Goal: Information Seeking & Learning: Learn about a topic

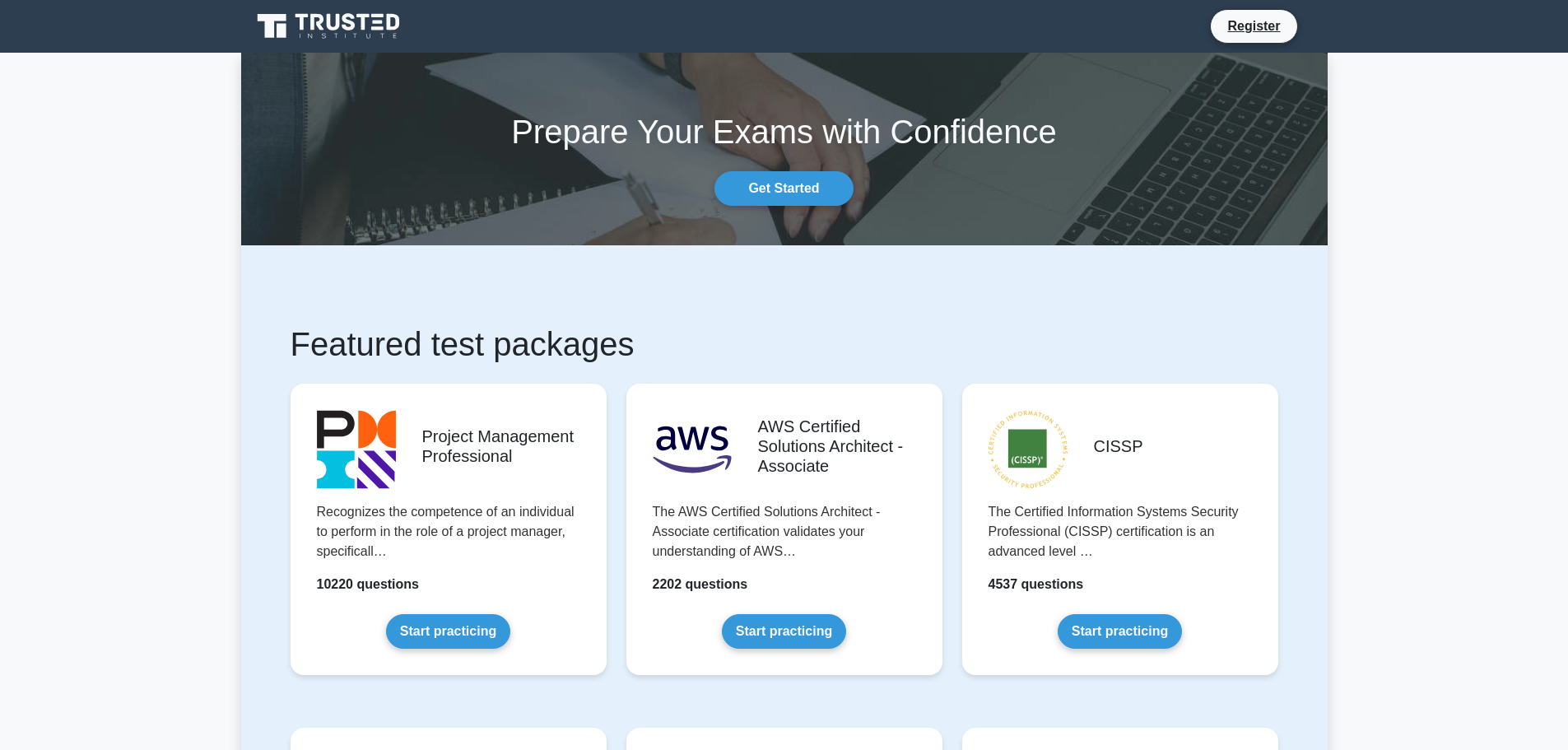
drag, startPoint x: 778, startPoint y: 315, endPoint x: 776, endPoint y: 307, distance: 8.2
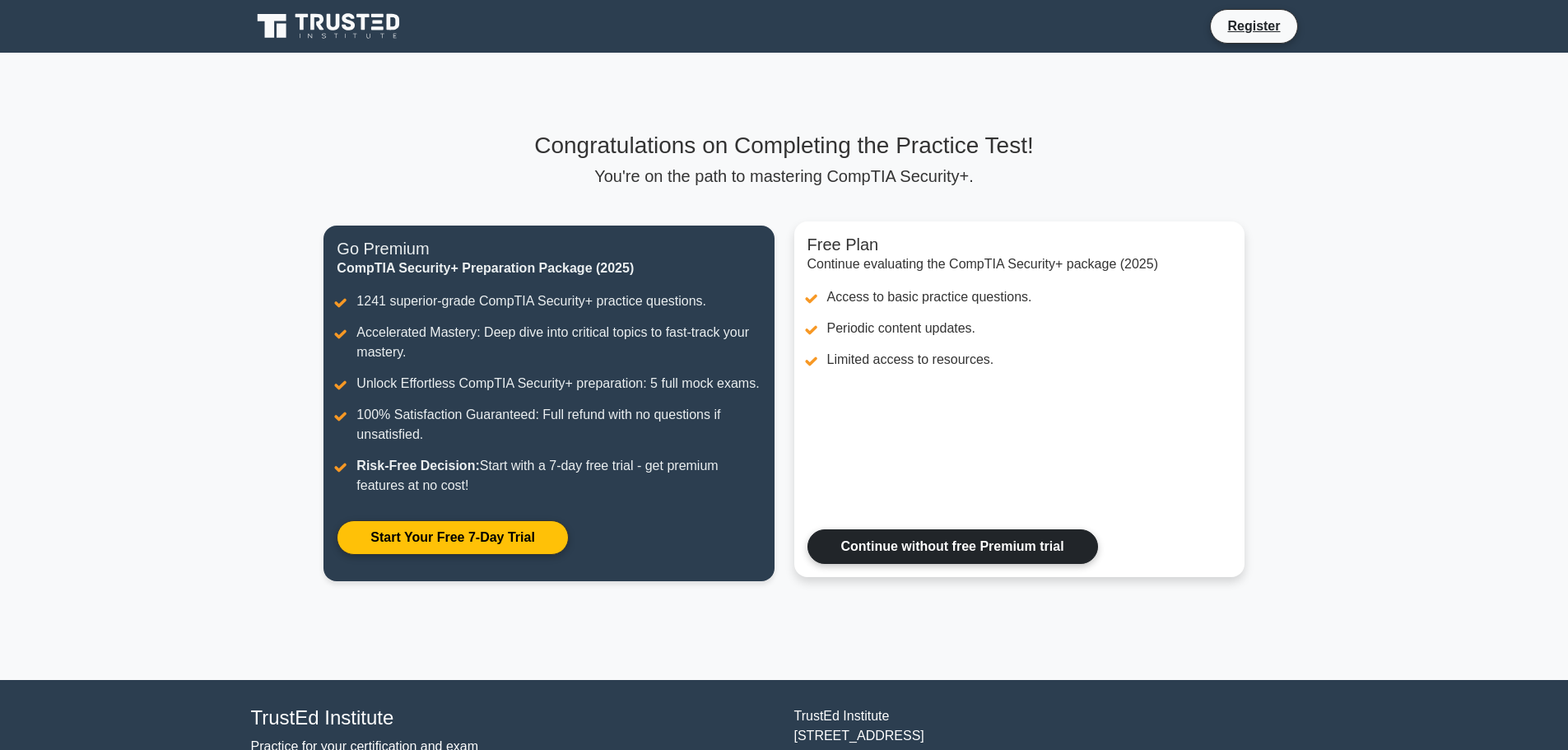
drag, startPoint x: 961, startPoint y: 361, endPoint x: 977, endPoint y: 371, distance: 18.9
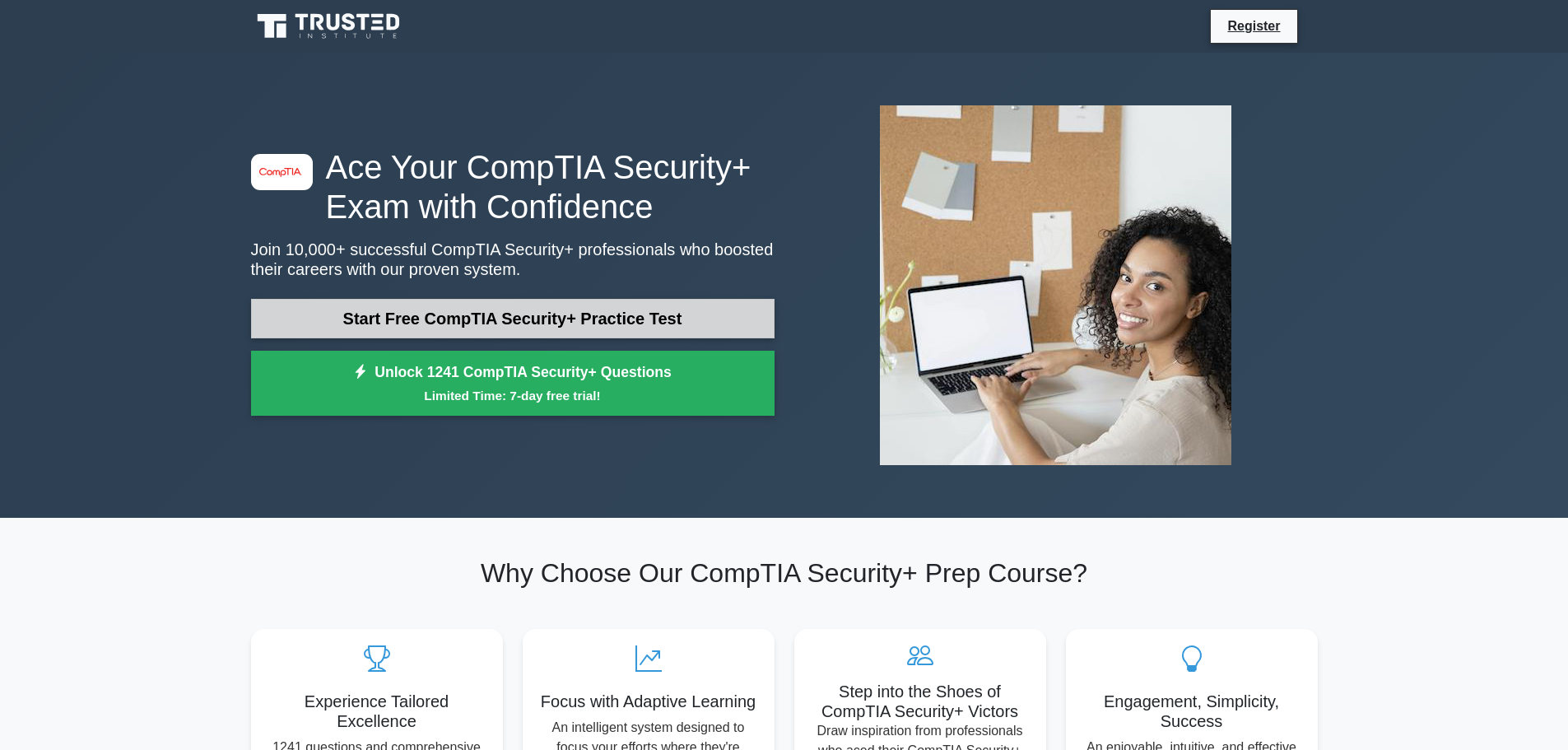
click at [679, 301] on link "Start Free CompTIA Security+ Practice Test" at bounding box center [512, 319] width 524 height 40
click at [532, 308] on link "Start Free CompTIA Security+ Practice Test" at bounding box center [512, 319] width 524 height 40
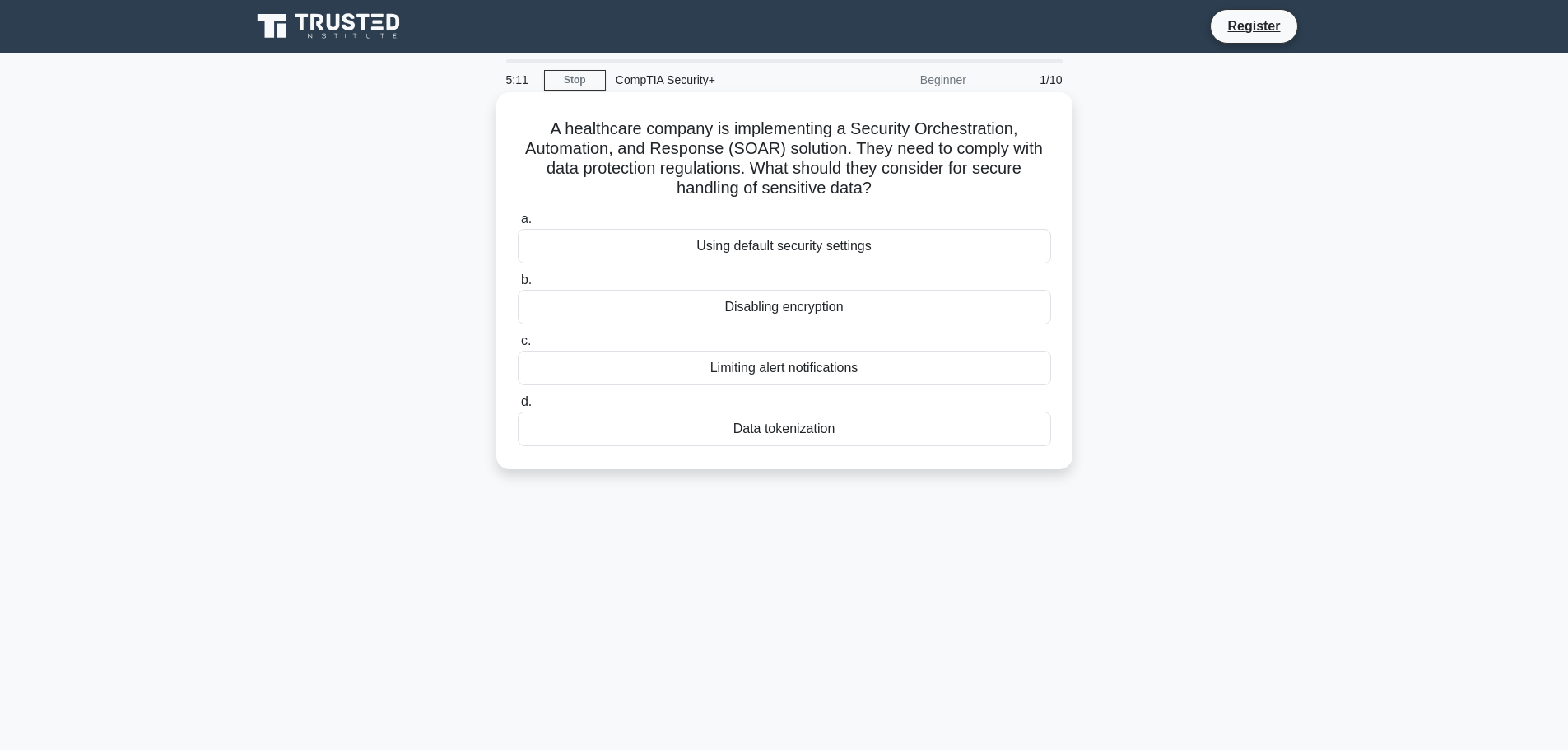
click at [801, 436] on div "Data tokenization" at bounding box center [784, 428] width 534 height 34
click at [518, 408] on input "d. Data tokenization" at bounding box center [518, 402] width 0 height 11
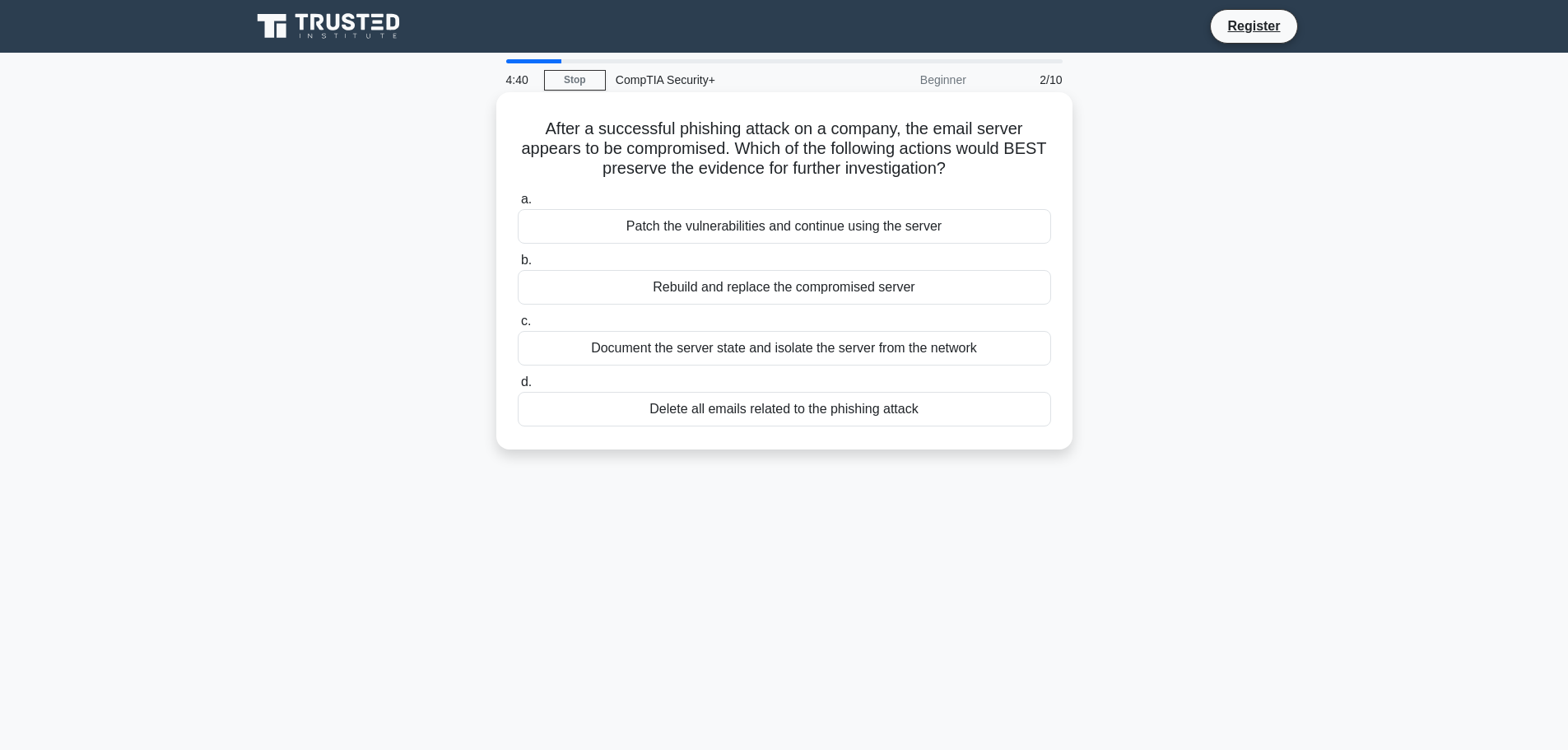
click at [785, 347] on div "Document the server state and isolate the server from the network" at bounding box center [784, 348] width 534 height 34
click at [518, 327] on input "c. Document the server state and isolate the server from the network" at bounding box center [518, 322] width 0 height 11
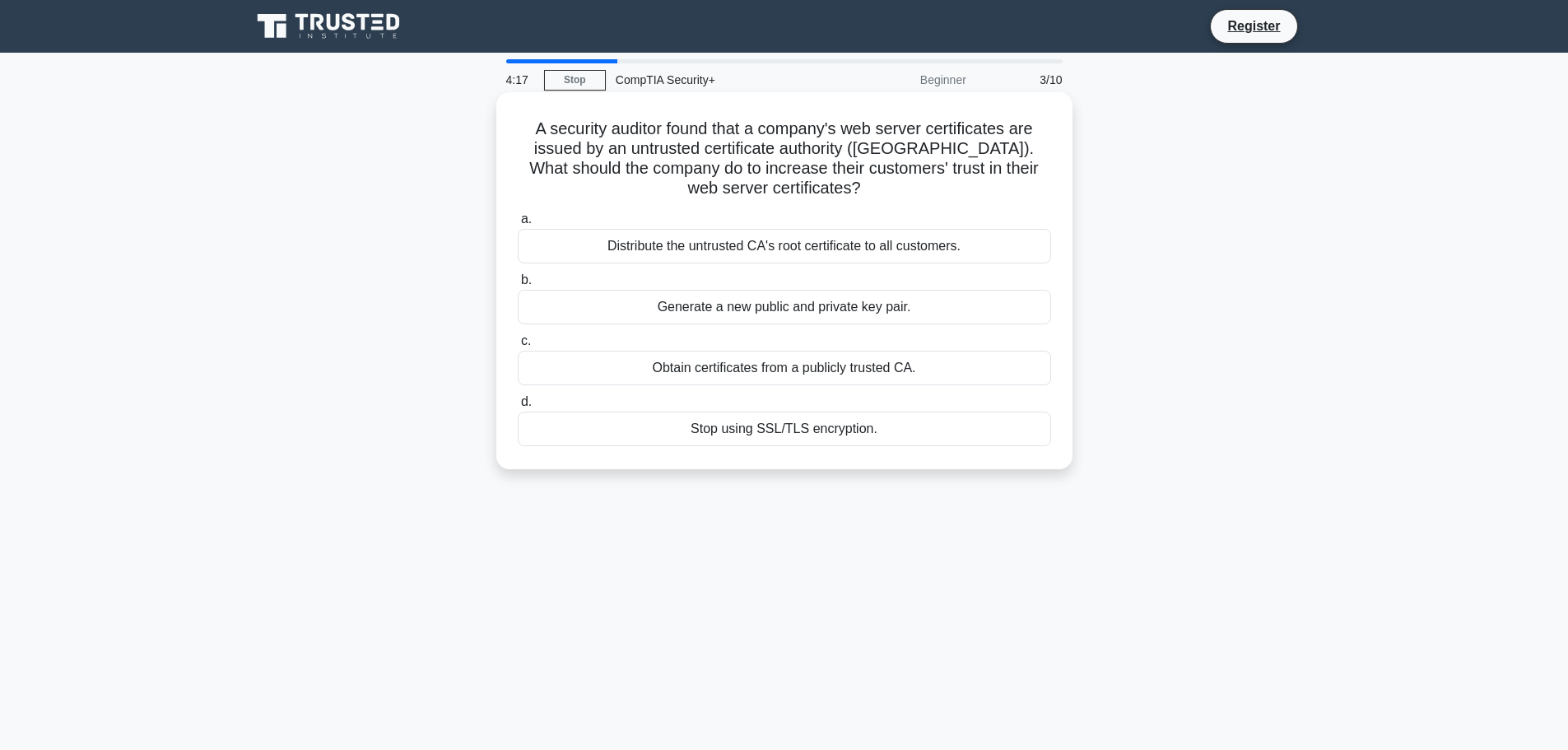
click at [775, 378] on div "Obtain certificates from a publicly trusted CA." at bounding box center [784, 367] width 534 height 34
click at [518, 347] on input "c. Obtain certificates from a publicly trusted CA." at bounding box center [518, 341] width 0 height 11
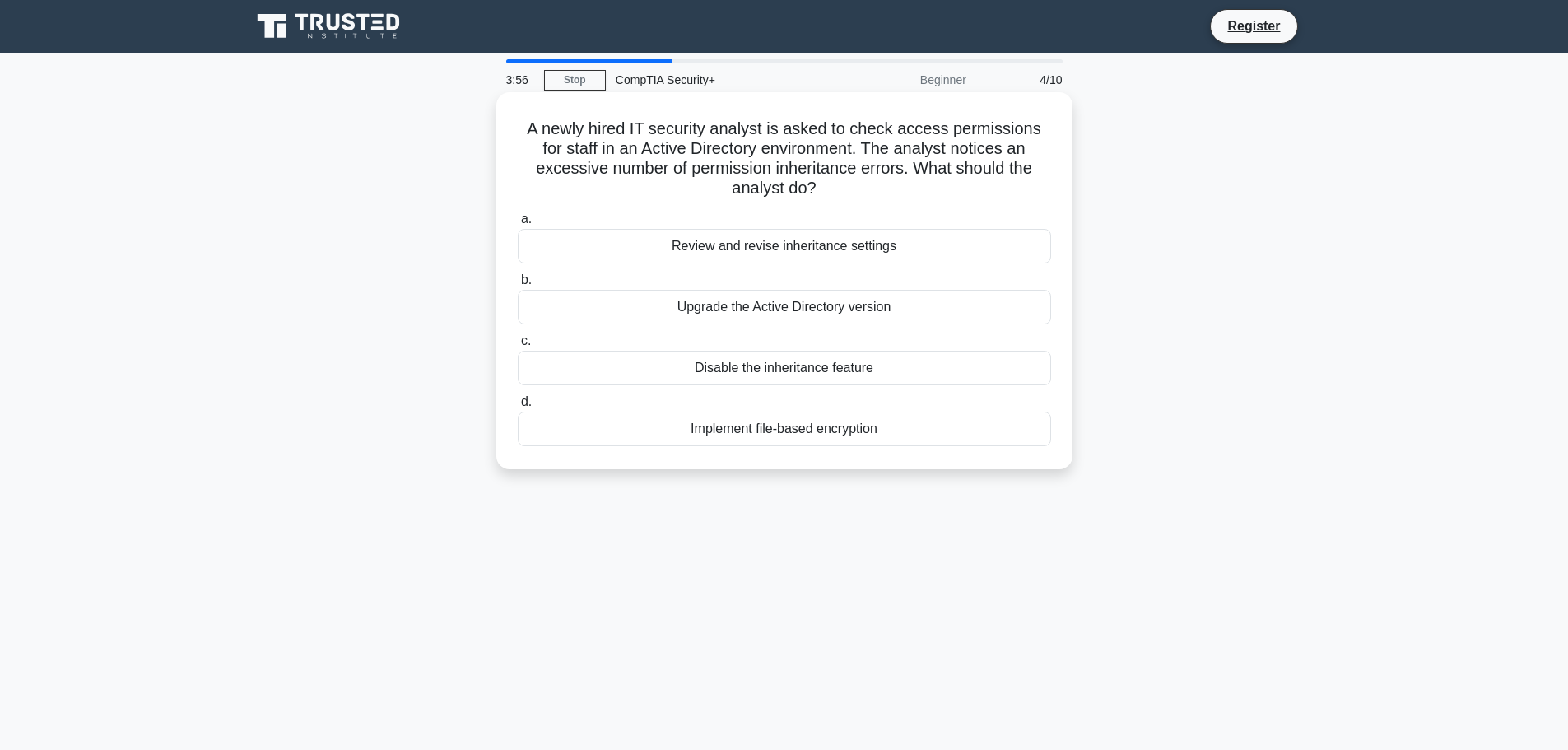
click at [760, 252] on div "Review and revise inheritance settings" at bounding box center [784, 246] width 534 height 34
click at [518, 225] on input "a. Review and revise inheritance settings" at bounding box center [518, 219] width 0 height 11
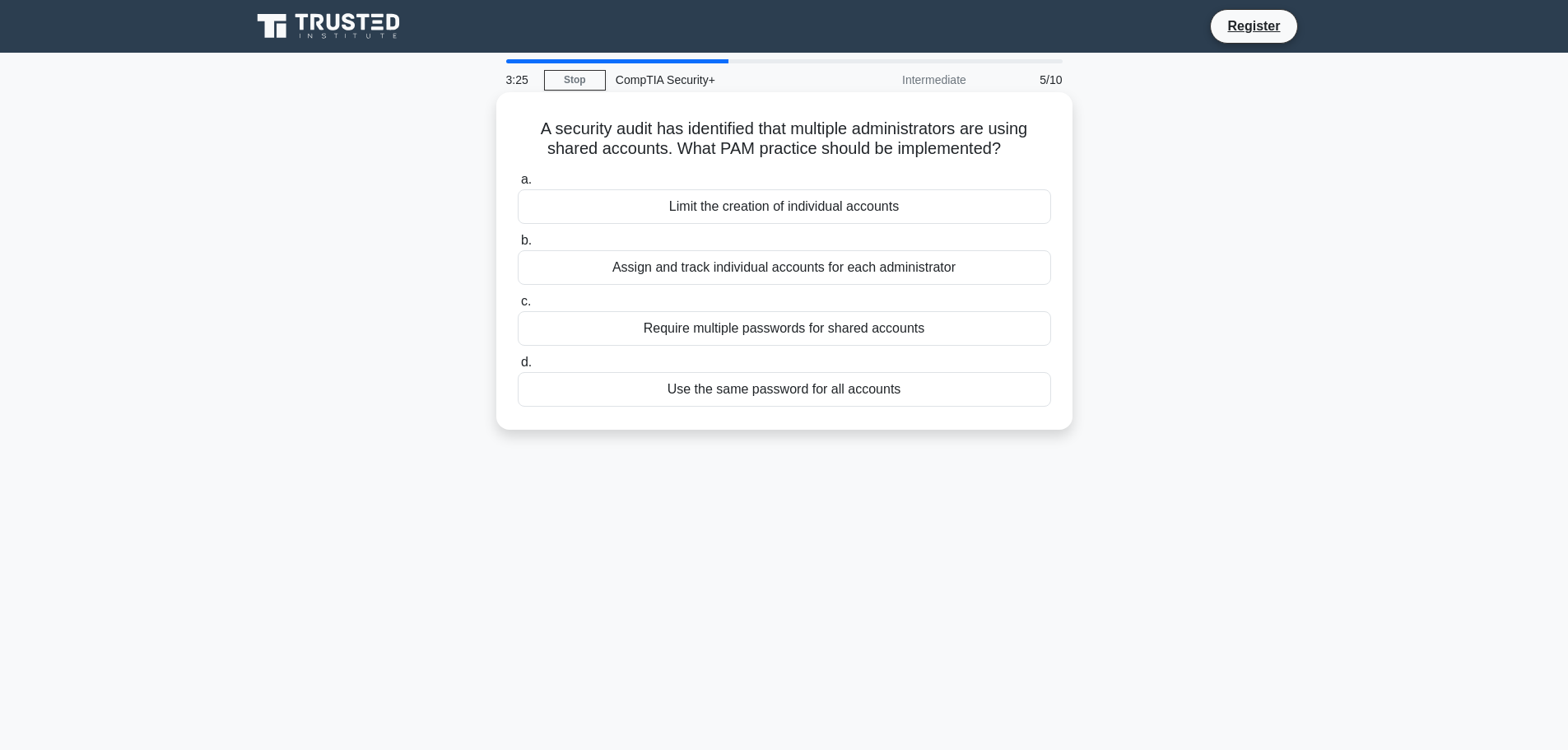
click at [776, 262] on div "Assign and track individual accounts for each administrator" at bounding box center [784, 268] width 534 height 34
click at [518, 246] on input "b. Assign and track individual accounts for each administrator" at bounding box center [518, 241] width 0 height 11
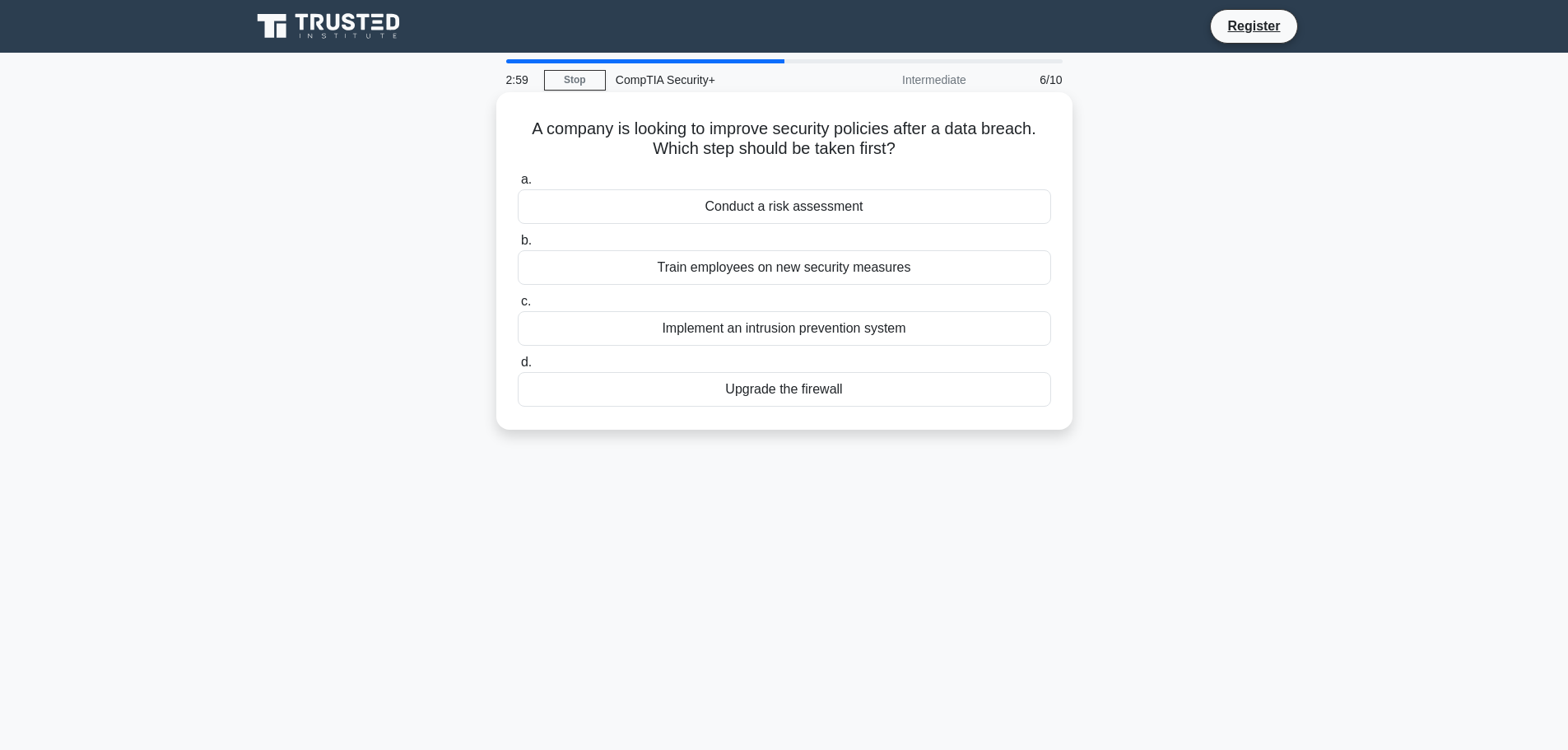
click at [796, 211] on div "Conduct a risk assessment" at bounding box center [784, 207] width 534 height 34
click at [518, 185] on input "a. Conduct a risk assessment" at bounding box center [518, 180] width 0 height 11
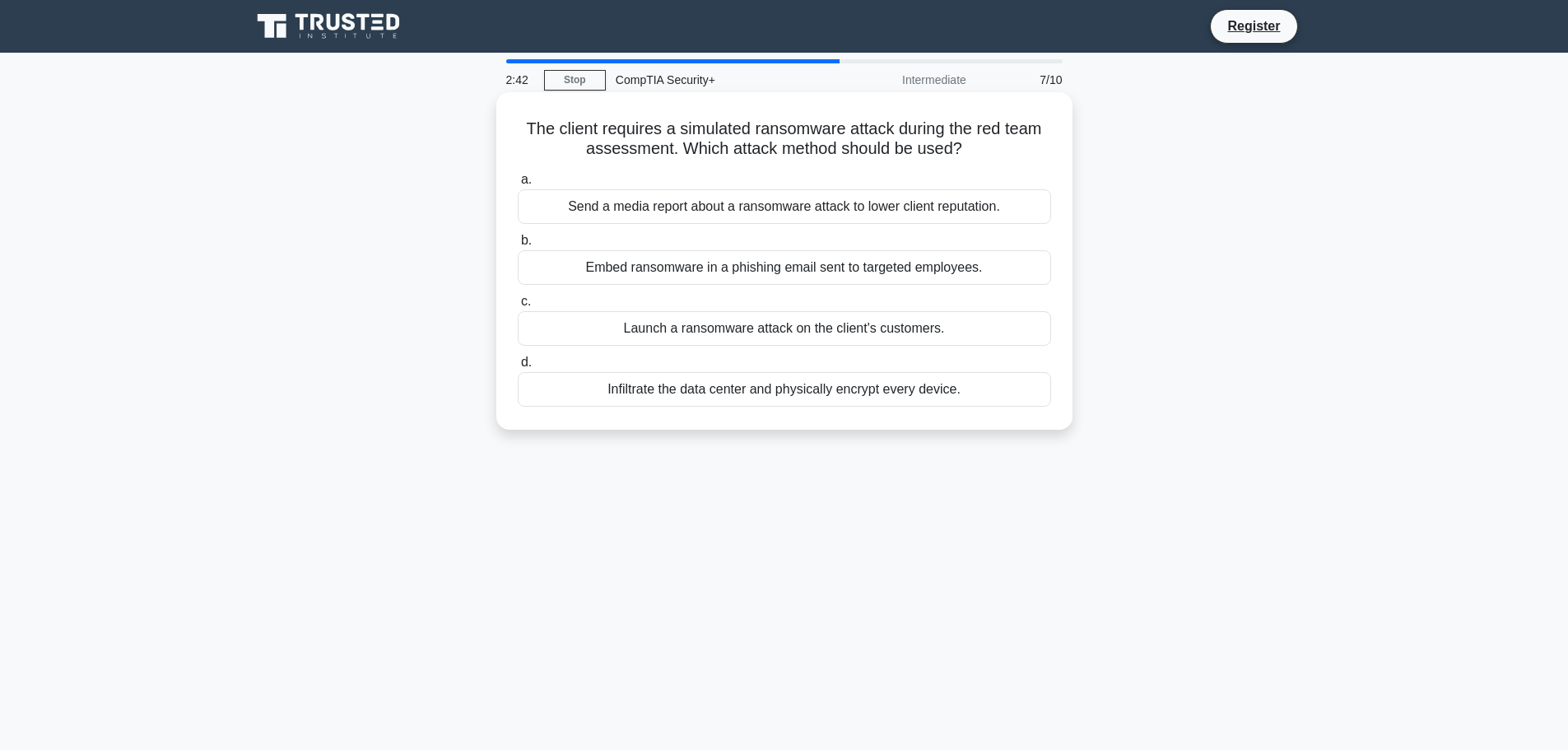
click at [787, 266] on div "Embed ransomware in a phishing email sent to targeted employees." at bounding box center [784, 268] width 534 height 34
click at [518, 246] on input "b. Embed ransomware in a phishing email sent to targeted employees." at bounding box center [518, 241] width 0 height 11
click at [832, 346] on div "Active-passive configuration without load balancing" at bounding box center [784, 328] width 534 height 34
click at [518, 307] on input "c. Active-passive configuration without load balancing" at bounding box center [518, 302] width 0 height 11
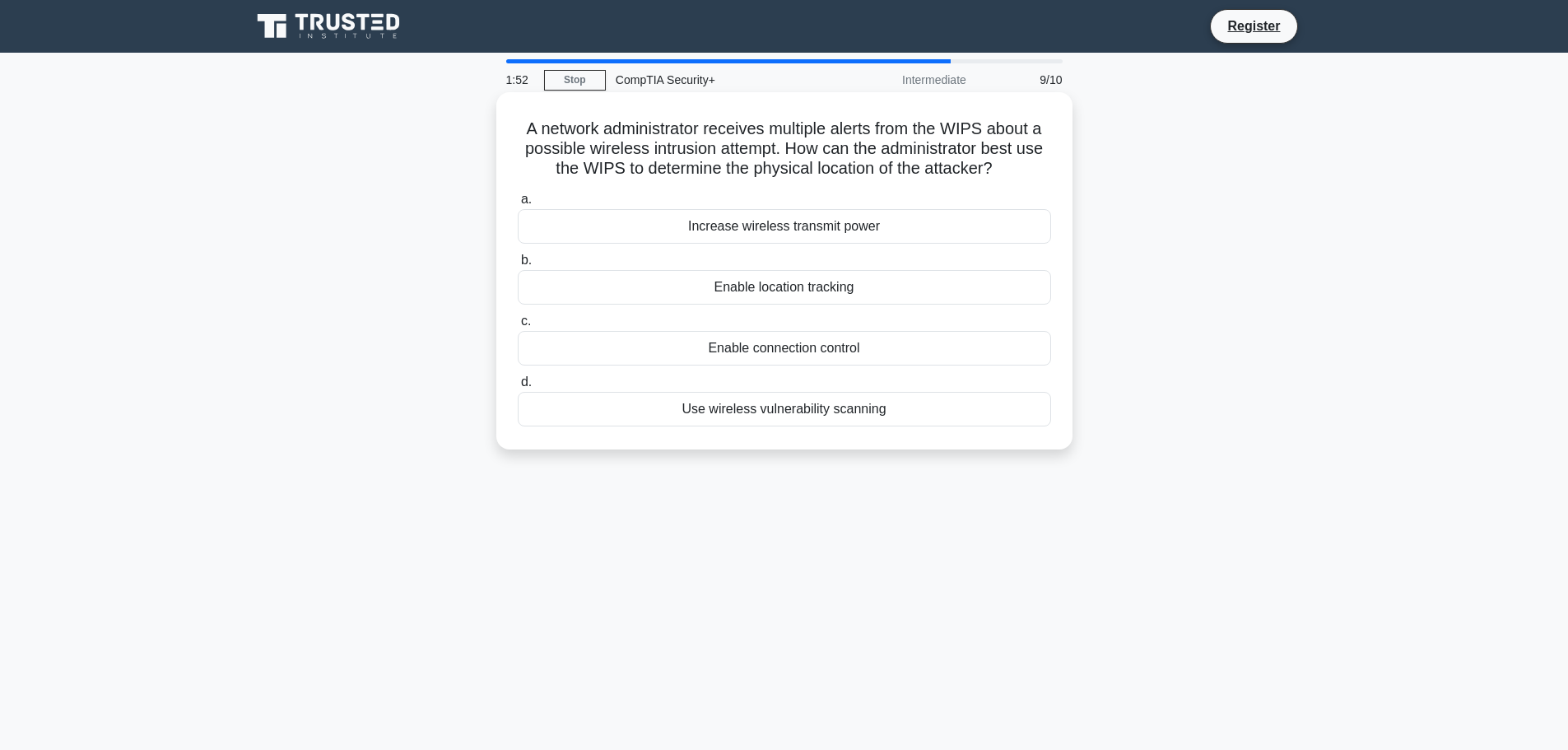
click at [804, 292] on div "Enable location tracking" at bounding box center [784, 287] width 534 height 34
click at [518, 266] on input "b. Enable location tracking" at bounding box center [518, 260] width 0 height 11
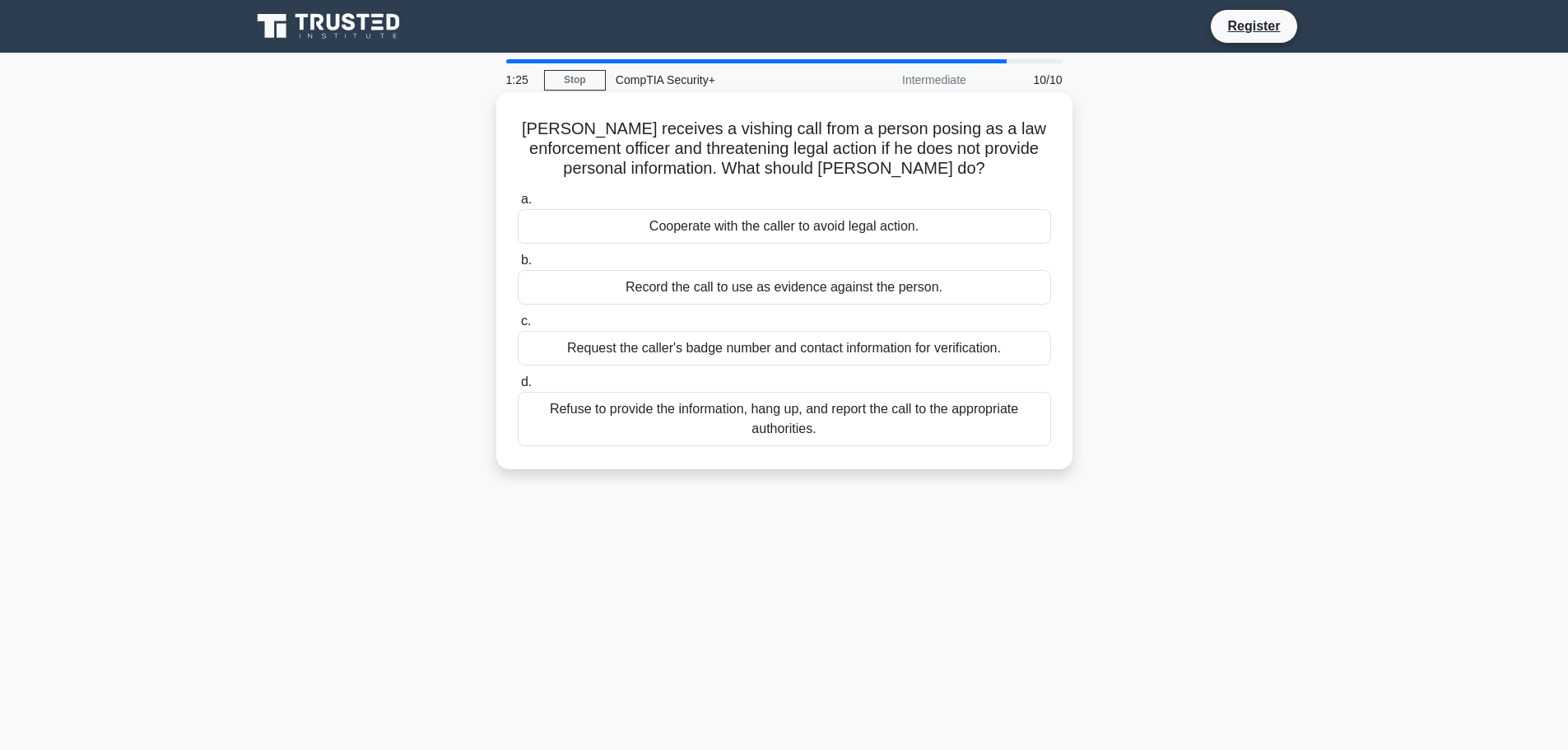
click at [781, 421] on div "Refuse to provide the information, hang up, and report the call to the appropri…" at bounding box center [784, 419] width 534 height 54
click at [518, 388] on input "d. Refuse to provide the information, hang up, and report the call to the appro…" at bounding box center [518, 383] width 0 height 11
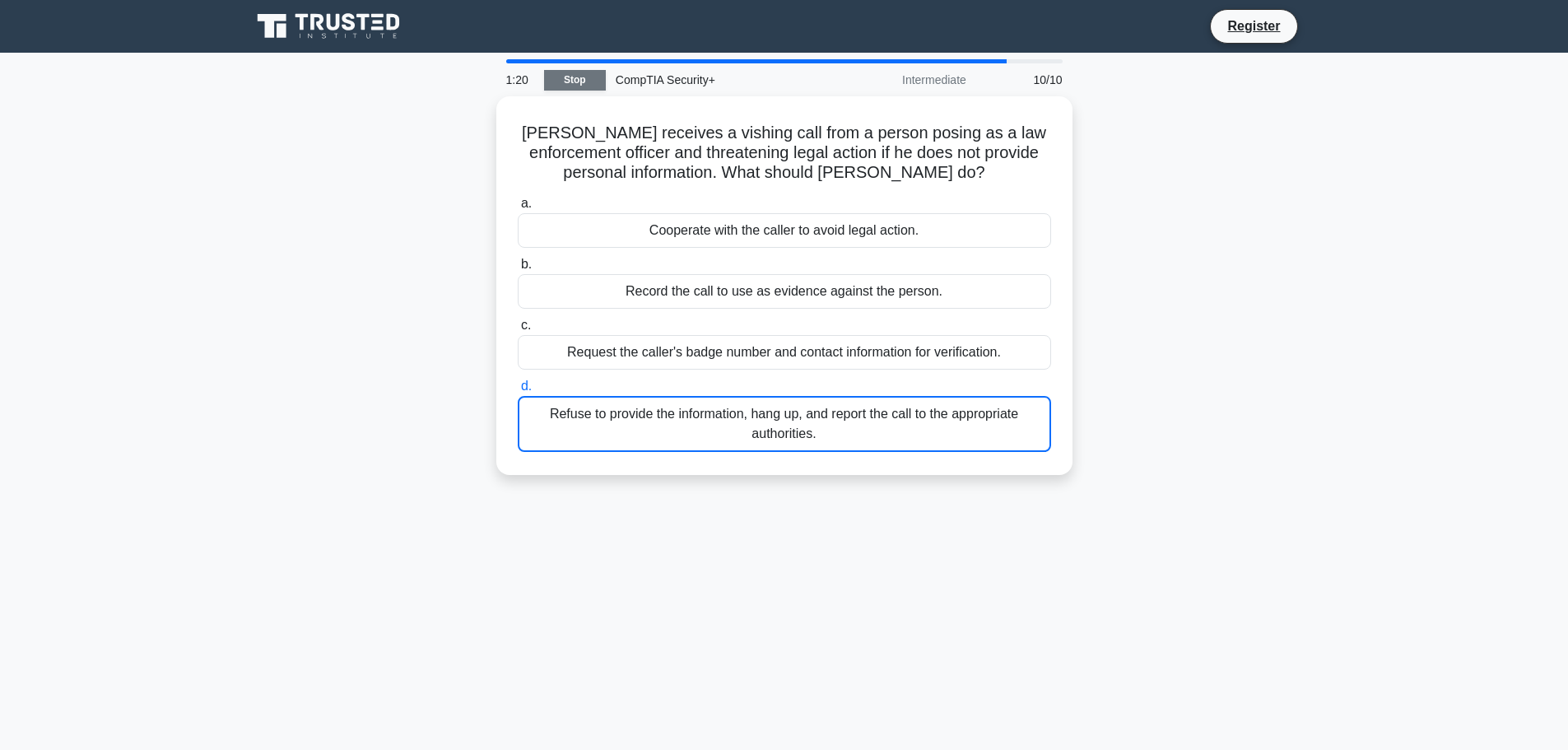
click at [577, 79] on link "Stop" at bounding box center [575, 80] width 62 height 21
click at [331, 17] on icon at bounding box center [330, 26] width 158 height 31
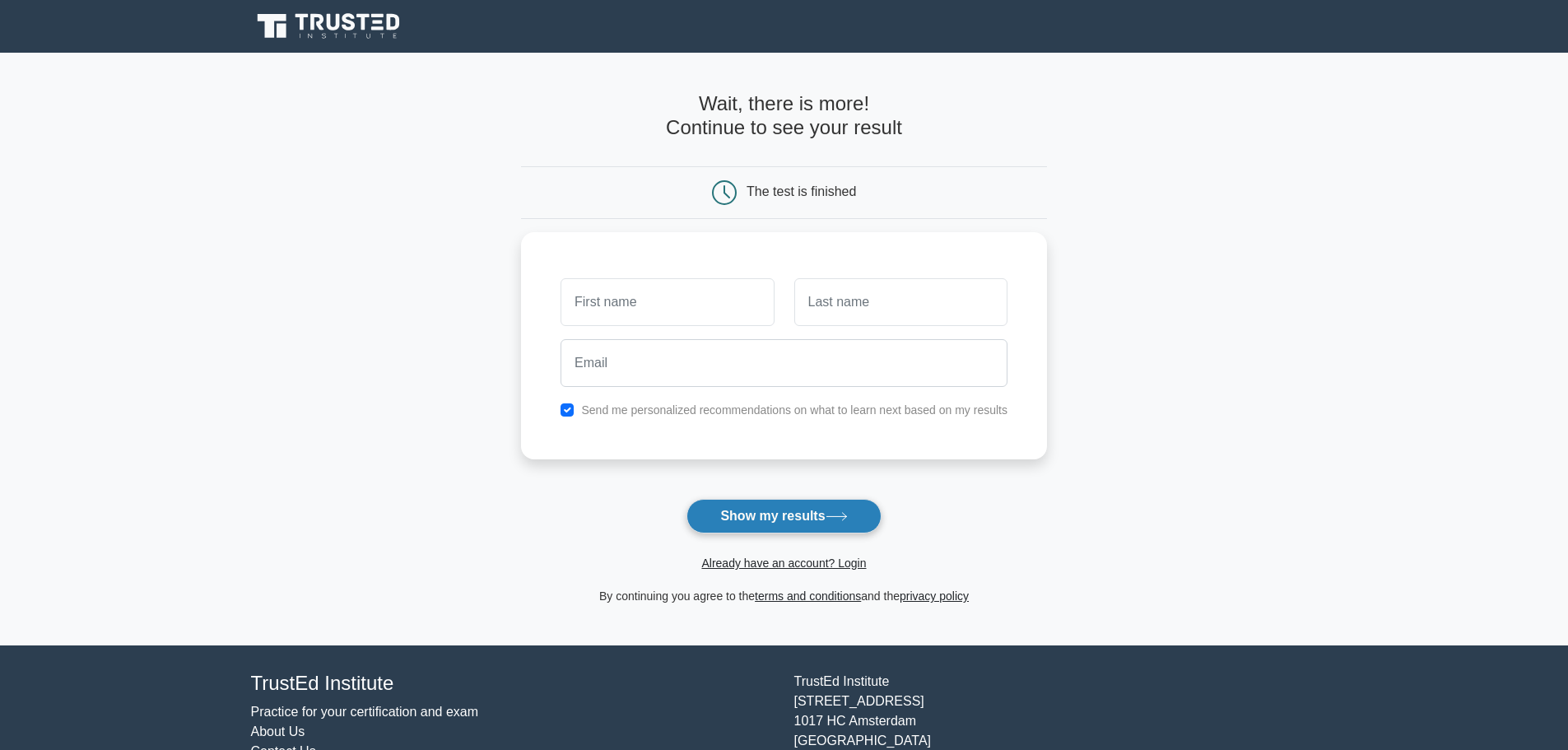
click at [781, 528] on button "Show my results" at bounding box center [784, 516] width 194 height 34
click at [793, 565] on link "Already have an account? Login" at bounding box center [784, 562] width 164 height 13
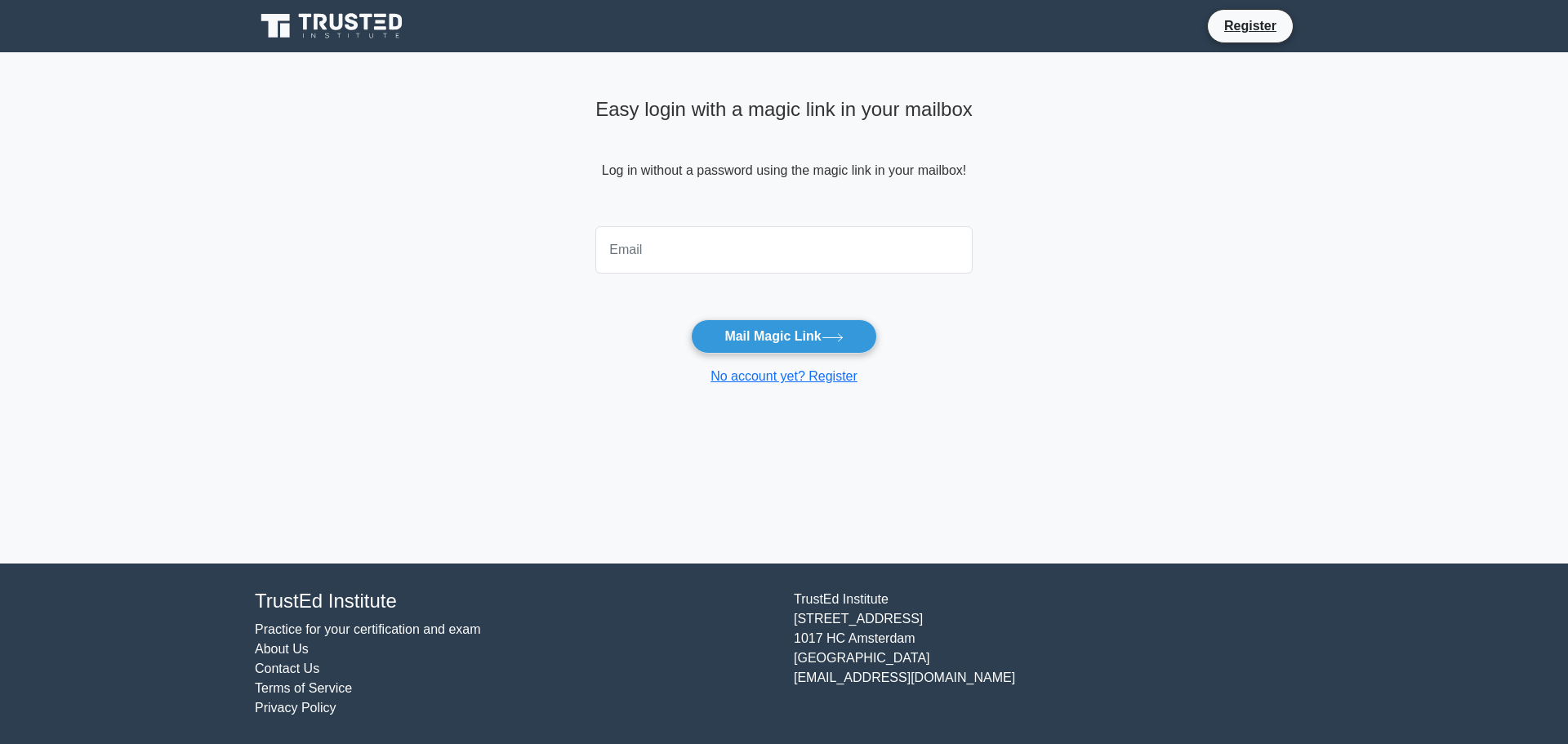
click at [696, 266] on input "email" at bounding box center [784, 249] width 377 height 47
type input "sheamilchick@gmail.com"
click at [774, 334] on button "Mail Magic Link" at bounding box center [784, 336] width 185 height 34
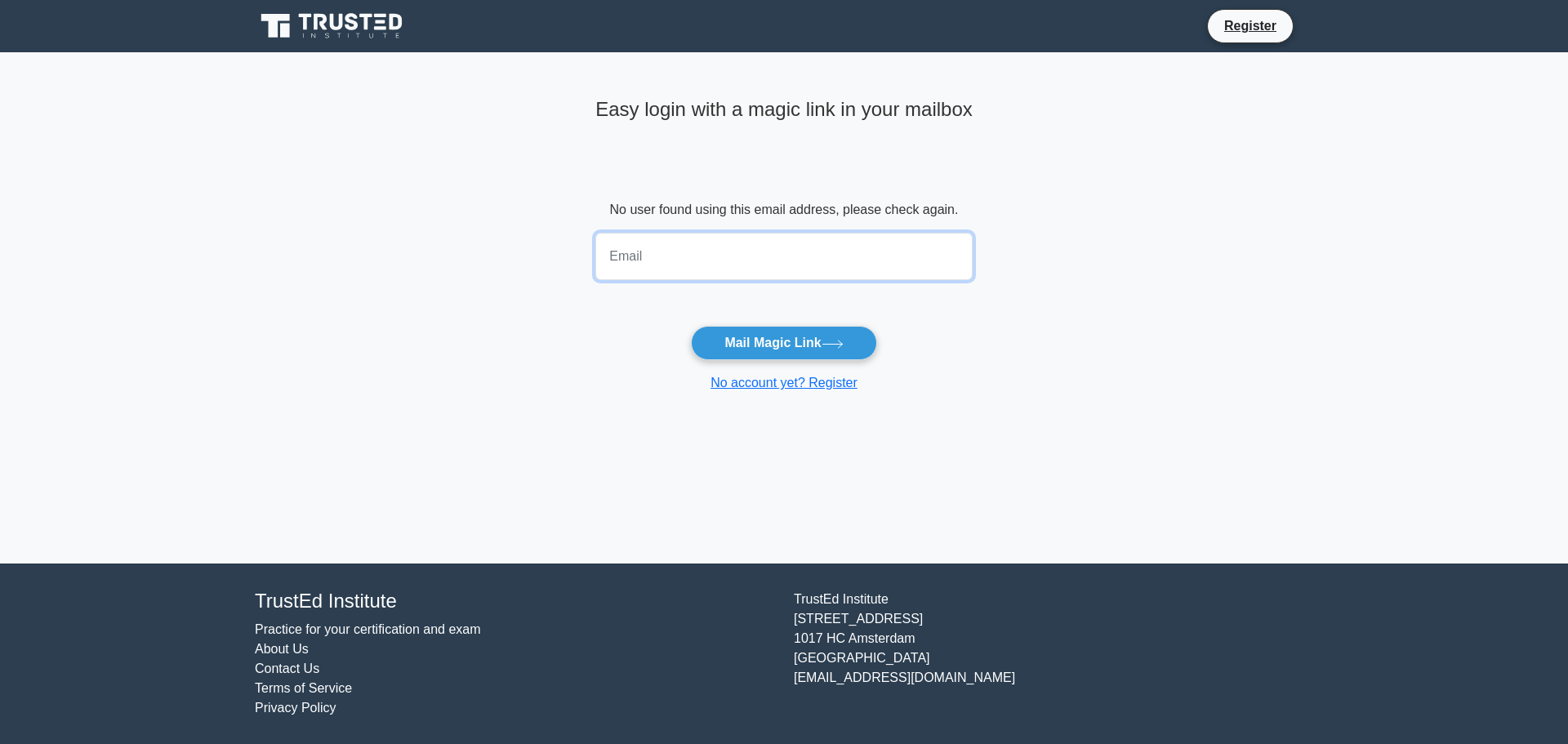
click at [695, 263] on input "email" at bounding box center [784, 256] width 377 height 47
type input "[EMAIL_ADDRESS][DOMAIN_NAME]"
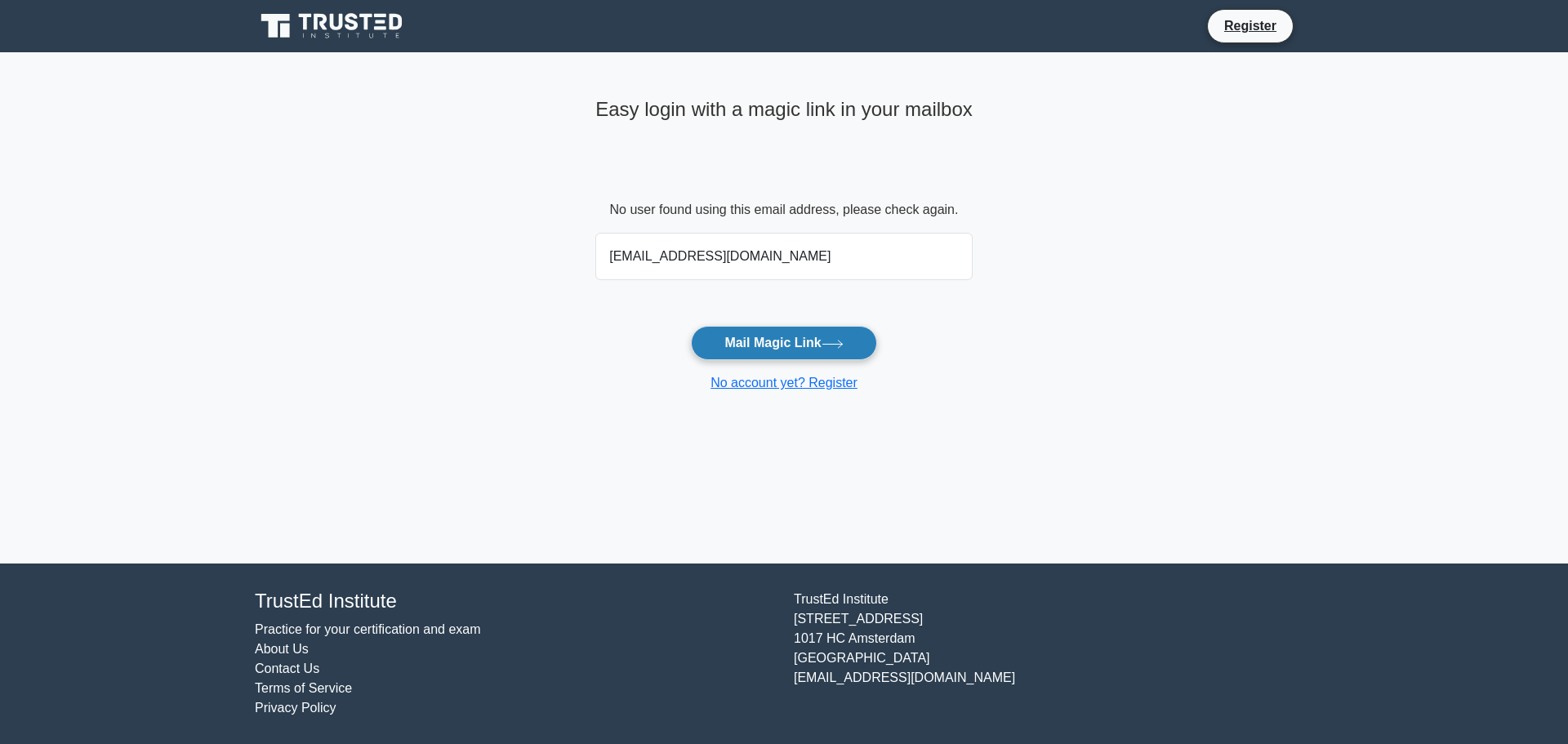
click at [791, 345] on button "Mail Magic Link" at bounding box center [784, 343] width 185 height 34
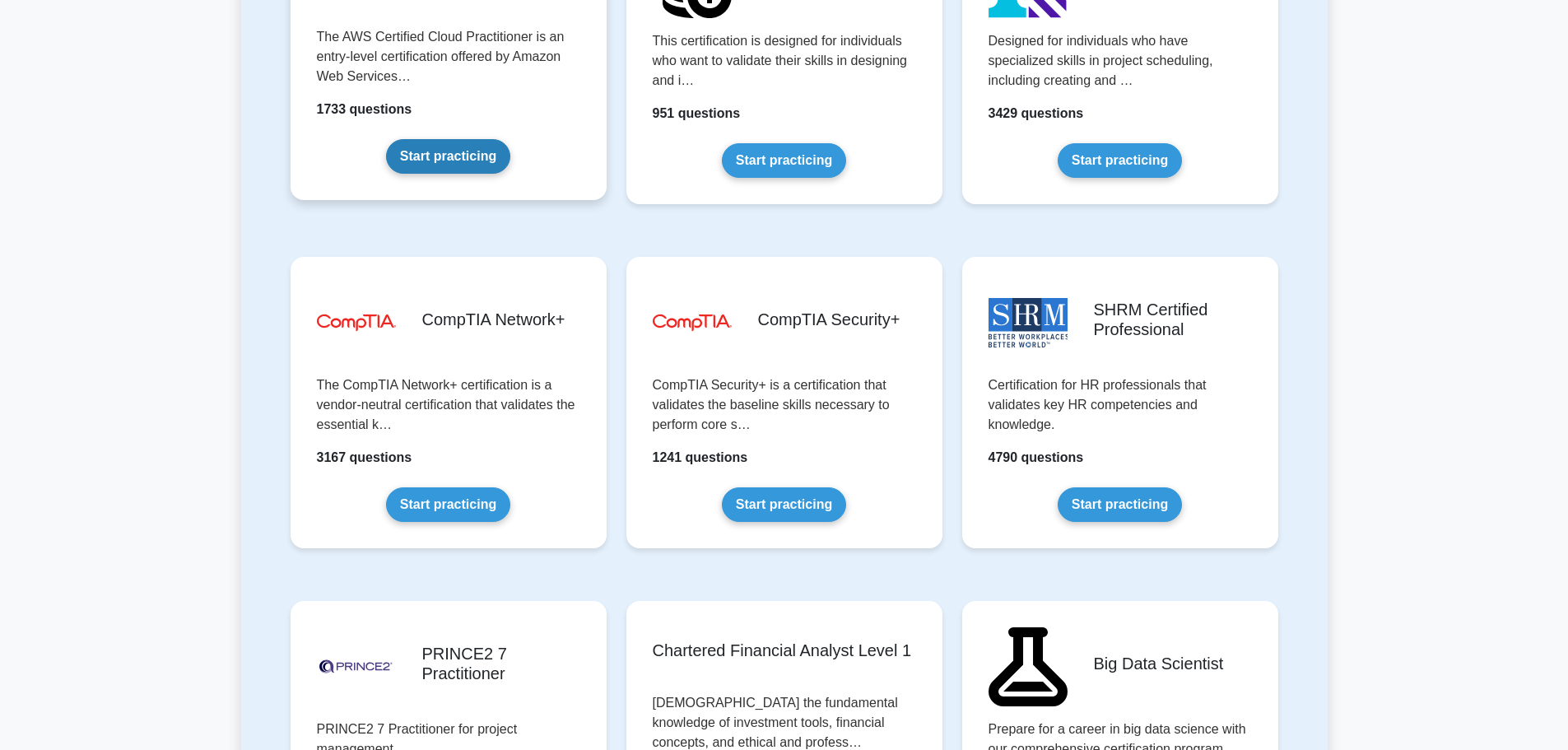
scroll to position [2881, 0]
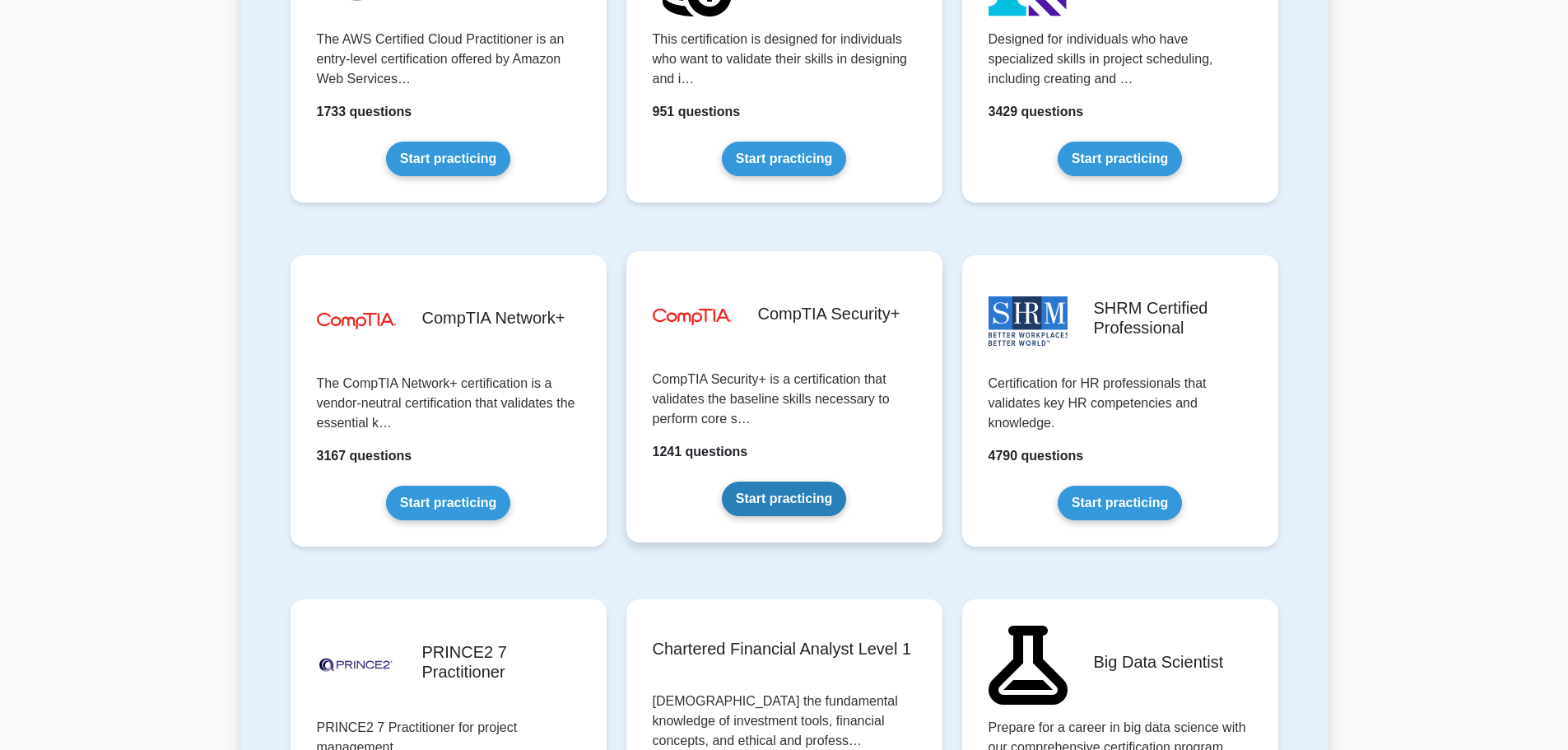
click at [797, 499] on link "Start practicing" at bounding box center [784, 499] width 124 height 34
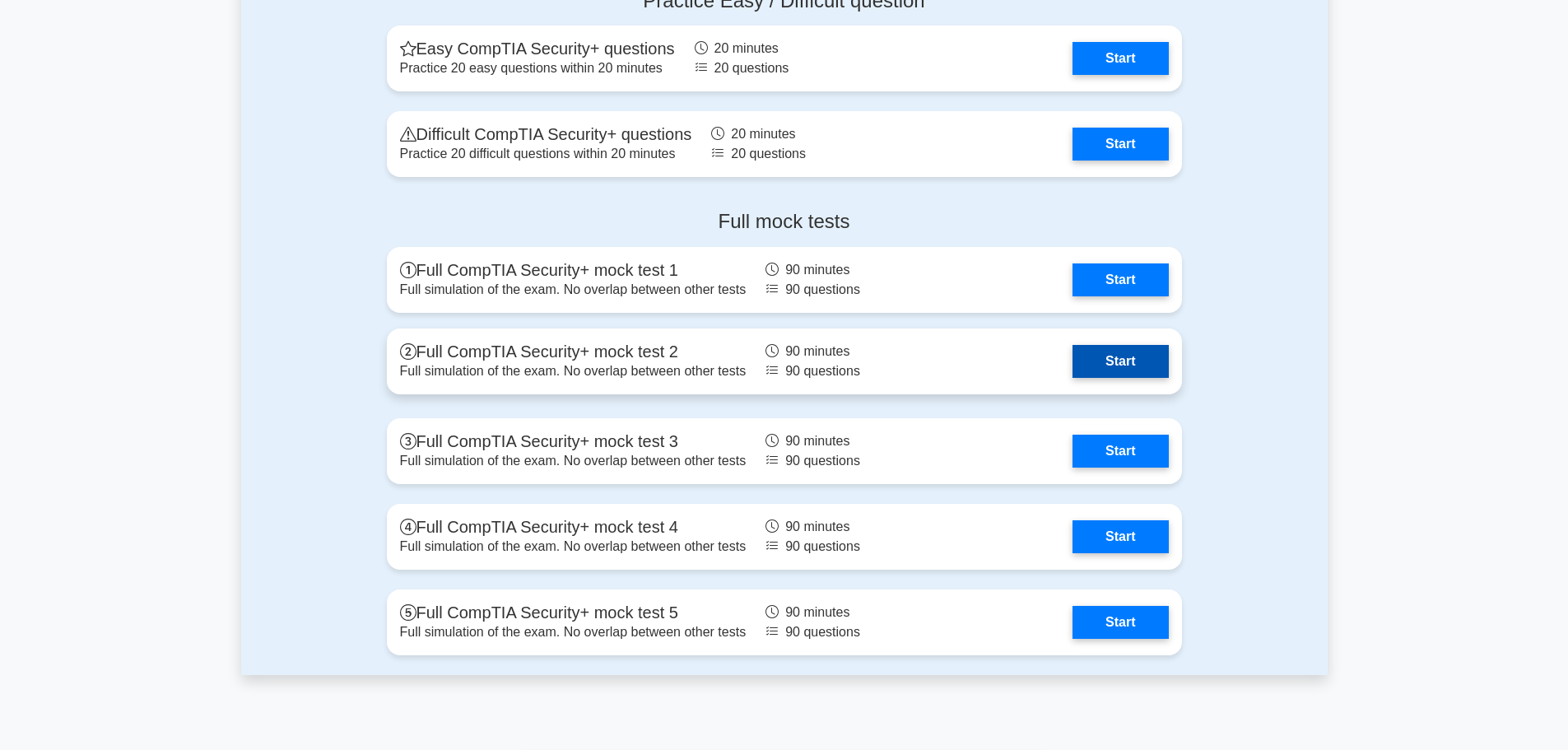
scroll to position [3703, 0]
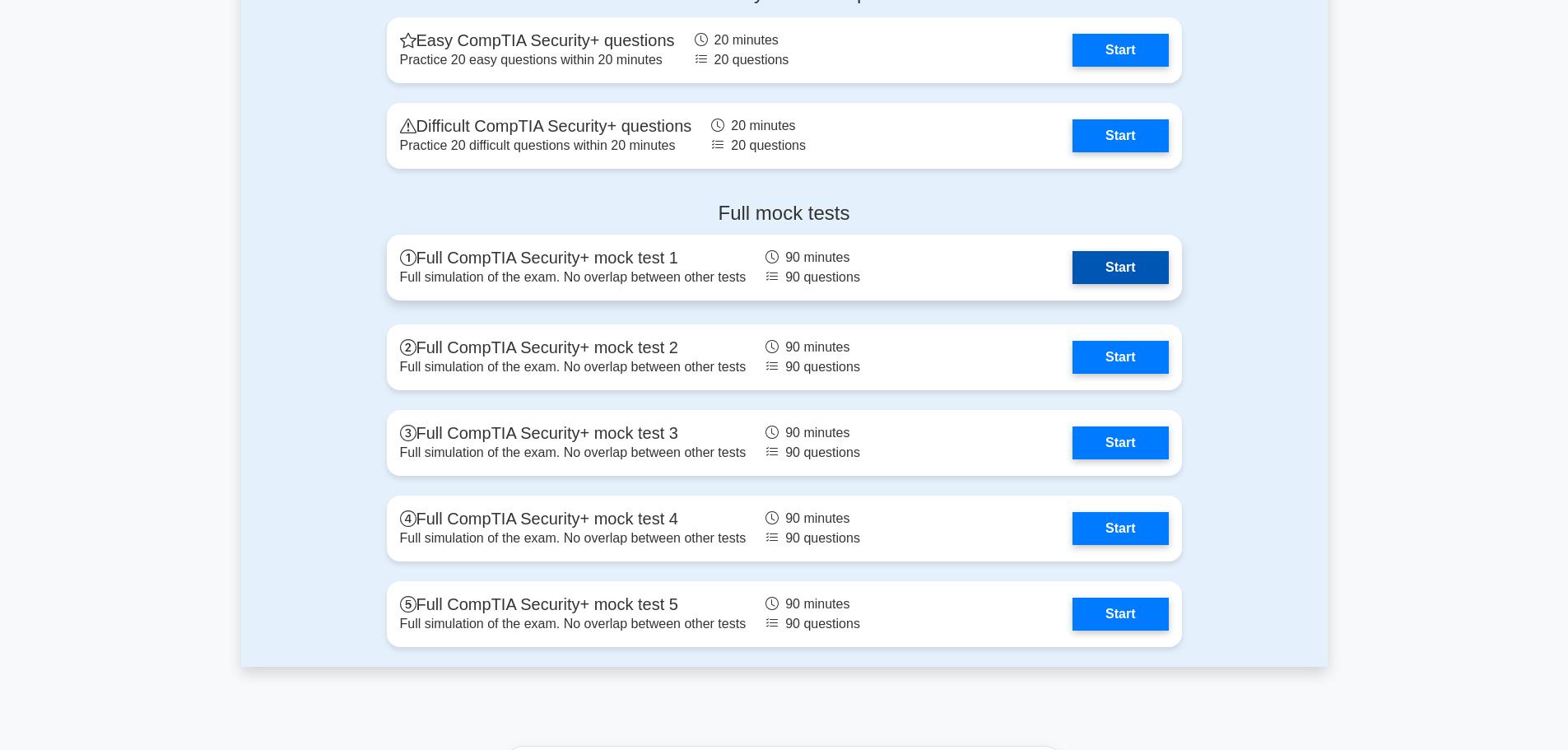
click at [1147, 270] on link "Start" at bounding box center [1121, 267] width 95 height 33
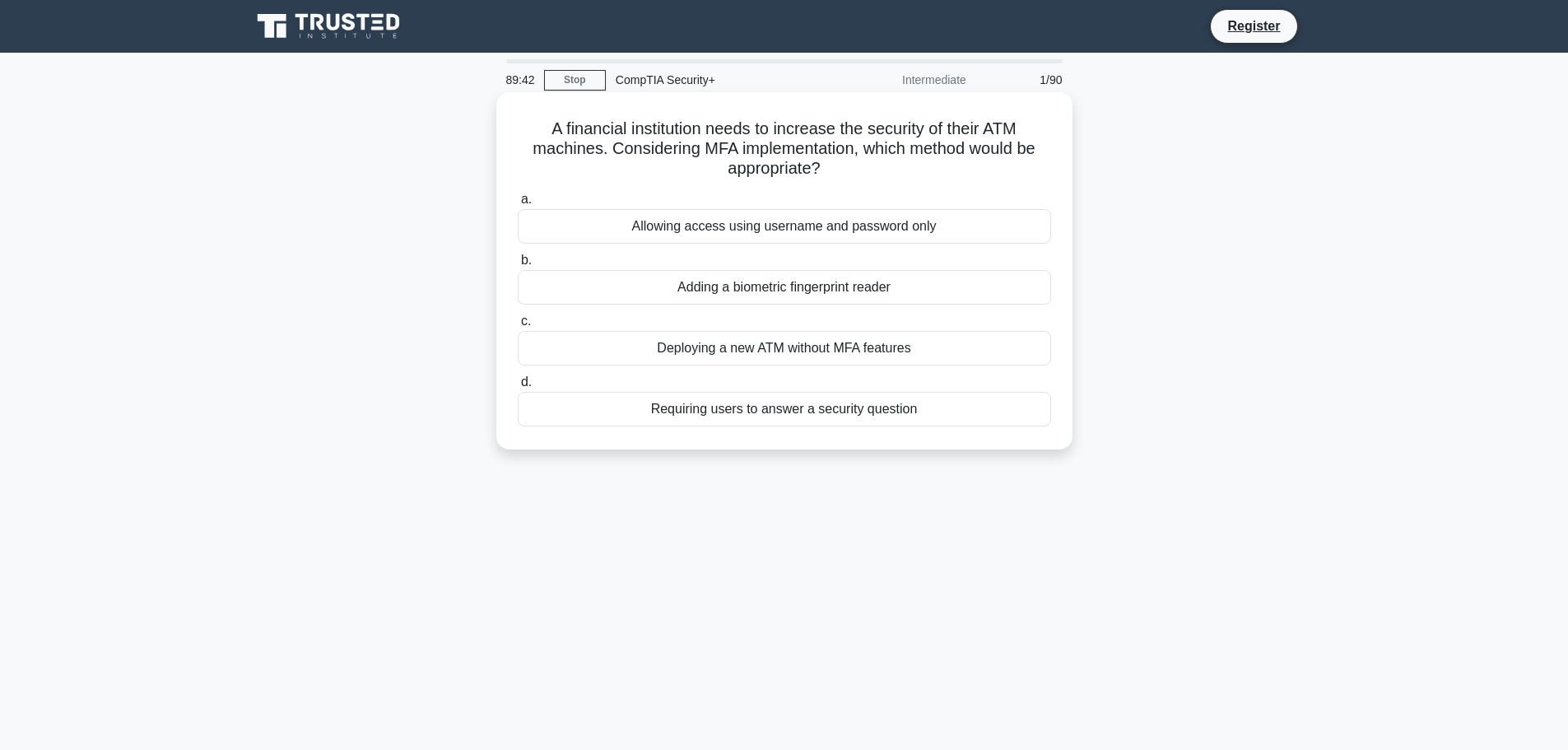
click at [810, 282] on div "Adding a biometric fingerprint reader" at bounding box center [784, 287] width 534 height 34
click at [518, 266] on input "b. Adding a biometric fingerprint reader" at bounding box center [518, 260] width 0 height 11
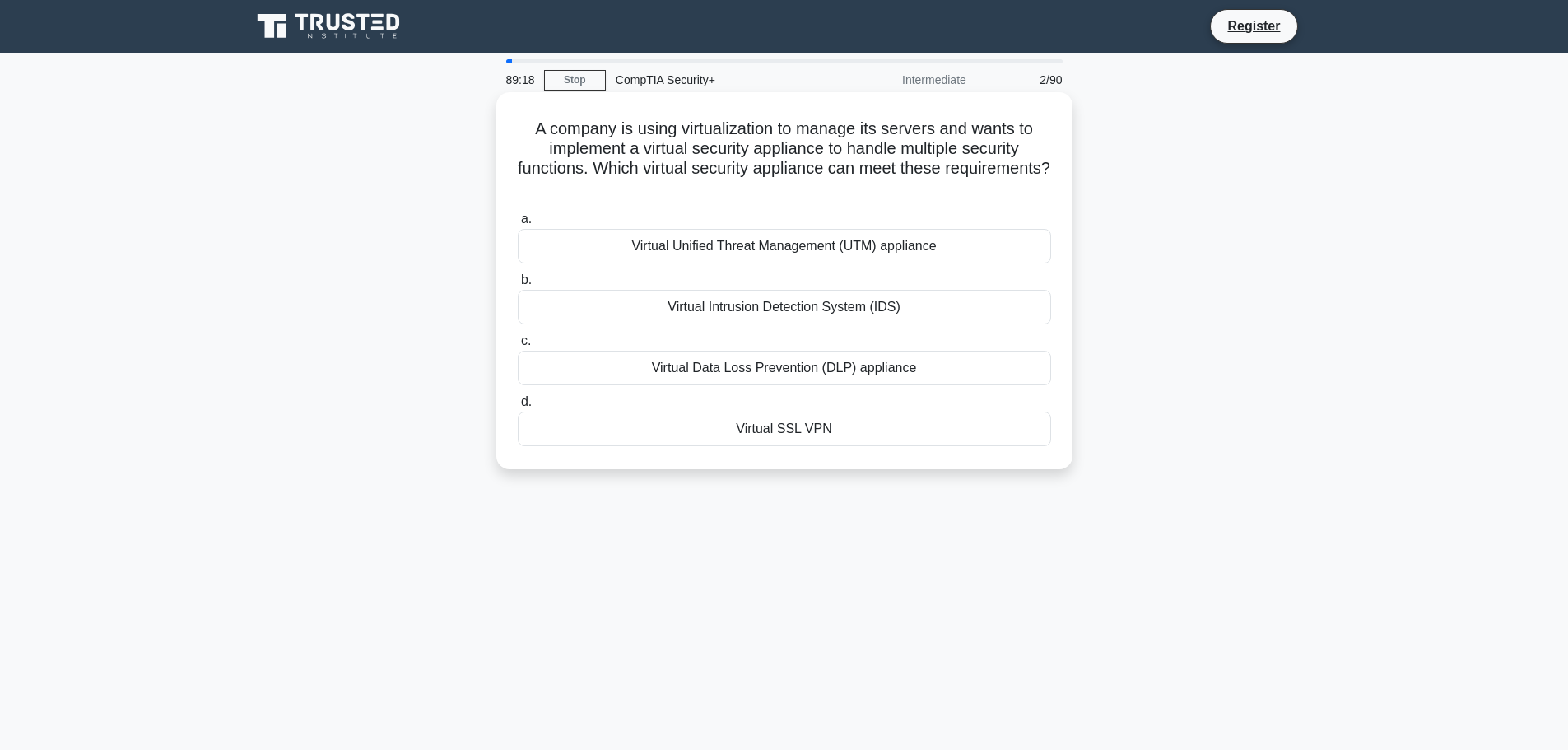
click at [798, 244] on div "Virtual Unified Threat Management (UTM) appliance" at bounding box center [784, 246] width 534 height 34
click at [518, 225] on input "a. Virtual Unified Threat Management (UTM) appliance" at bounding box center [518, 219] width 0 height 11
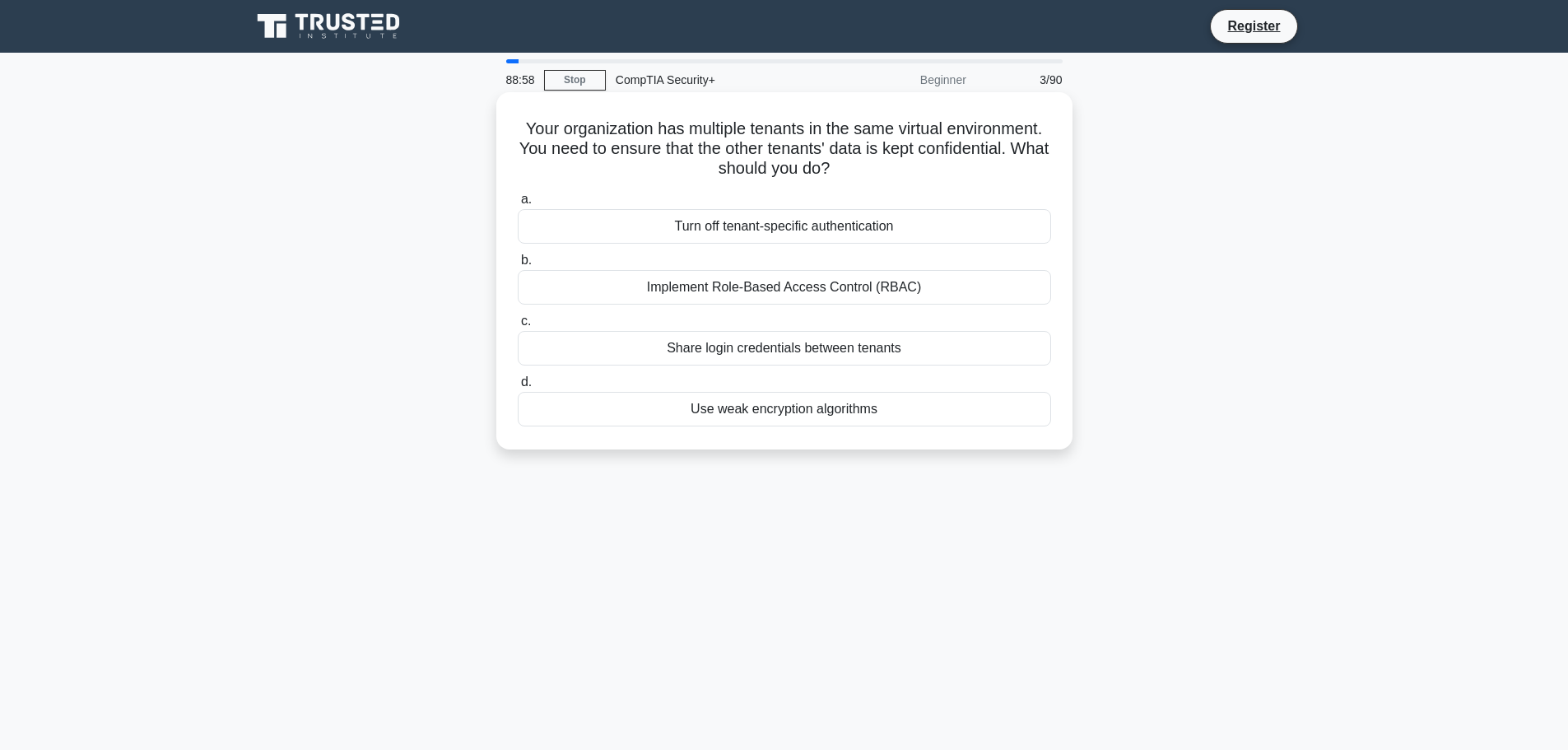
click at [712, 290] on div "Implement Role-Based Access Control (RBAC)" at bounding box center [784, 287] width 534 height 34
click at [518, 266] on input "b. Implement Role-Based Access Control (RBAC)" at bounding box center [518, 260] width 0 height 11
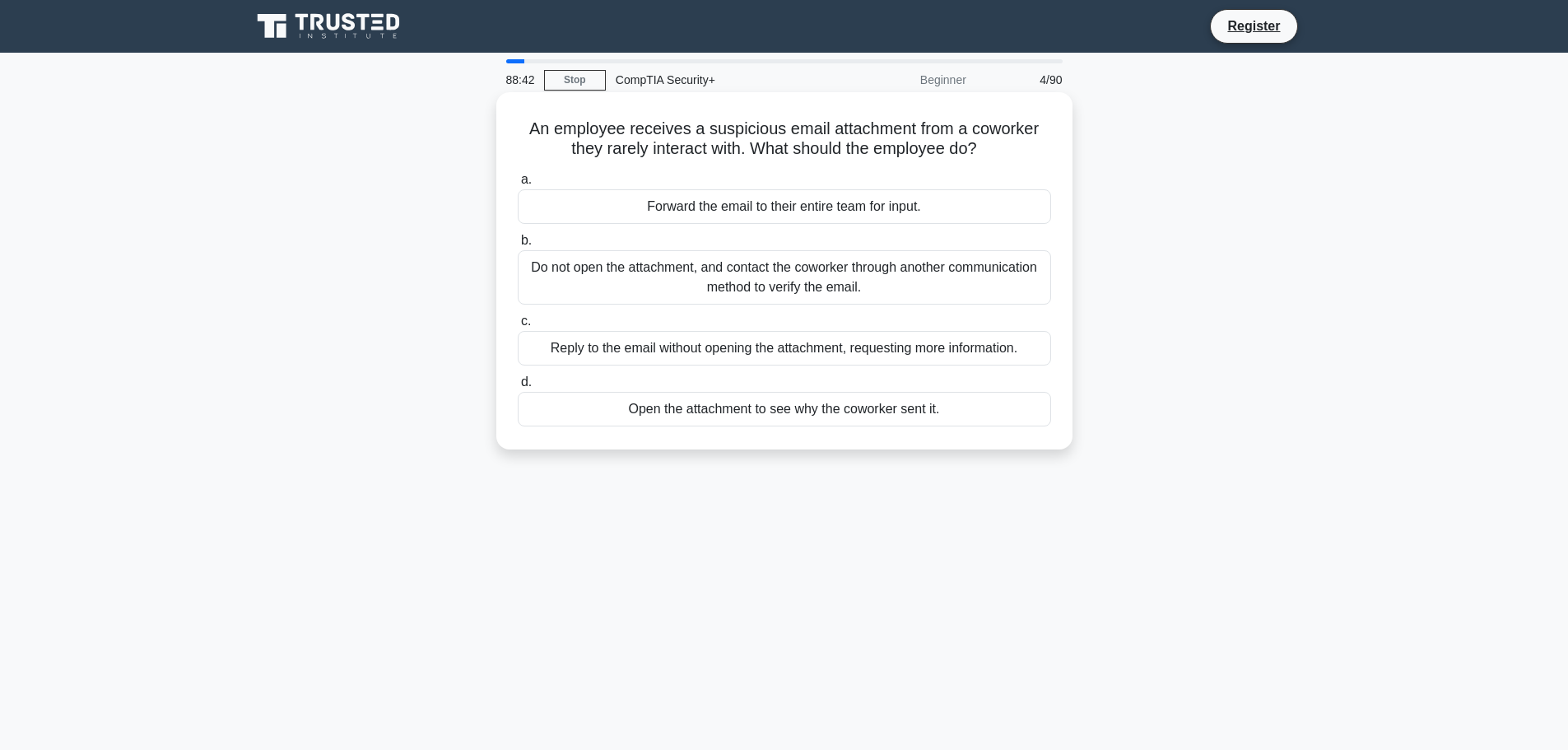
click at [839, 278] on div "Do not open the attachment, and contact the coworker through another communicat…" at bounding box center [784, 278] width 534 height 54
click at [518, 246] on input "b. Do not open the attachment, and contact the coworker through another communi…" at bounding box center [518, 241] width 0 height 11
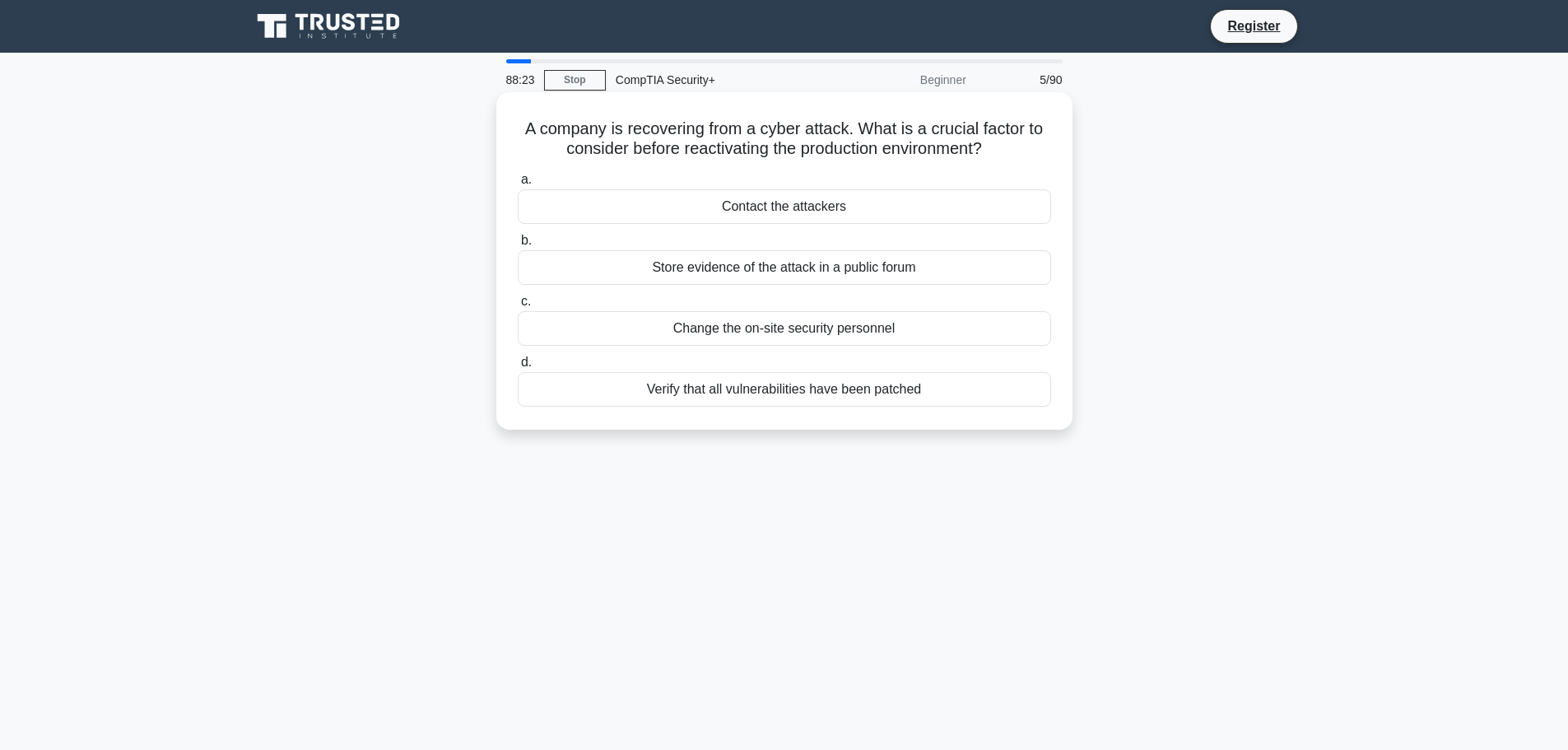
click at [793, 383] on div "Verify that all vulnerabilities have been patched" at bounding box center [784, 389] width 534 height 34
click at [518, 368] on input "d. Verify that all vulnerabilities have been patched" at bounding box center [518, 363] width 0 height 11
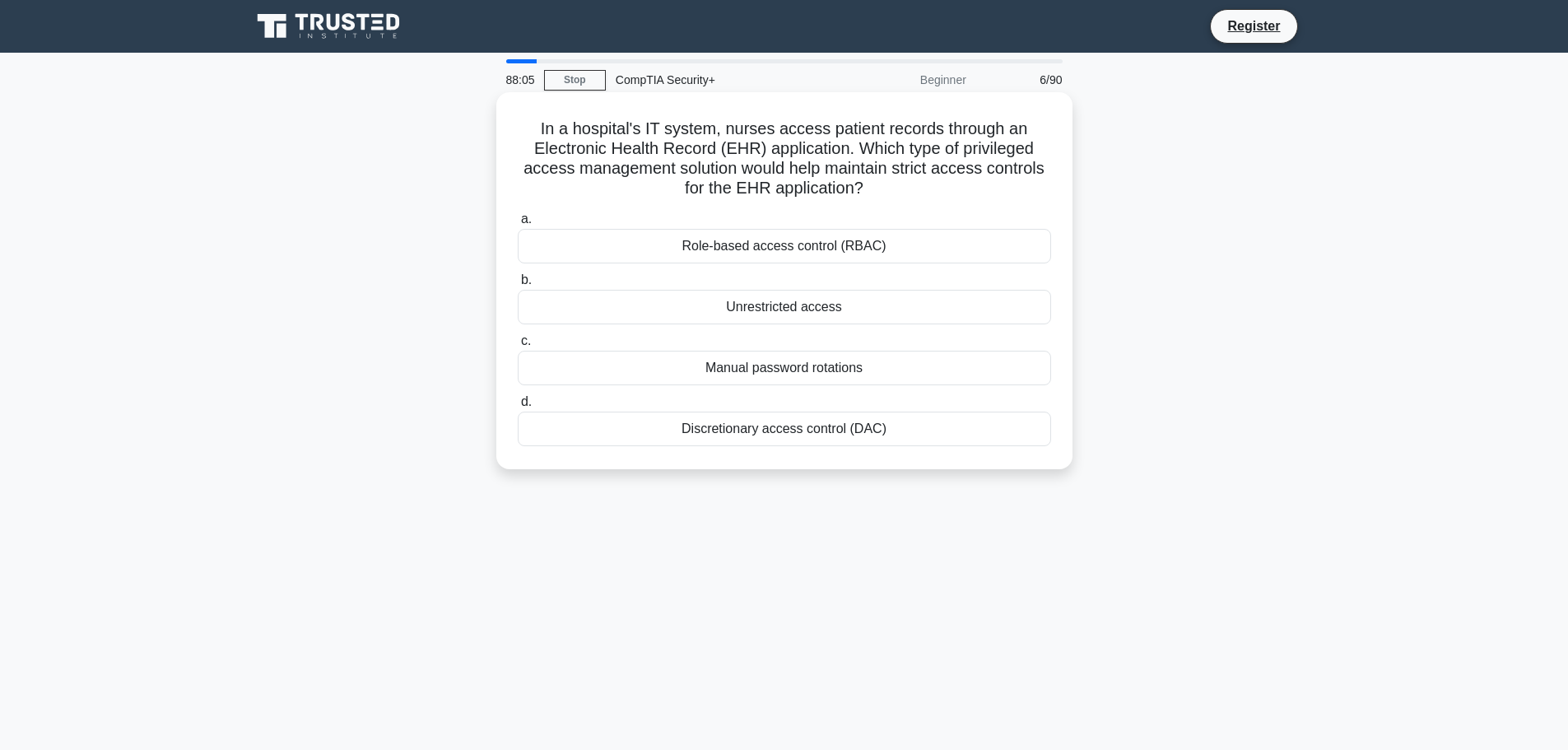
click at [813, 241] on div "Role-based access control (RBAC)" at bounding box center [784, 246] width 534 height 34
click at [518, 225] on input "a. Role-based access control (RBAC)" at bounding box center [518, 219] width 0 height 11
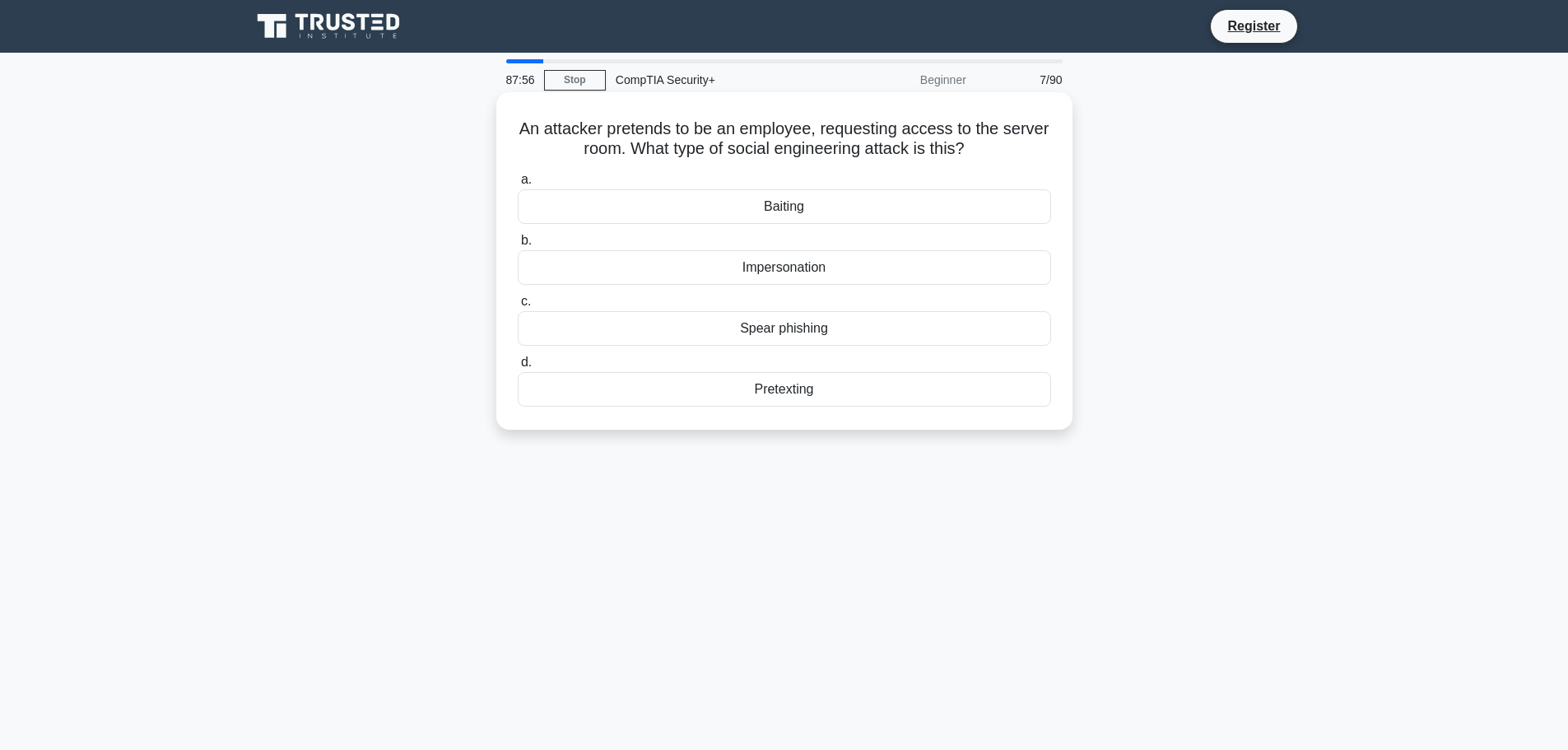
click at [817, 275] on div "Impersonation" at bounding box center [784, 268] width 534 height 34
click at [518, 246] on input "b. Impersonation" at bounding box center [518, 241] width 0 height 11
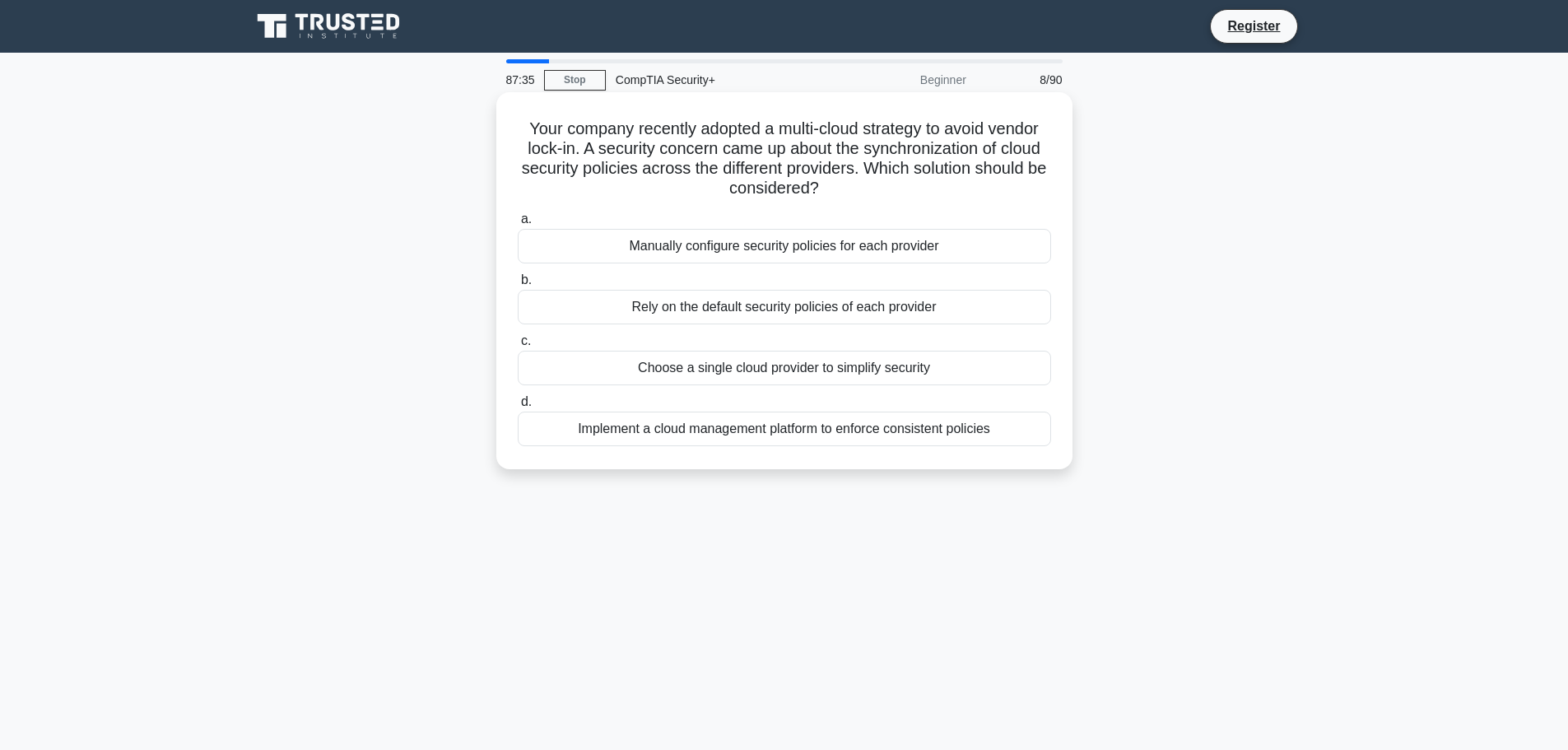
click at [860, 425] on div "Implement a cloud management platform to enforce consistent policies" at bounding box center [784, 428] width 534 height 34
click at [518, 408] on input "d. Implement a cloud management platform to enforce consistent policies" at bounding box center [518, 402] width 0 height 11
click at [797, 430] on div "Evaluate alternative solutions with fewer side effects." at bounding box center [784, 428] width 534 height 34
click at [518, 408] on input "d. Evaluate alternative solutions with fewer side effects." at bounding box center [518, 402] width 0 height 11
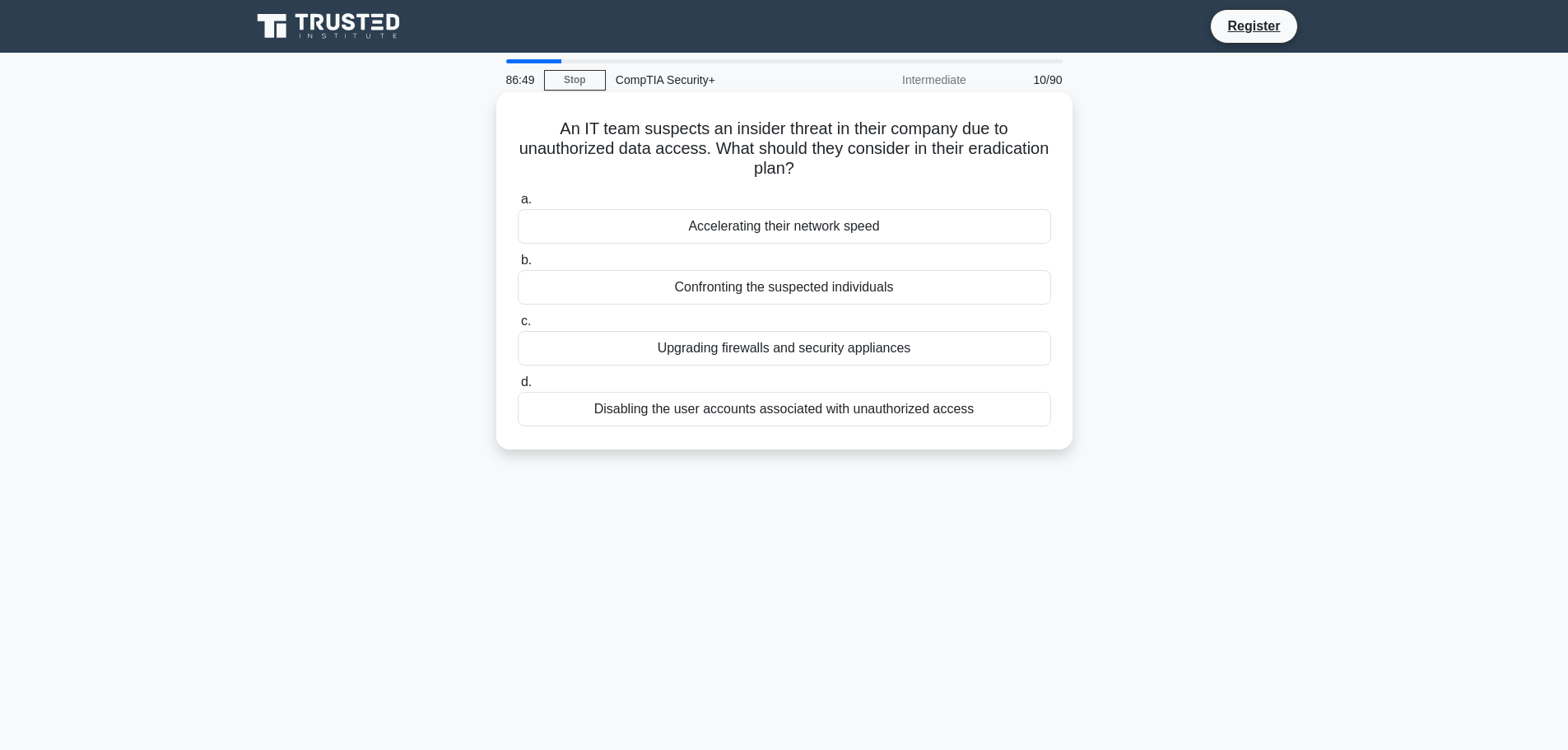
click at [785, 405] on div "Disabling the user accounts associated with unauthorized access" at bounding box center [784, 409] width 534 height 34
click at [518, 388] on input "d. Disabling the user accounts associated with unauthorized access" at bounding box center [518, 383] width 0 height 11
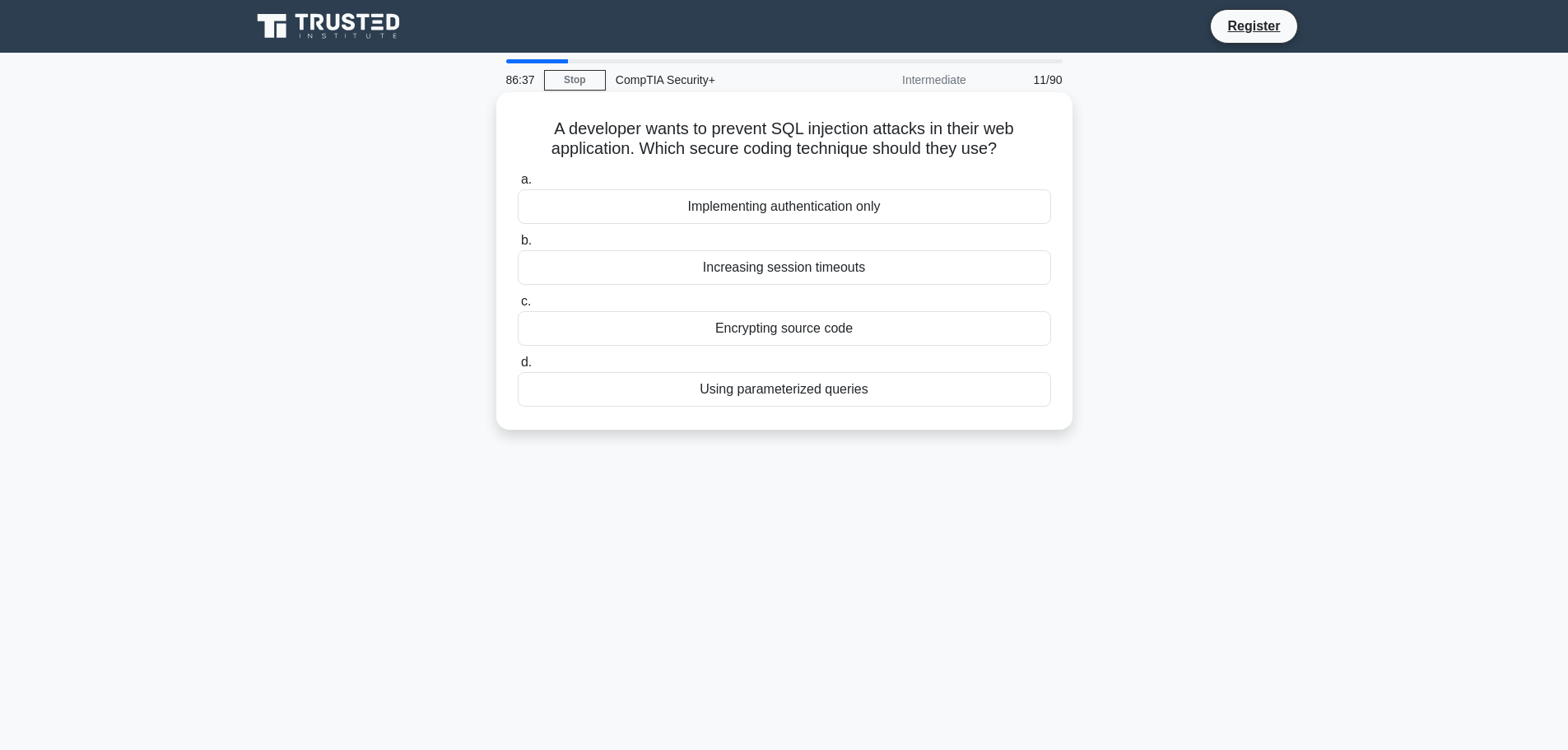
click at [812, 393] on div "Using parameterized queries" at bounding box center [784, 389] width 534 height 34
click at [518, 368] on input "d. Using parameterized queries" at bounding box center [518, 363] width 0 height 11
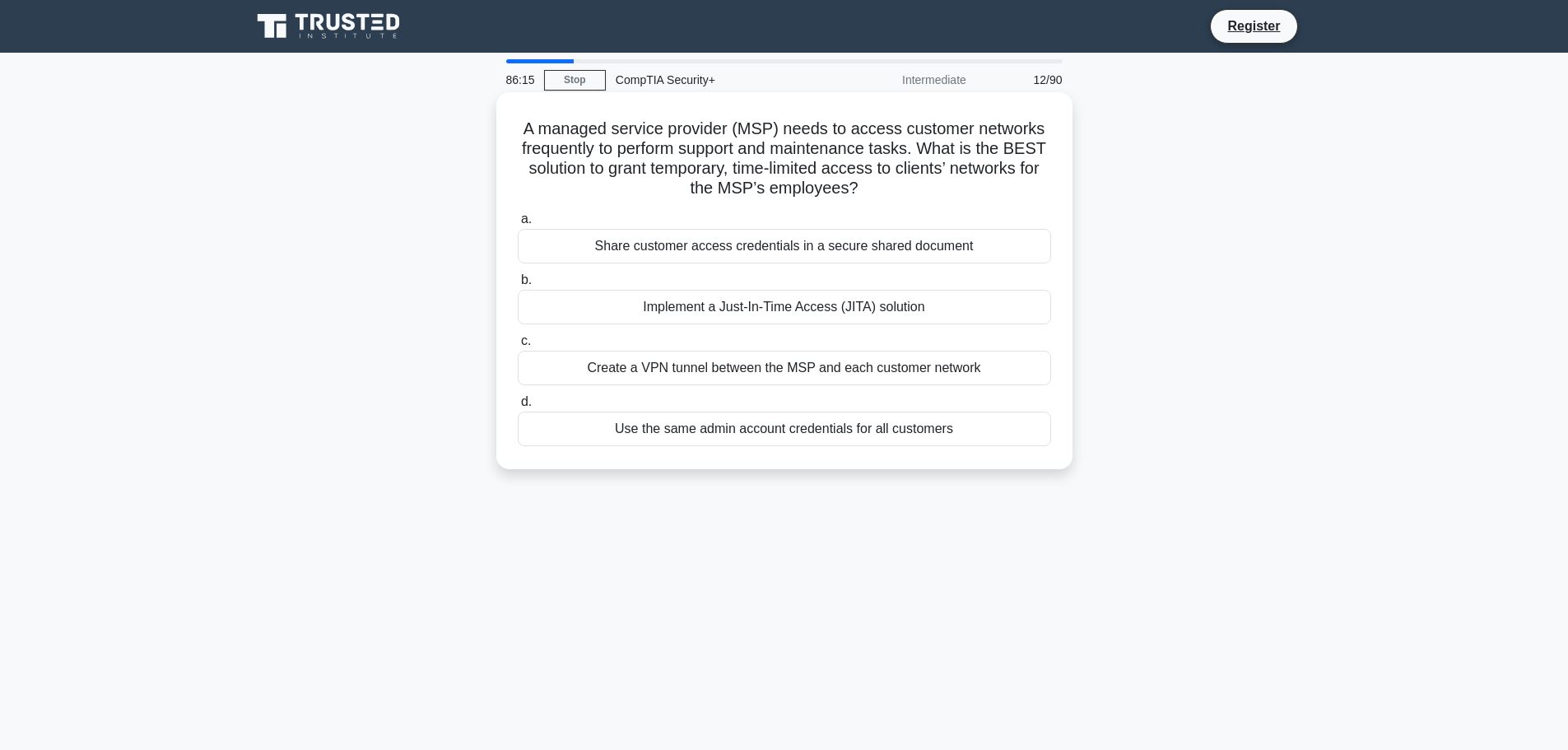
click at [736, 304] on div "Implement a Just-In-Time Access (JITA) solution" at bounding box center [784, 307] width 534 height 34
click at [518, 286] on input "b. Implement a Just-In-Time Access (JITA) solution" at bounding box center [518, 280] width 0 height 11
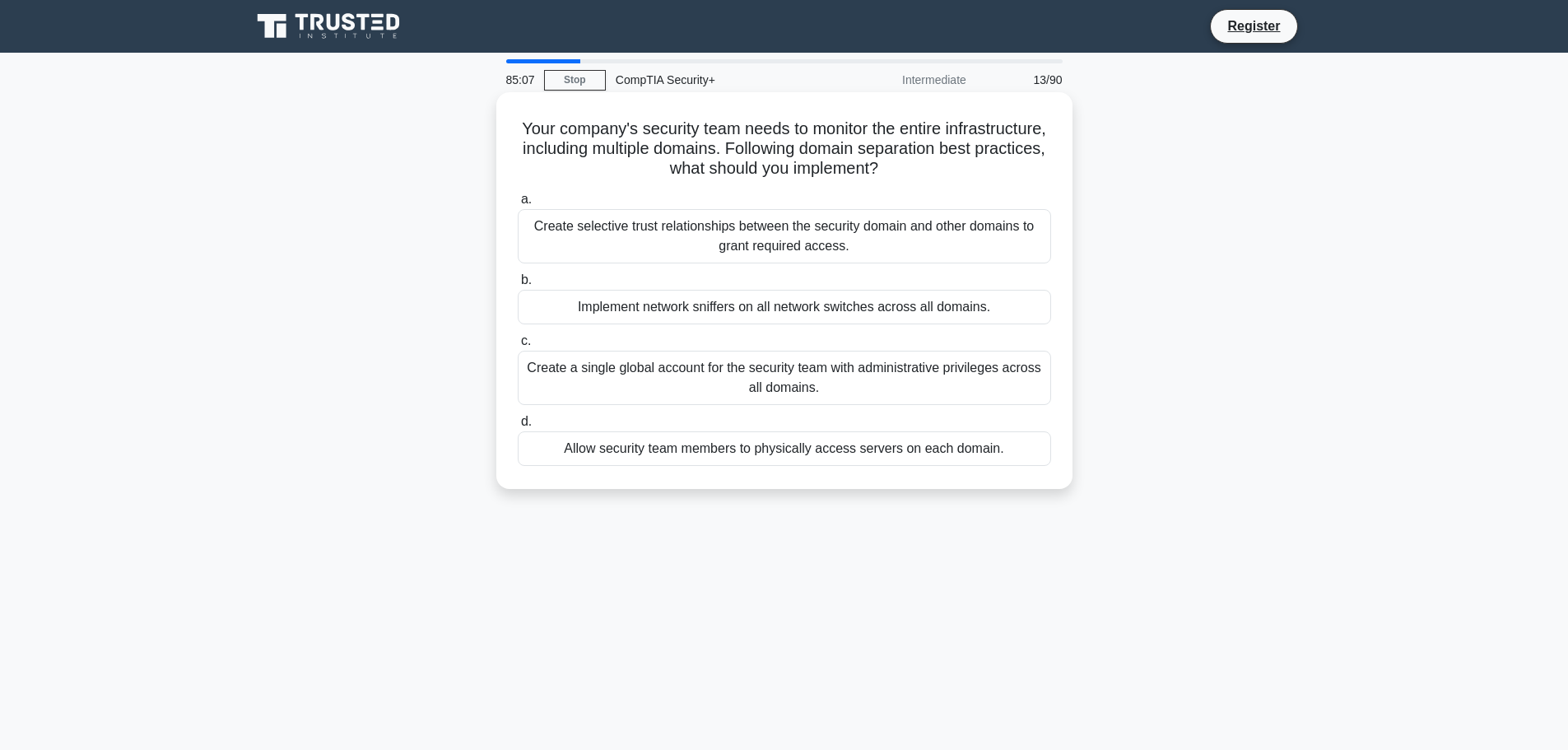
click at [785, 308] on div "Implement network sniffers on all network switches across all domains." at bounding box center [784, 307] width 534 height 34
click at [518, 286] on input "b. Implement network sniffers on all network switches across all domains." at bounding box center [518, 280] width 0 height 11
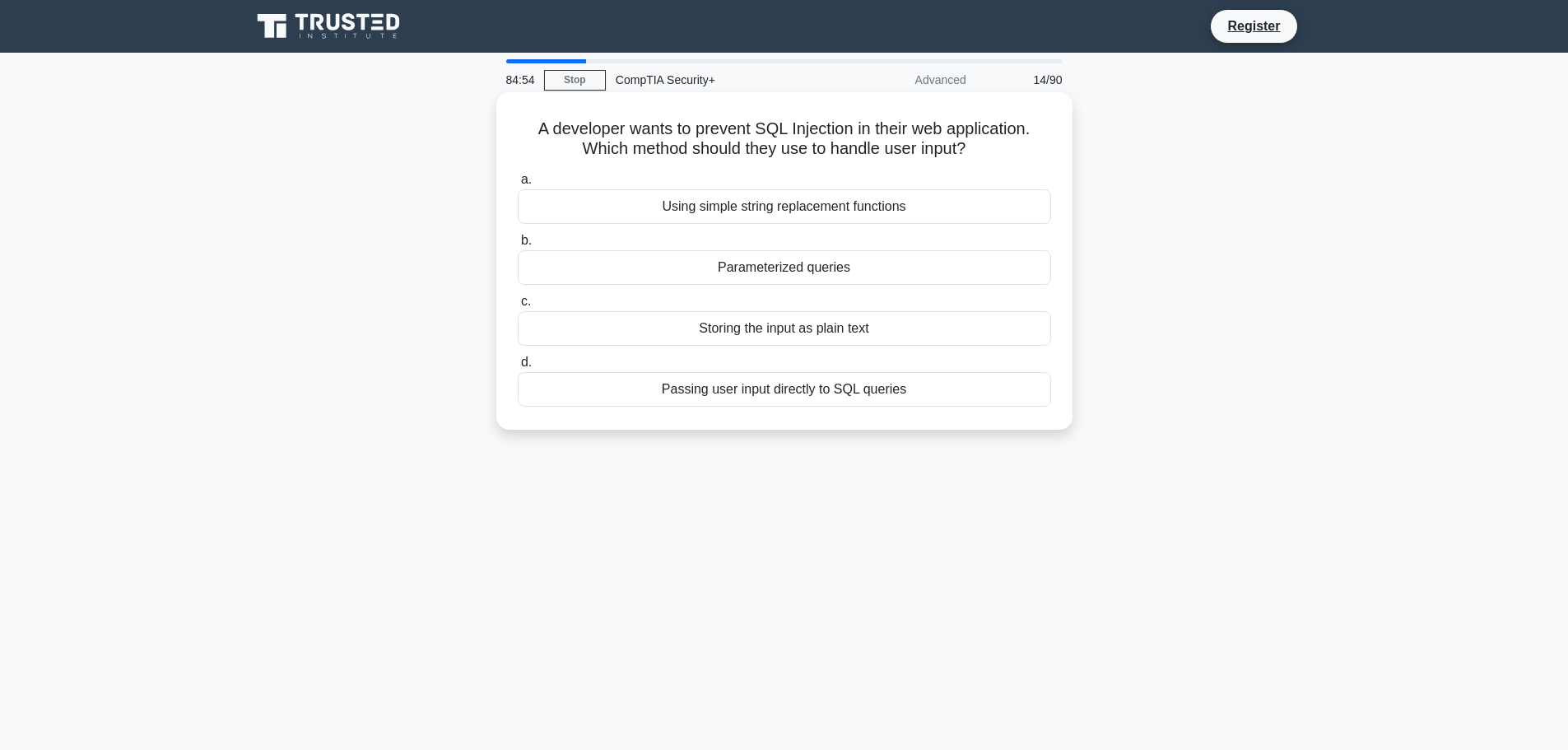
click at [798, 267] on div "Parameterized queries" at bounding box center [784, 268] width 534 height 34
click at [518, 246] on input "b. Parameterized queries" at bounding box center [518, 241] width 0 height 11
click at [707, 210] on div "Examine email headers to determine the origin" at bounding box center [784, 207] width 534 height 34
click at [518, 185] on input "a. Examine email headers to determine the origin" at bounding box center [518, 180] width 0 height 11
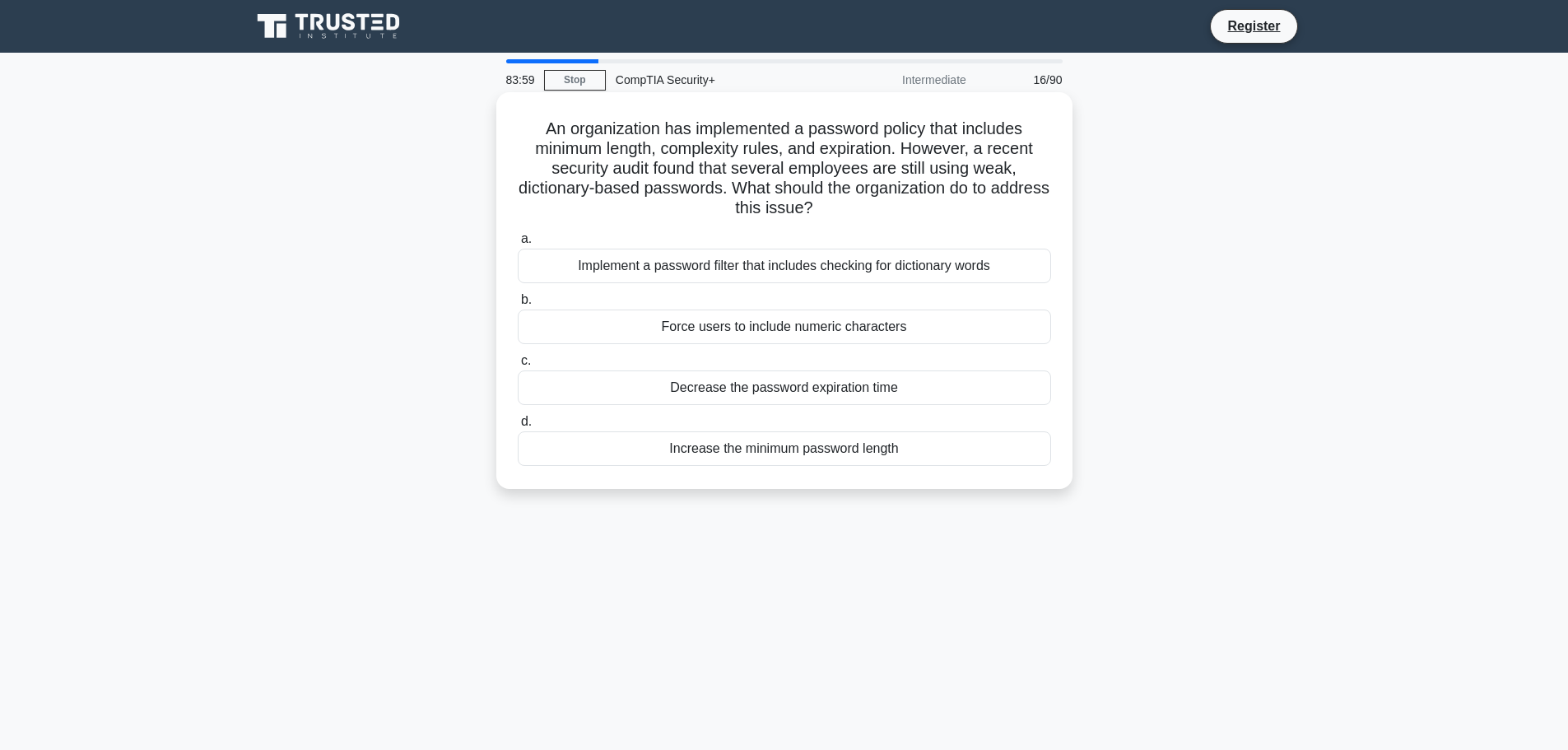
click at [850, 262] on div "Implement a password filter that includes checking for dictionary words" at bounding box center [784, 266] width 534 height 34
click at [518, 244] on input "a. Implement a password filter that includes checking for dictionary words" at bounding box center [518, 239] width 0 height 11
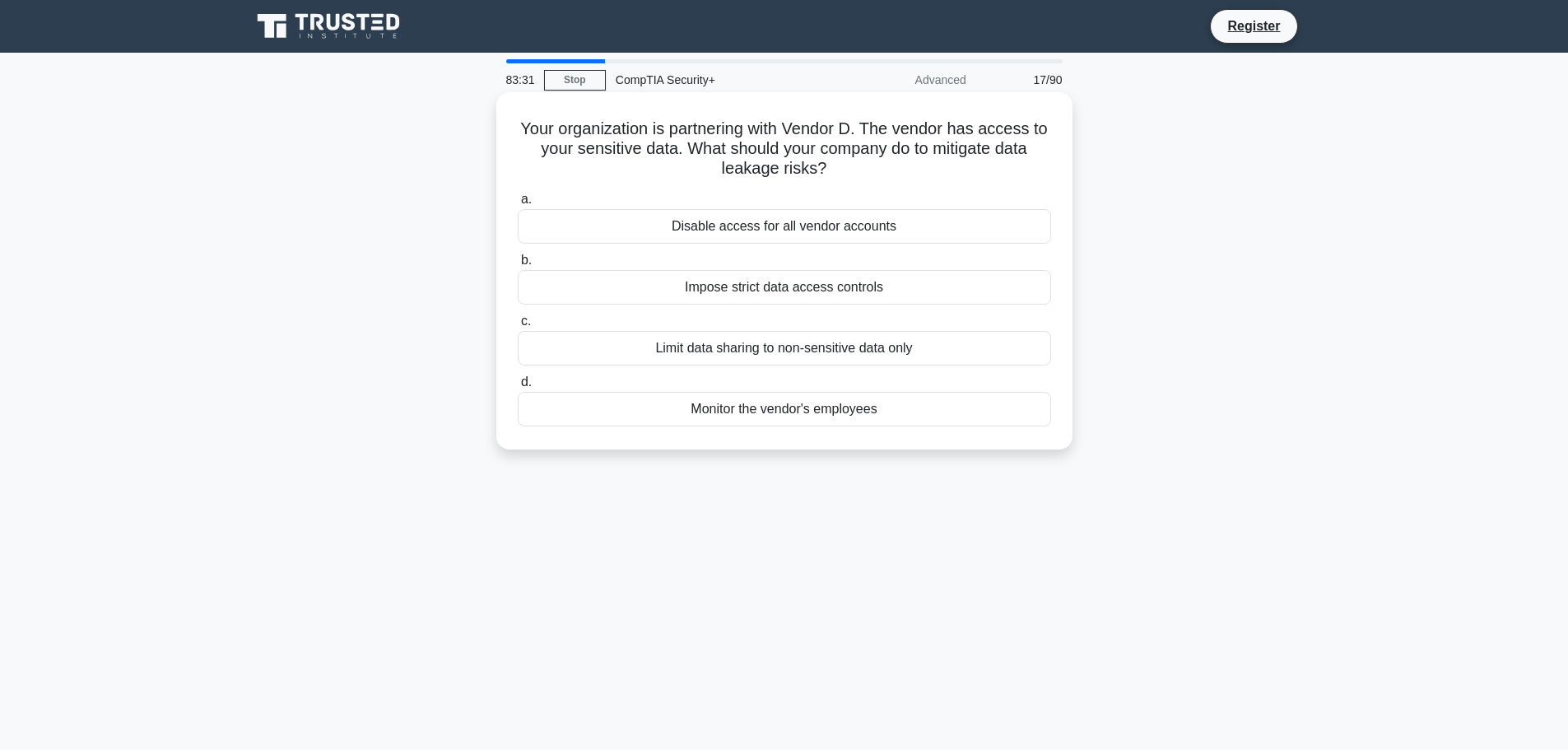
click at [748, 286] on div "Impose strict data access controls" at bounding box center [784, 287] width 534 height 34
click at [518, 266] on input "b. Impose strict data access controls" at bounding box center [518, 260] width 0 height 11
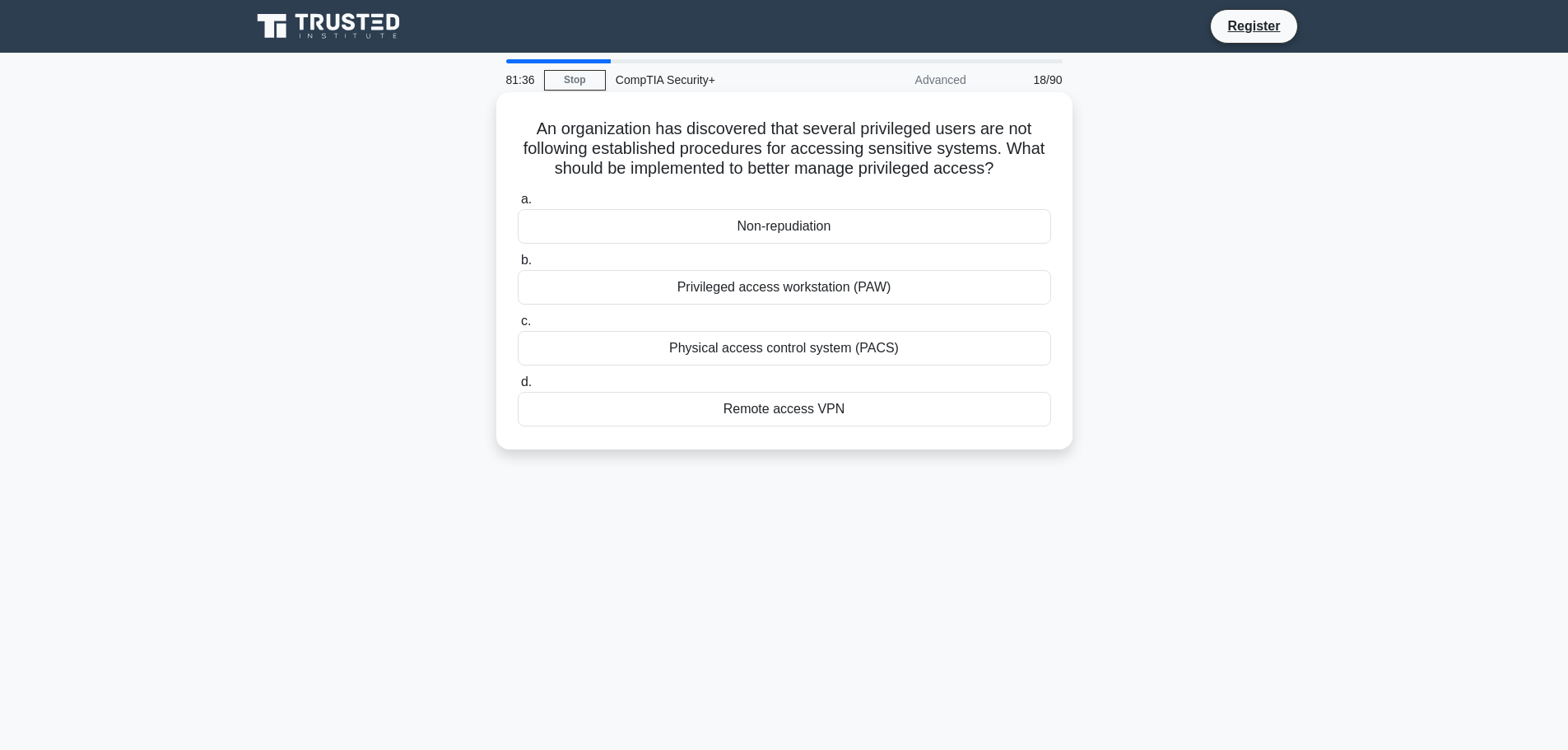
click at [808, 226] on div "Non-repudiation" at bounding box center [784, 226] width 534 height 34
click at [518, 205] on input "a. Non-repudiation" at bounding box center [518, 199] width 0 height 11
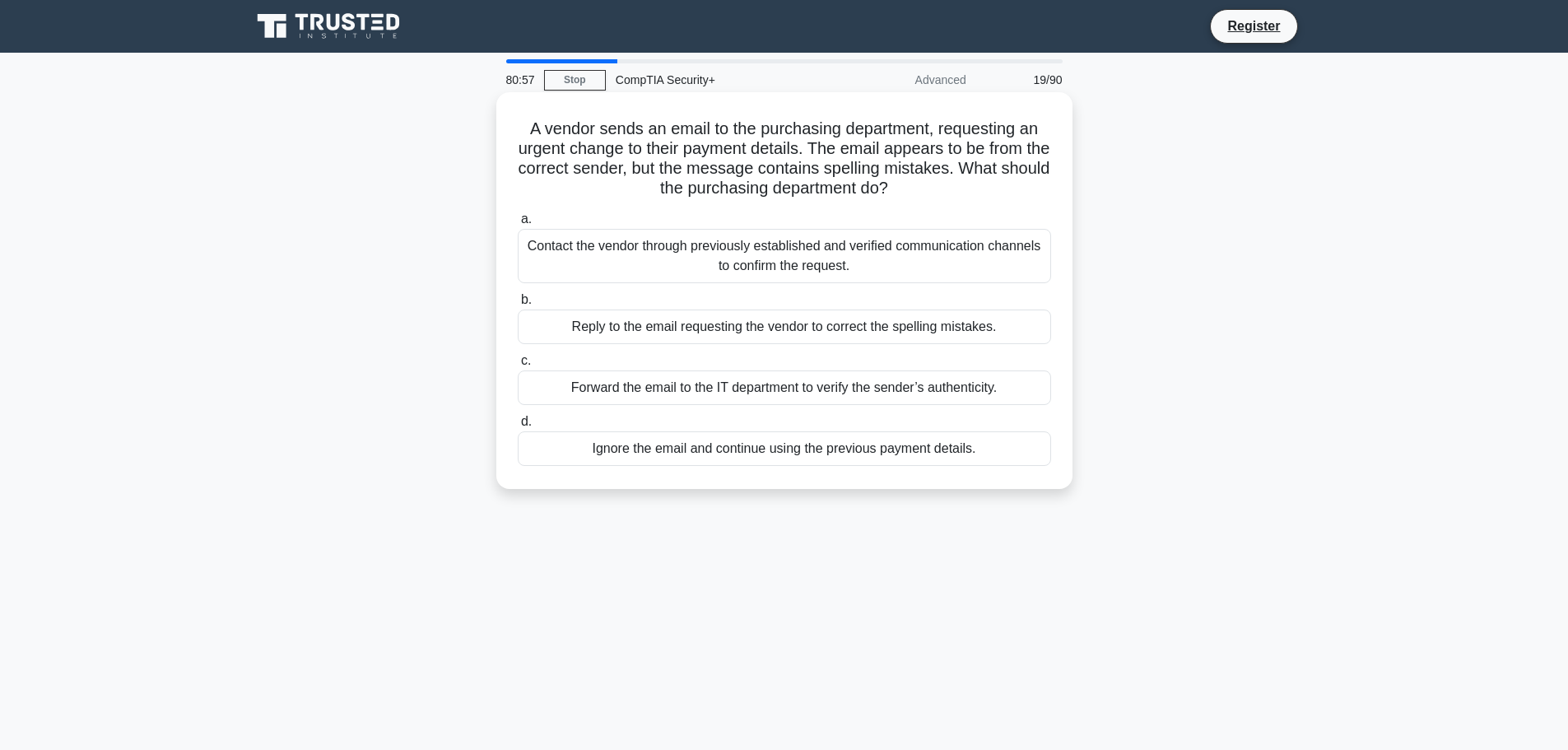
click at [848, 261] on div "Contact the vendor through previously established and verified communication ch…" at bounding box center [784, 256] width 534 height 54
click at [518, 225] on input "a. Contact the vendor through previously established and verified communication…" at bounding box center [518, 219] width 0 height 11
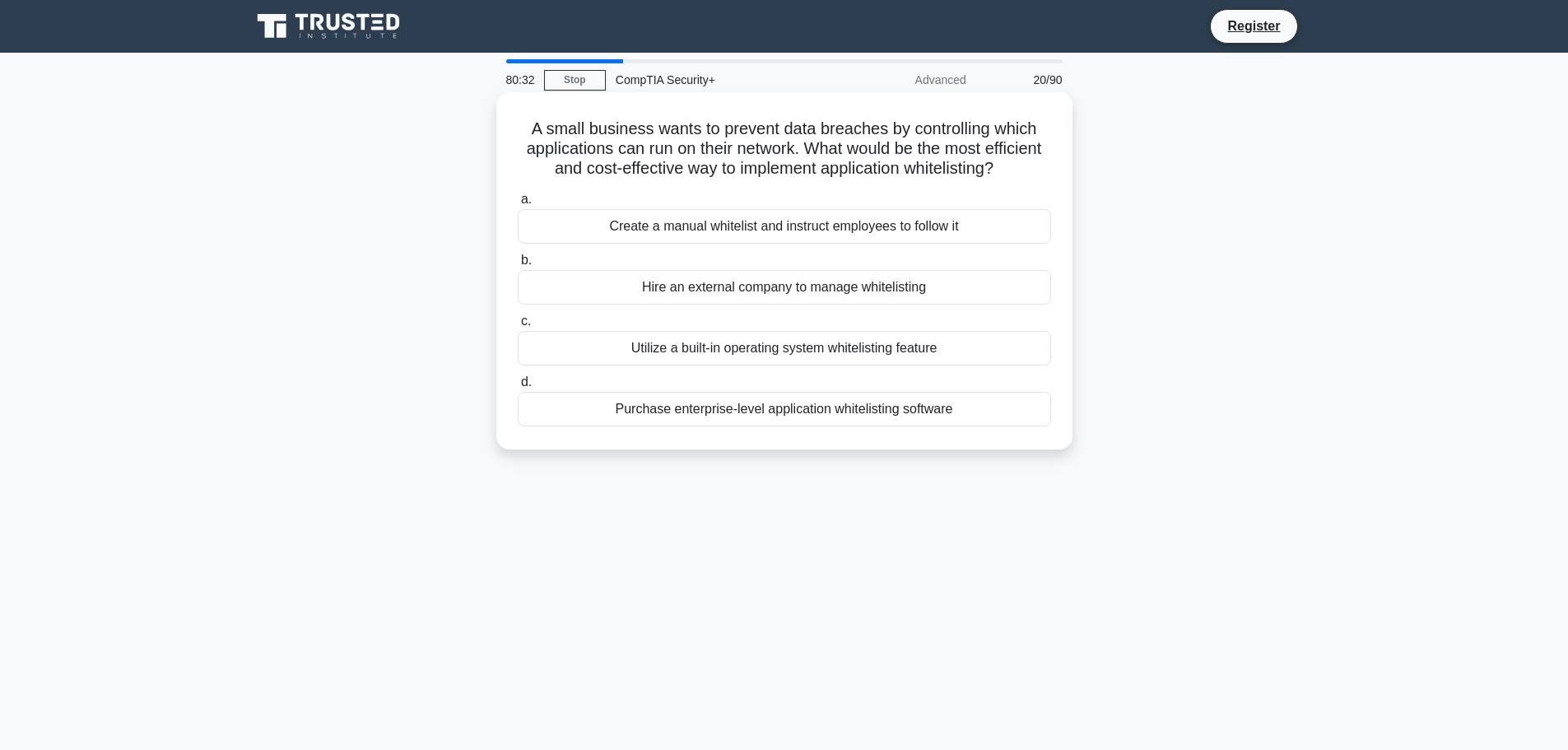
click at [724, 366] on div "Utilize a built-in operating system whitelisting feature" at bounding box center [784, 348] width 534 height 34
click at [518, 327] on input "c. Utilize a built-in operating system whitelisting feature" at bounding box center [518, 322] width 0 height 11
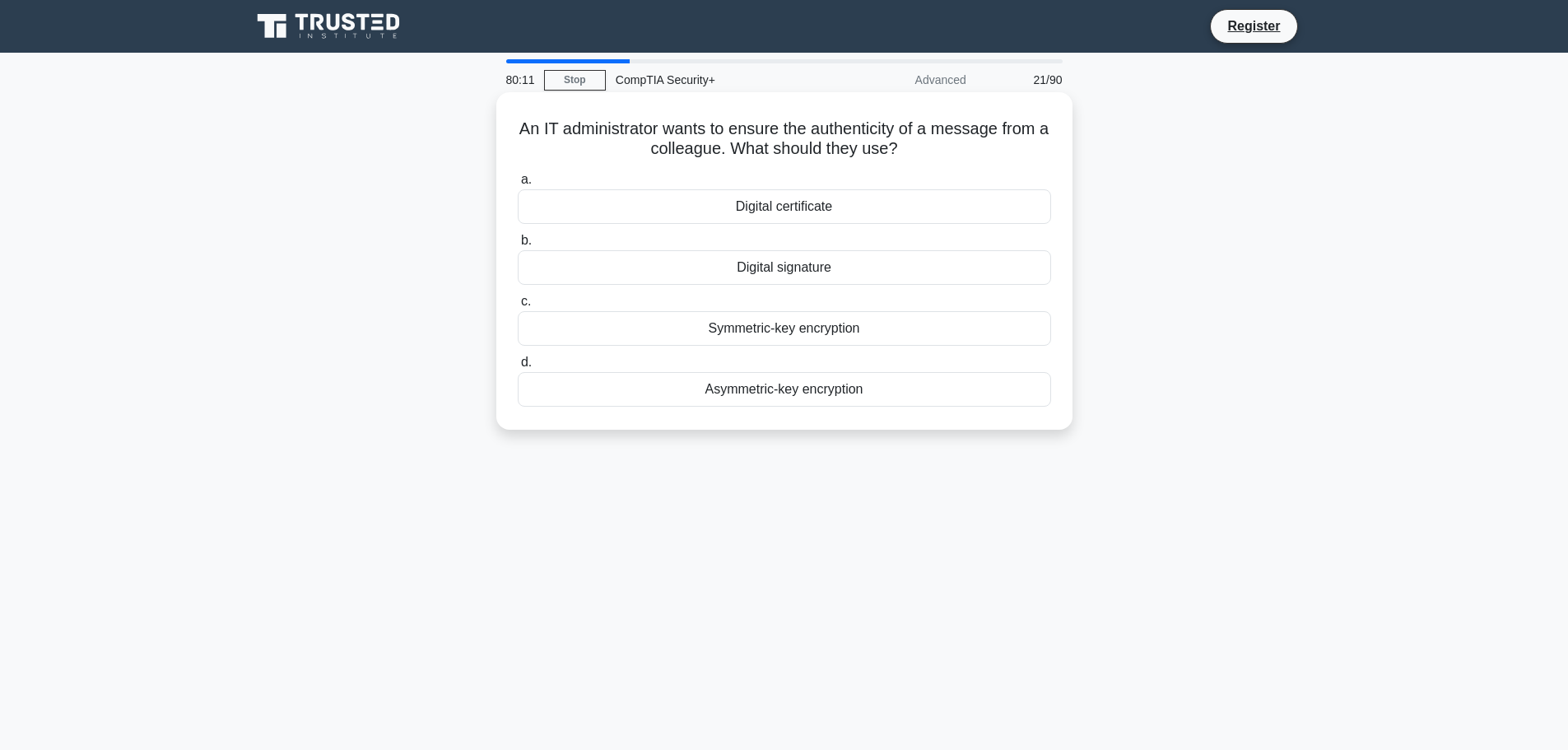
click at [848, 393] on div "Asymmetric-key encryption" at bounding box center [784, 389] width 534 height 34
click at [518, 368] on input "d. Asymmetric-key encryption" at bounding box center [518, 363] width 0 height 11
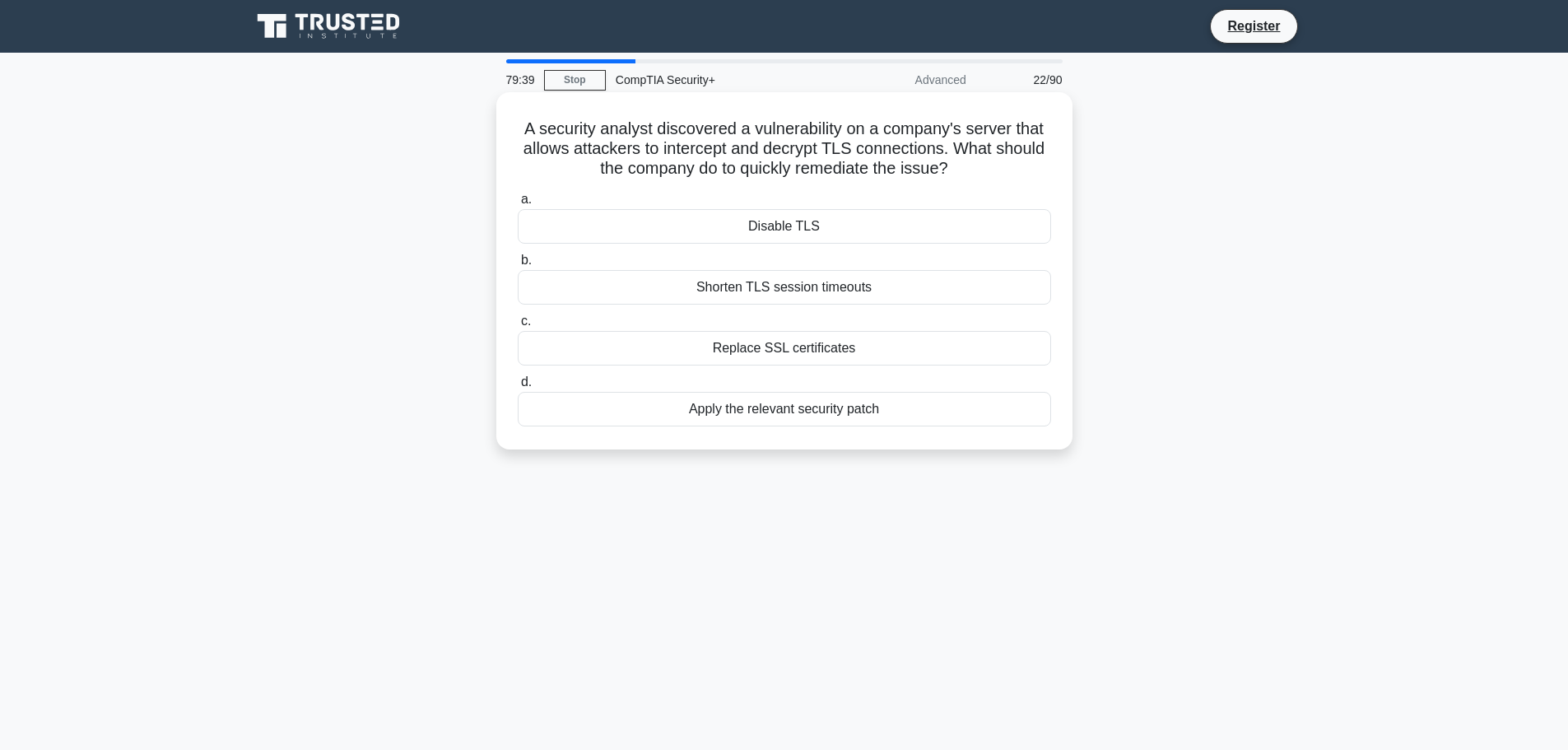
click at [756, 410] on div "Apply the relevant security patch" at bounding box center [784, 409] width 534 height 34
click at [518, 388] on input "d. Apply the relevant security patch" at bounding box center [518, 383] width 0 height 11
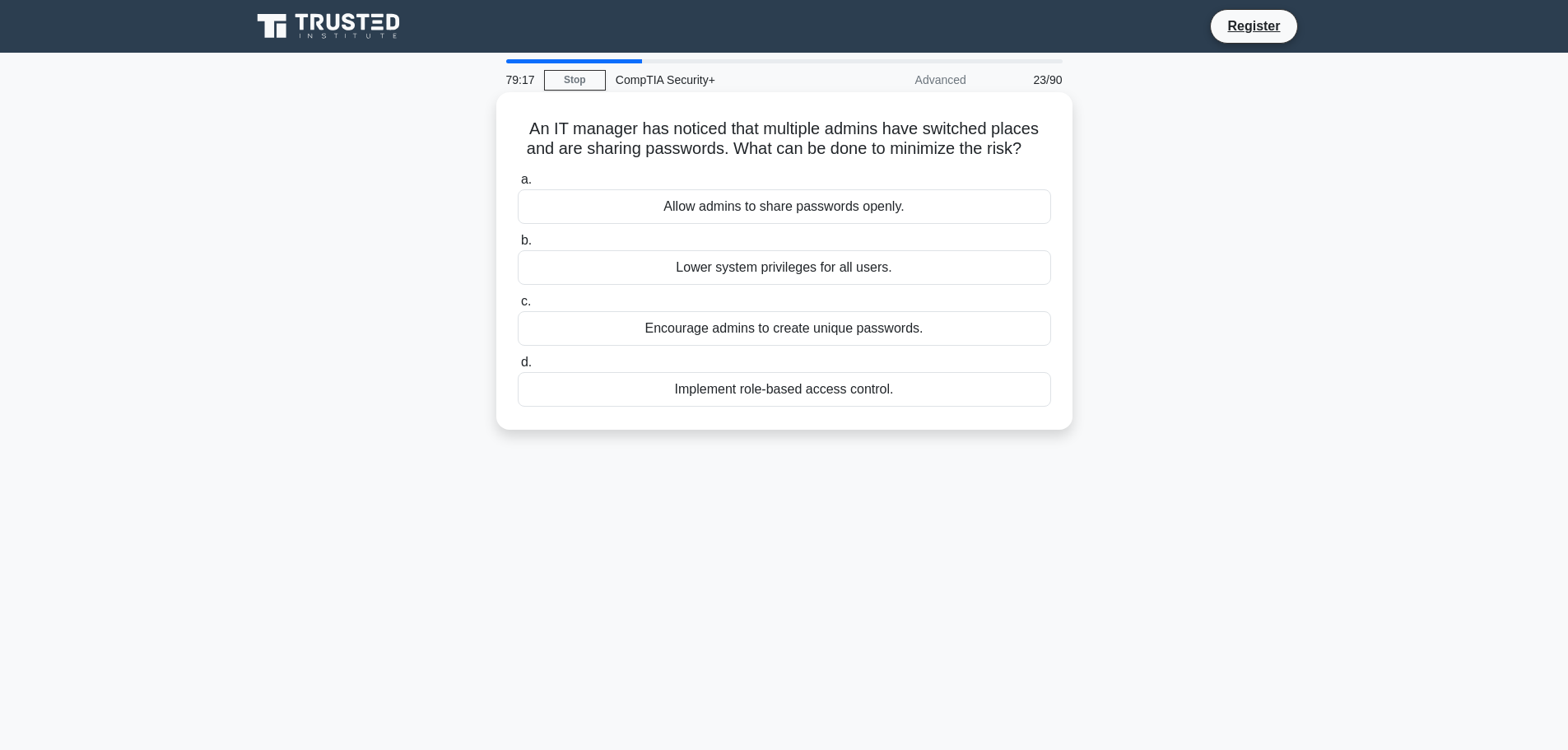
click at [770, 387] on div "Implement role-based access control." at bounding box center [784, 389] width 534 height 34
click at [518, 368] on input "d. Implement role-based access control." at bounding box center [518, 363] width 0 height 11
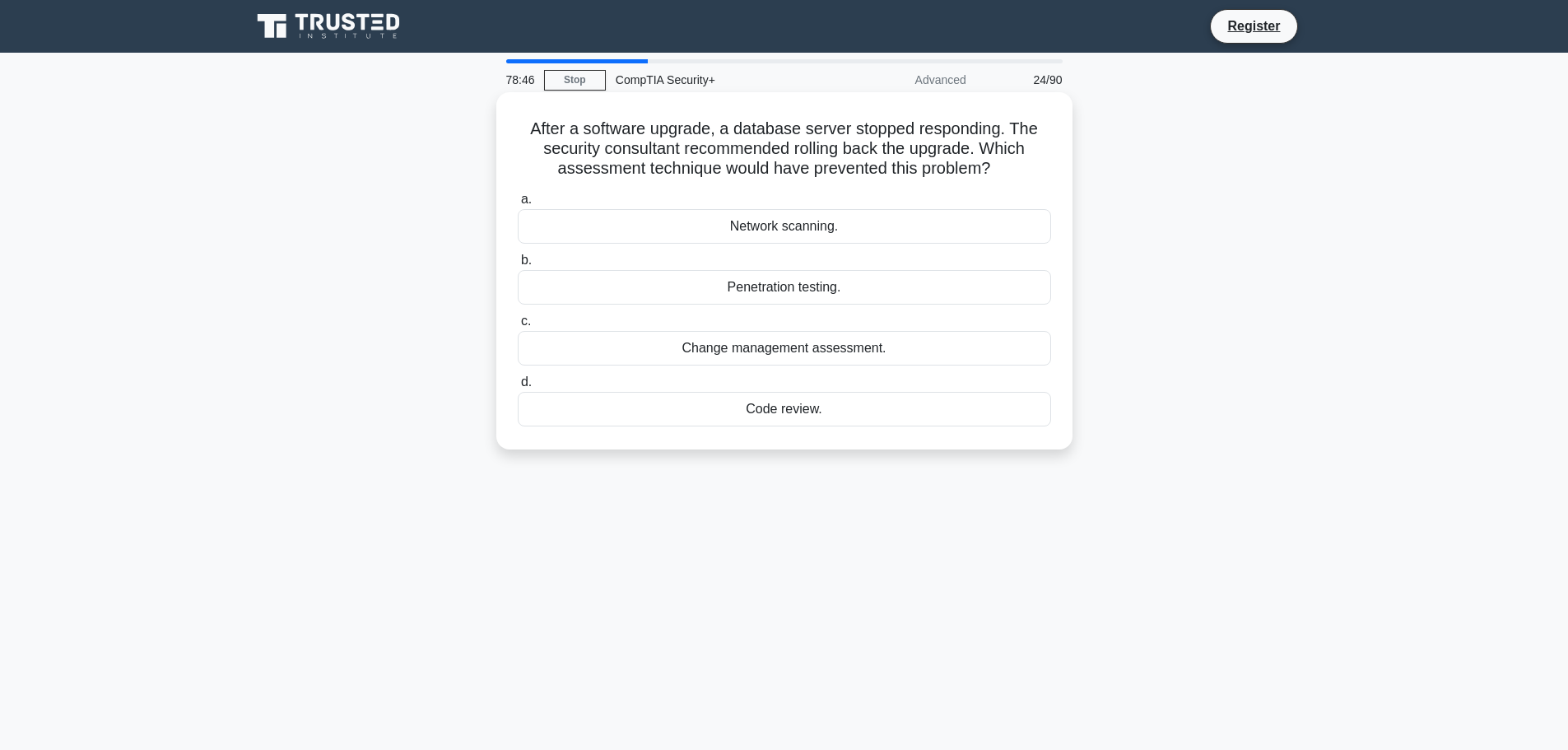
click at [790, 345] on div "Change management assessment." at bounding box center [784, 348] width 534 height 34
click at [518, 327] on input "c. Change management assessment." at bounding box center [518, 322] width 0 height 11
click at [804, 410] on div "User behavior analytics" at bounding box center [784, 409] width 534 height 34
click at [518, 388] on input "d. User behavior analytics" at bounding box center [518, 383] width 0 height 11
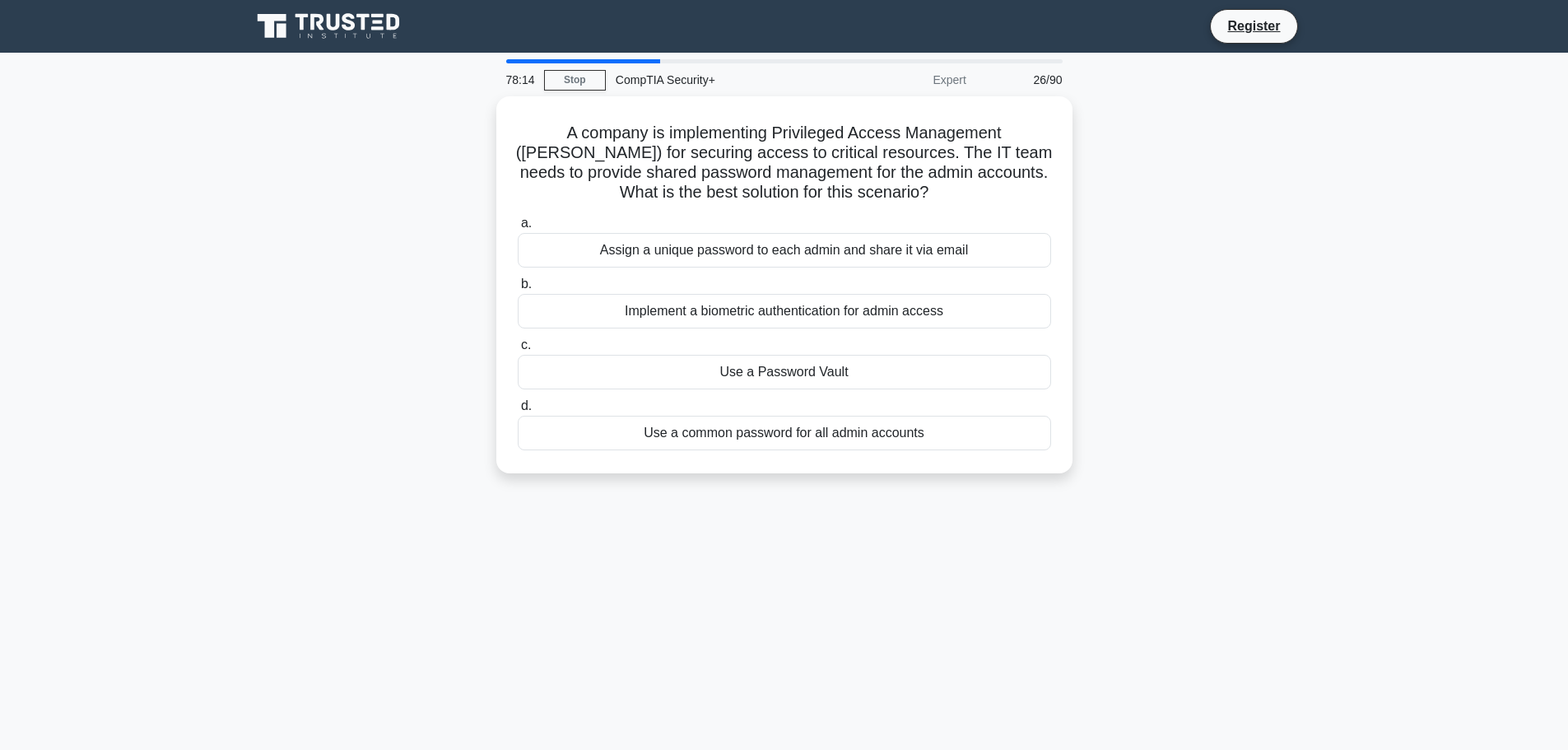
click at [1103, 304] on div "A company is implementing Privileged Access Management (PAM) for securing acces…" at bounding box center [784, 295] width 1086 height 397
click at [771, 292] on div "Implement a biometric authentication for admin access" at bounding box center [784, 307] width 534 height 34
click at [518, 286] on input "b. Implement a biometric authentication for admin access" at bounding box center [518, 280] width 0 height 11
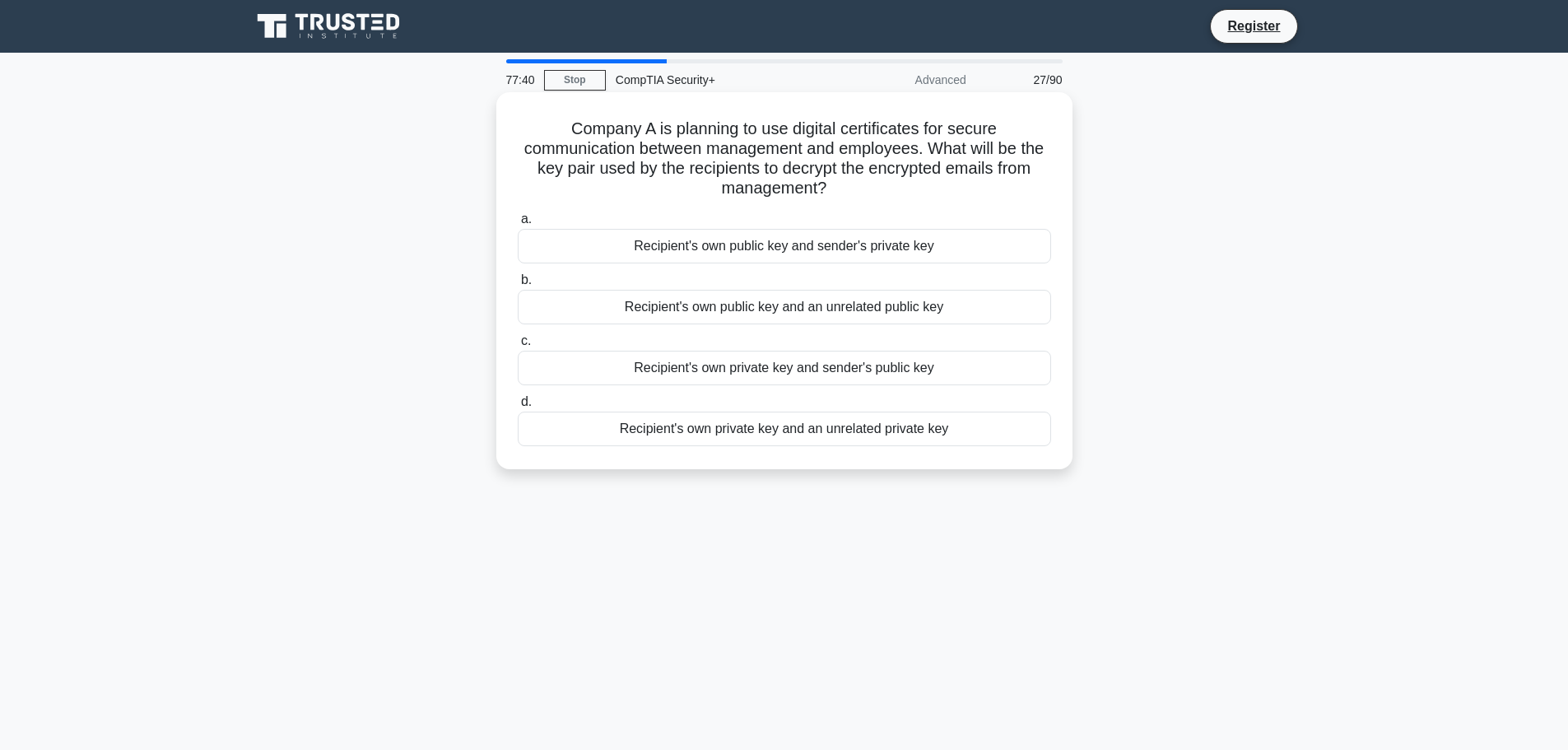
click at [735, 370] on div "Recipient's own private key and sender's public key" at bounding box center [784, 367] width 534 height 34
click at [518, 347] on input "c. Recipient's own private key and sender's public key" at bounding box center [518, 341] width 0 height 11
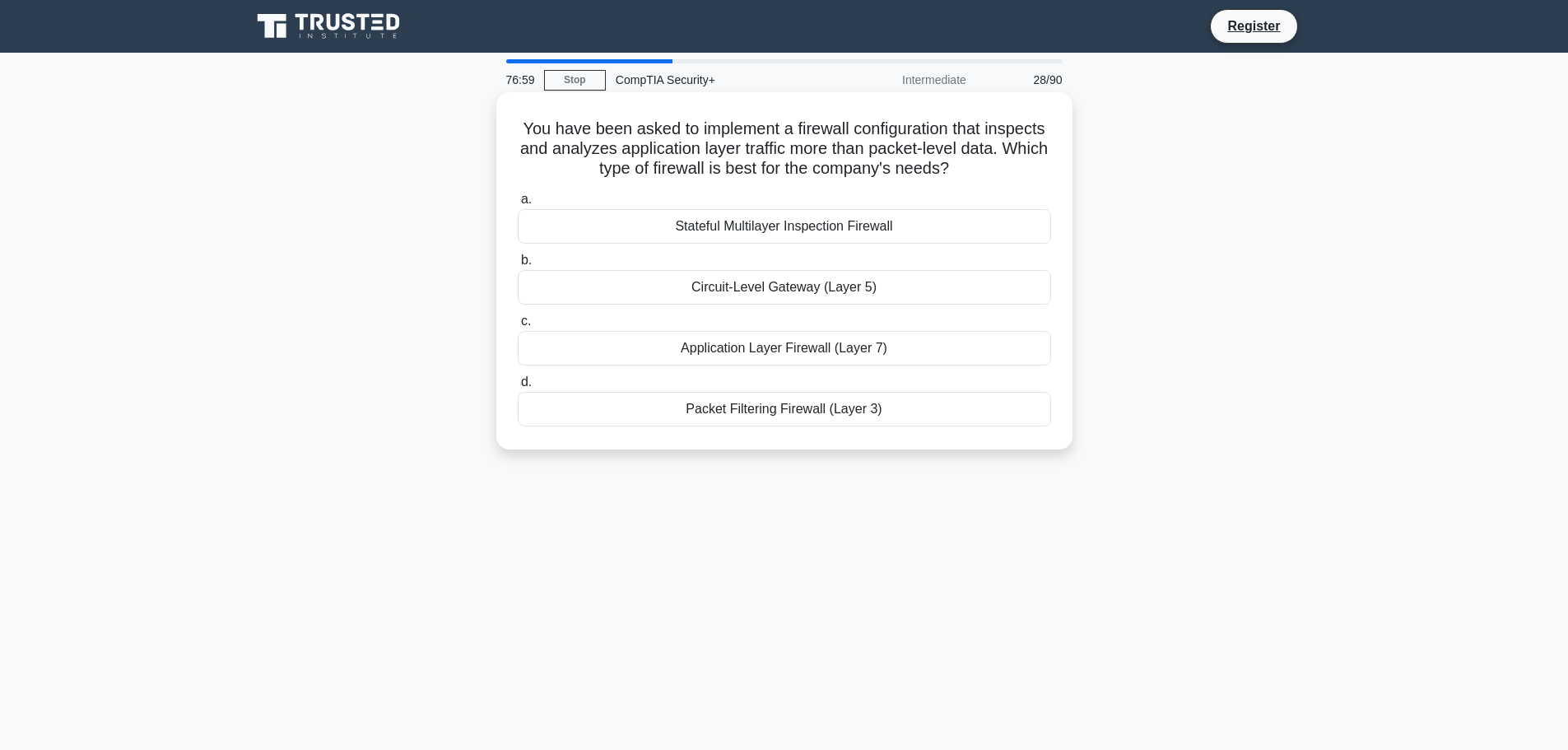
click at [830, 351] on div "Application Layer Firewall (Layer 7)" at bounding box center [784, 348] width 534 height 34
click at [518, 327] on input "c. Application Layer Firewall (Layer 7)" at bounding box center [518, 322] width 0 height 11
click at [811, 409] on div "Regular software patch and update policy" at bounding box center [784, 409] width 534 height 34
click at [518, 388] on input "d. Regular software patch and update policy" at bounding box center [518, 383] width 0 height 11
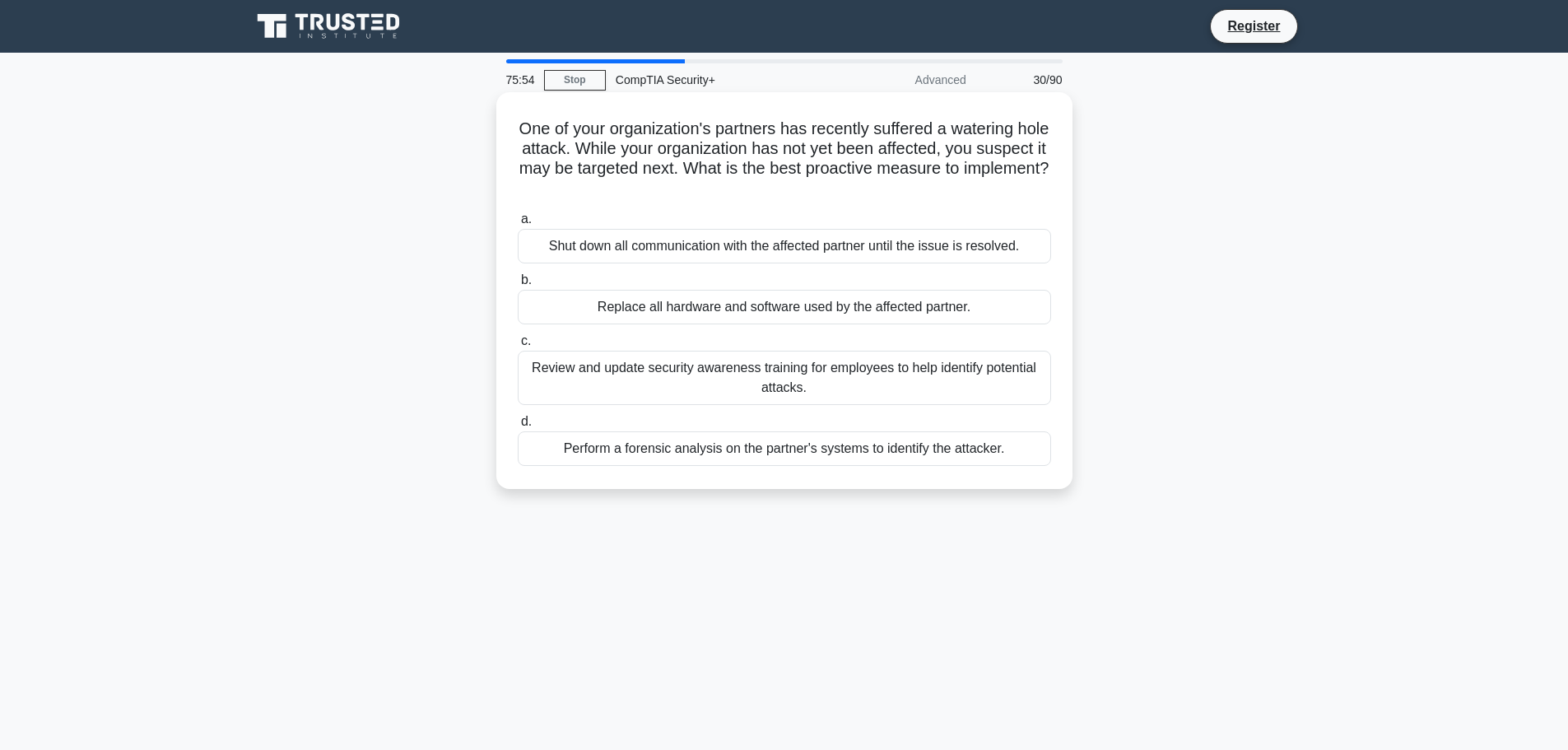
click at [741, 309] on div "Replace all hardware and software used by the affected partner." at bounding box center [784, 307] width 534 height 34
click at [518, 286] on input "b. Replace all hardware and software used by the affected partner." at bounding box center [518, 280] width 0 height 11
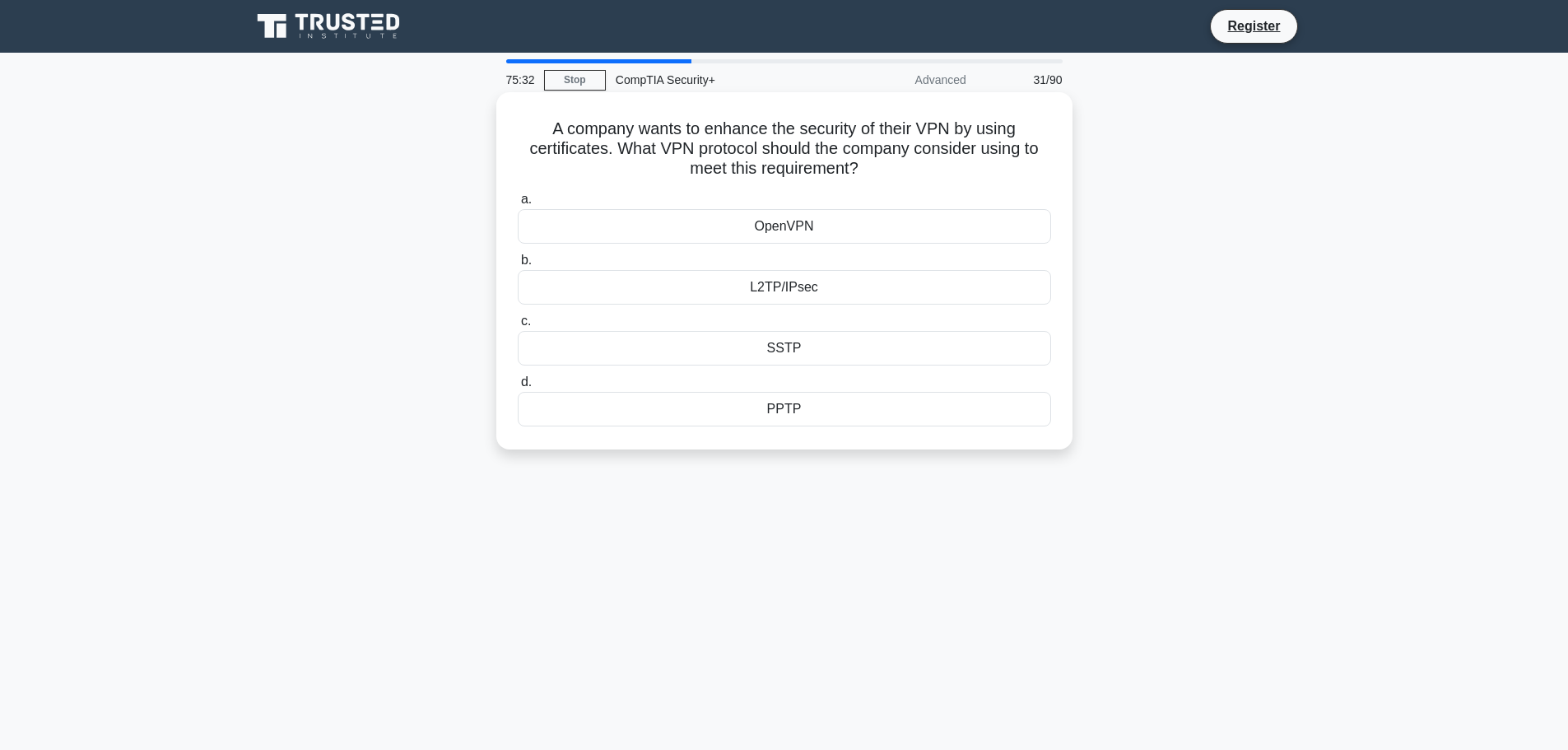
click at [792, 286] on div "L2TP/IPsec" at bounding box center [784, 287] width 534 height 34
click at [518, 266] on input "b. L2TP/IPsec" at bounding box center [518, 260] width 0 height 11
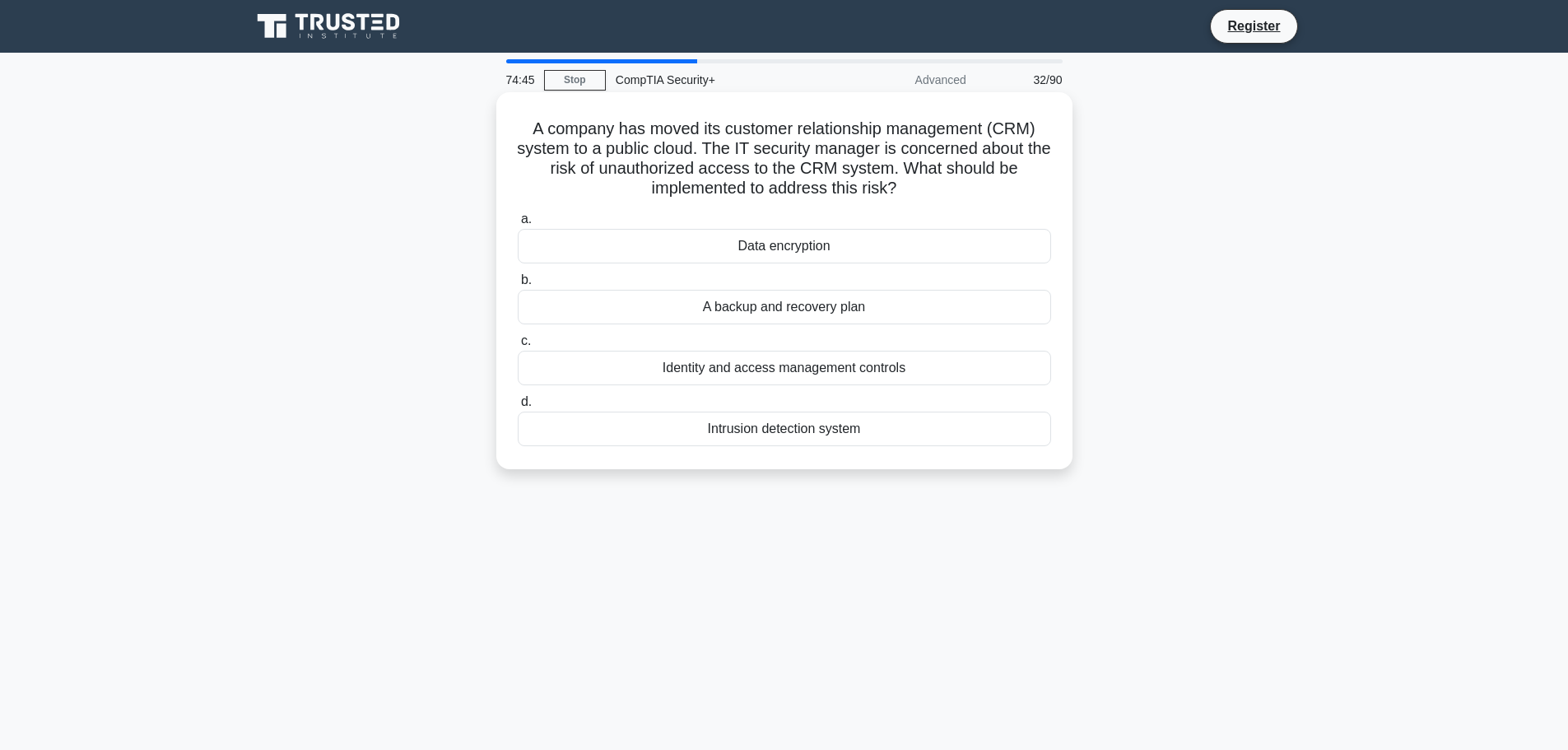
click at [740, 375] on div "Identity and access management controls" at bounding box center [784, 367] width 534 height 34
click at [518, 347] on input "c. Identity and access management controls" at bounding box center [518, 341] width 0 height 11
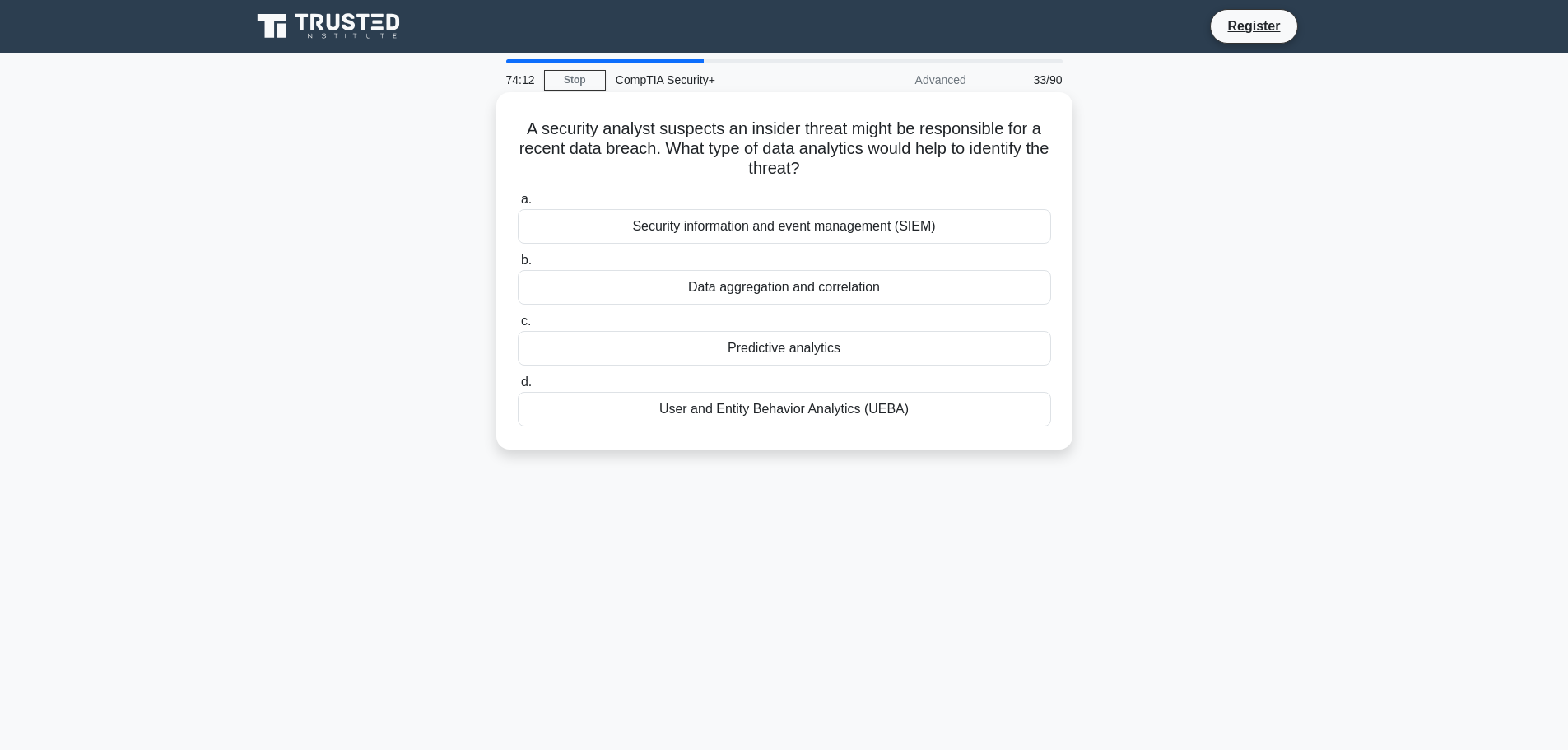
click at [873, 226] on div "Security information and event management (SIEM)" at bounding box center [784, 226] width 534 height 34
click at [518, 205] on input "a. Security information and event management (SIEM)" at bounding box center [518, 199] width 0 height 11
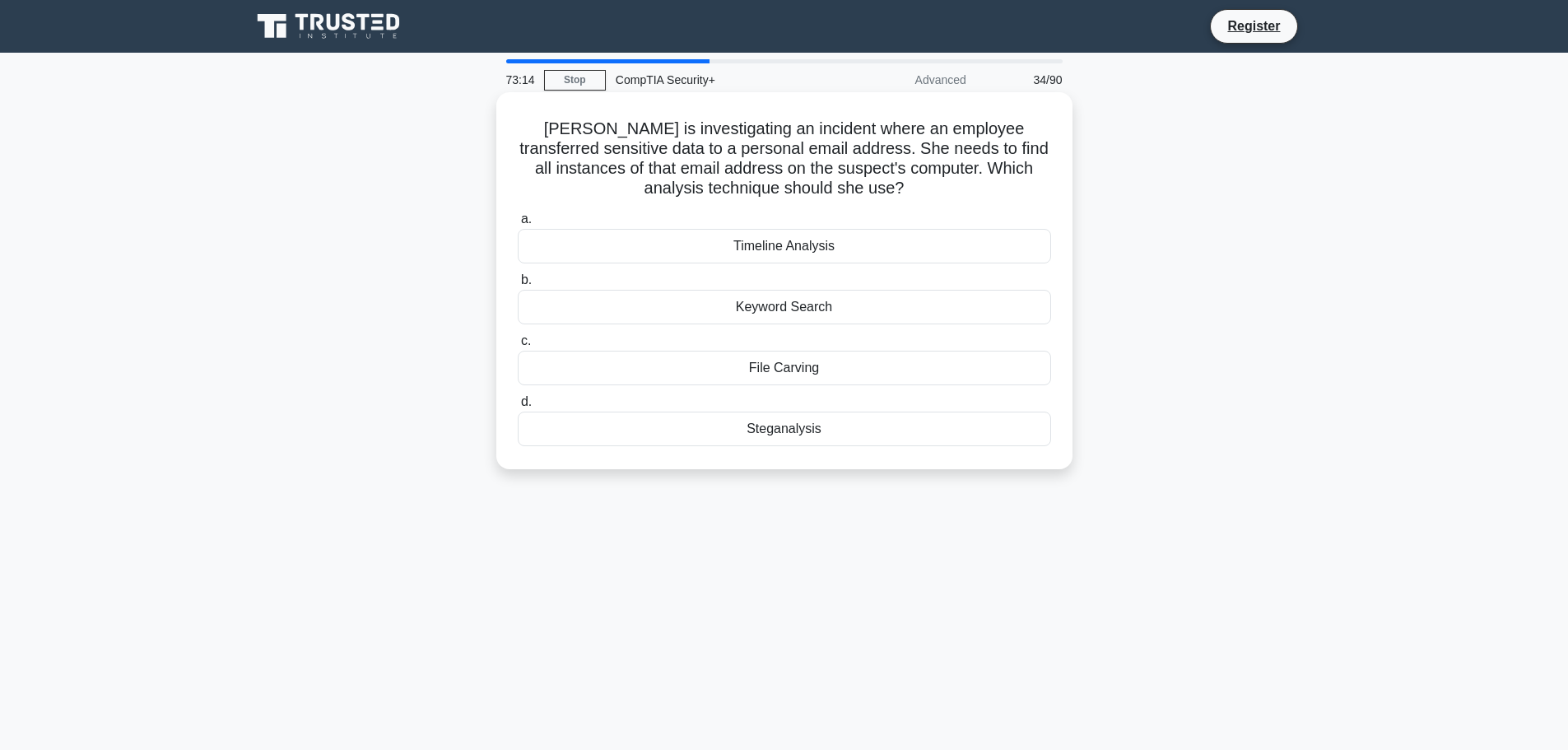
click at [881, 301] on div "Keyword Search" at bounding box center [784, 307] width 534 height 34
click at [518, 286] on input "b. Keyword Search" at bounding box center [518, 280] width 0 height 11
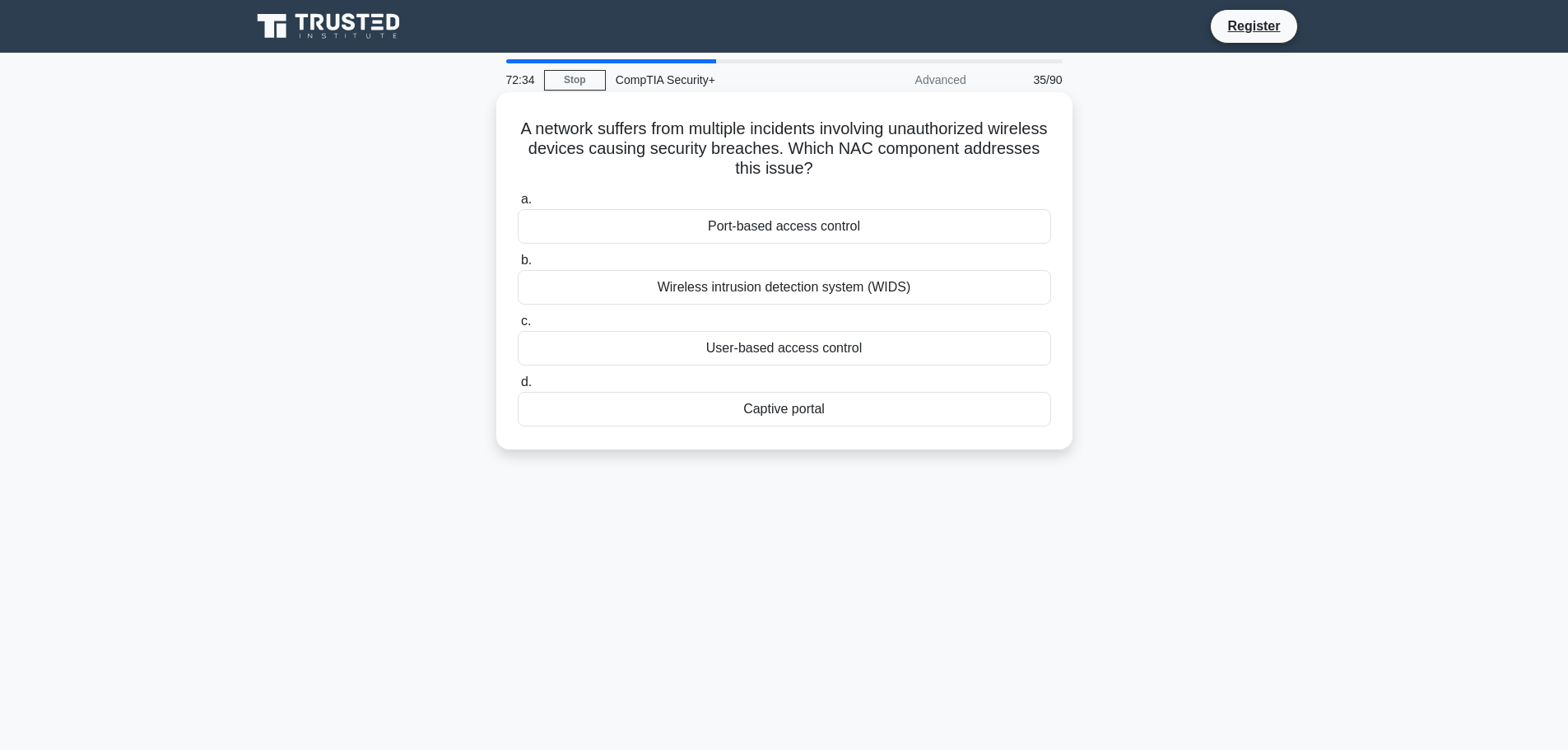
click at [813, 288] on div "Wireless intrusion detection system (WIDS)" at bounding box center [784, 287] width 534 height 34
click at [518, 266] on input "b. Wireless intrusion detection system (WIDS)" at bounding box center [518, 260] width 0 height 11
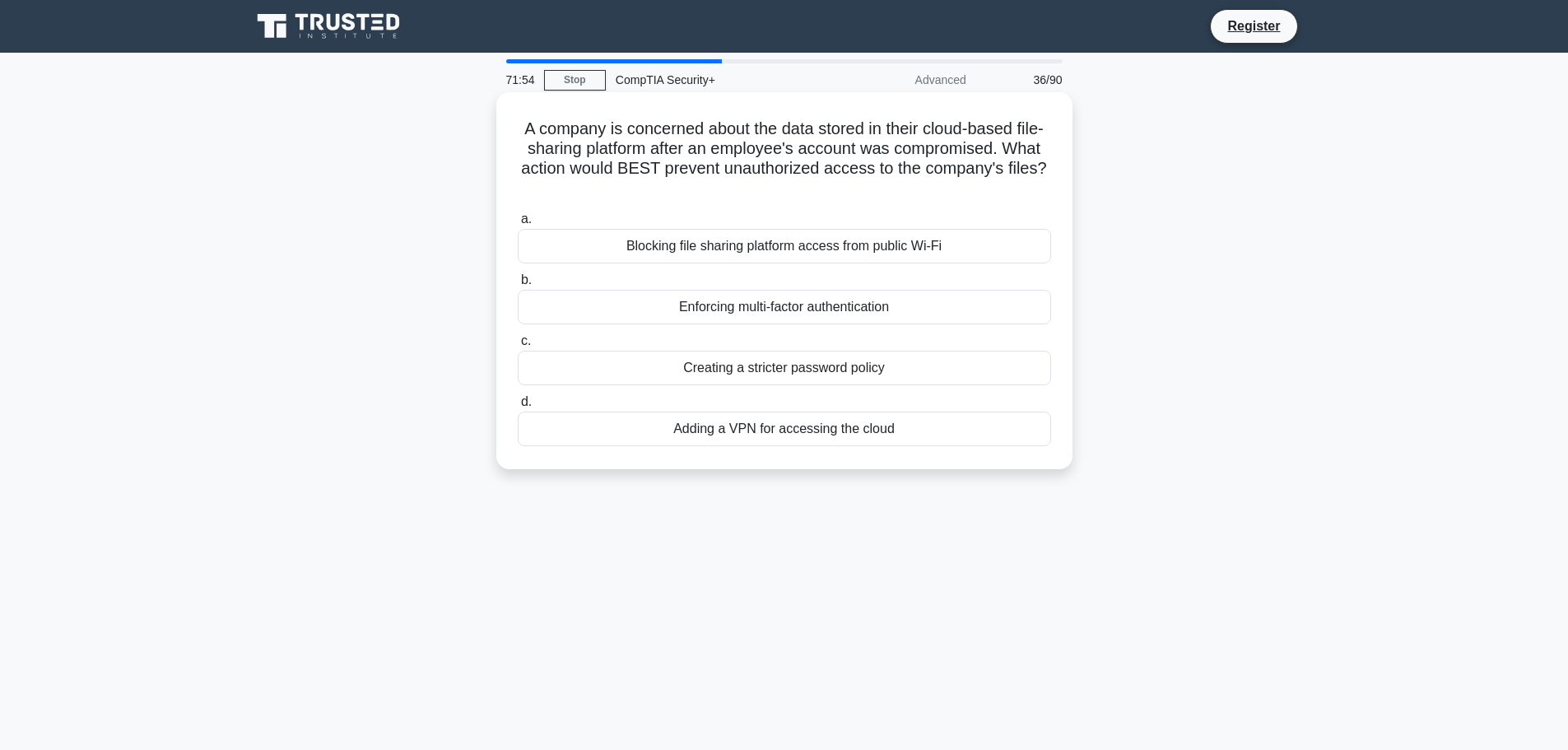
click at [799, 310] on div "Enforcing multi-factor authentication" at bounding box center [784, 307] width 534 height 34
click at [518, 286] on input "b. Enforcing multi-factor authentication" at bounding box center [518, 280] width 0 height 11
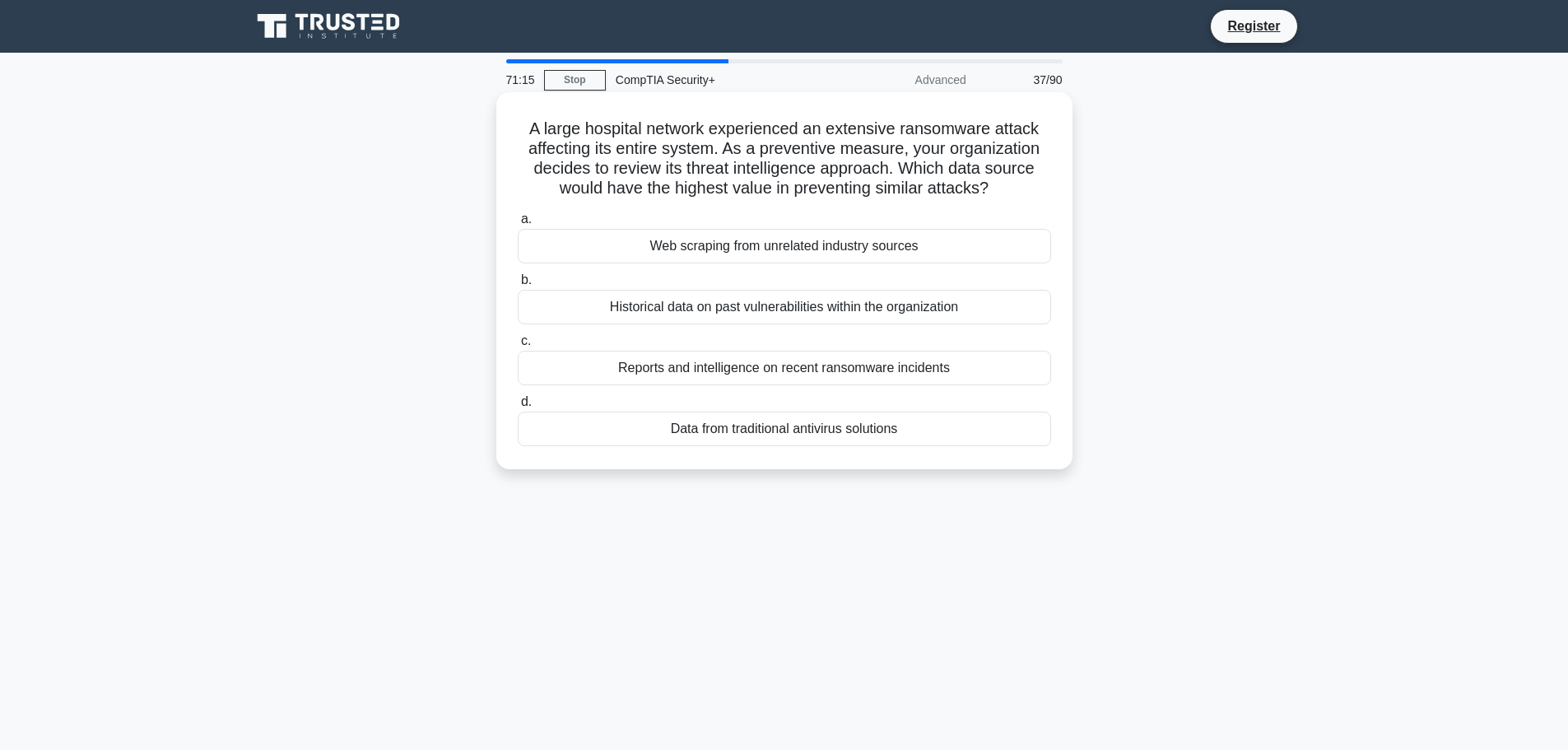
click at [733, 378] on div "Reports and intelligence on recent ransomware incidents" at bounding box center [784, 367] width 534 height 34
click at [518, 347] on input "c. Reports and intelligence on recent ransomware incidents" at bounding box center [518, 341] width 0 height 11
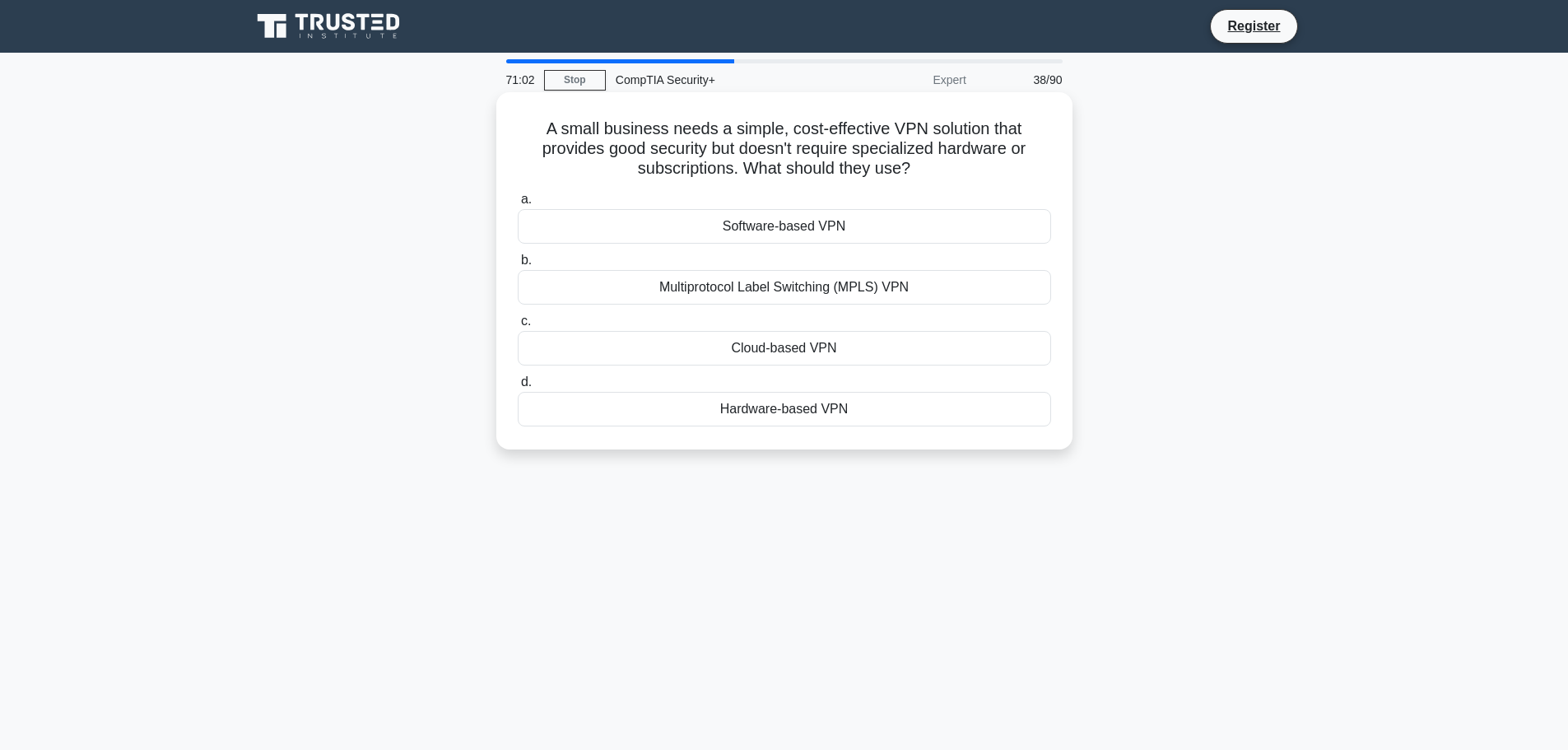
click at [845, 226] on div "Software-based VPN" at bounding box center [784, 226] width 534 height 34
click at [518, 205] on input "a. Software-based VPN" at bounding box center [518, 199] width 0 height 11
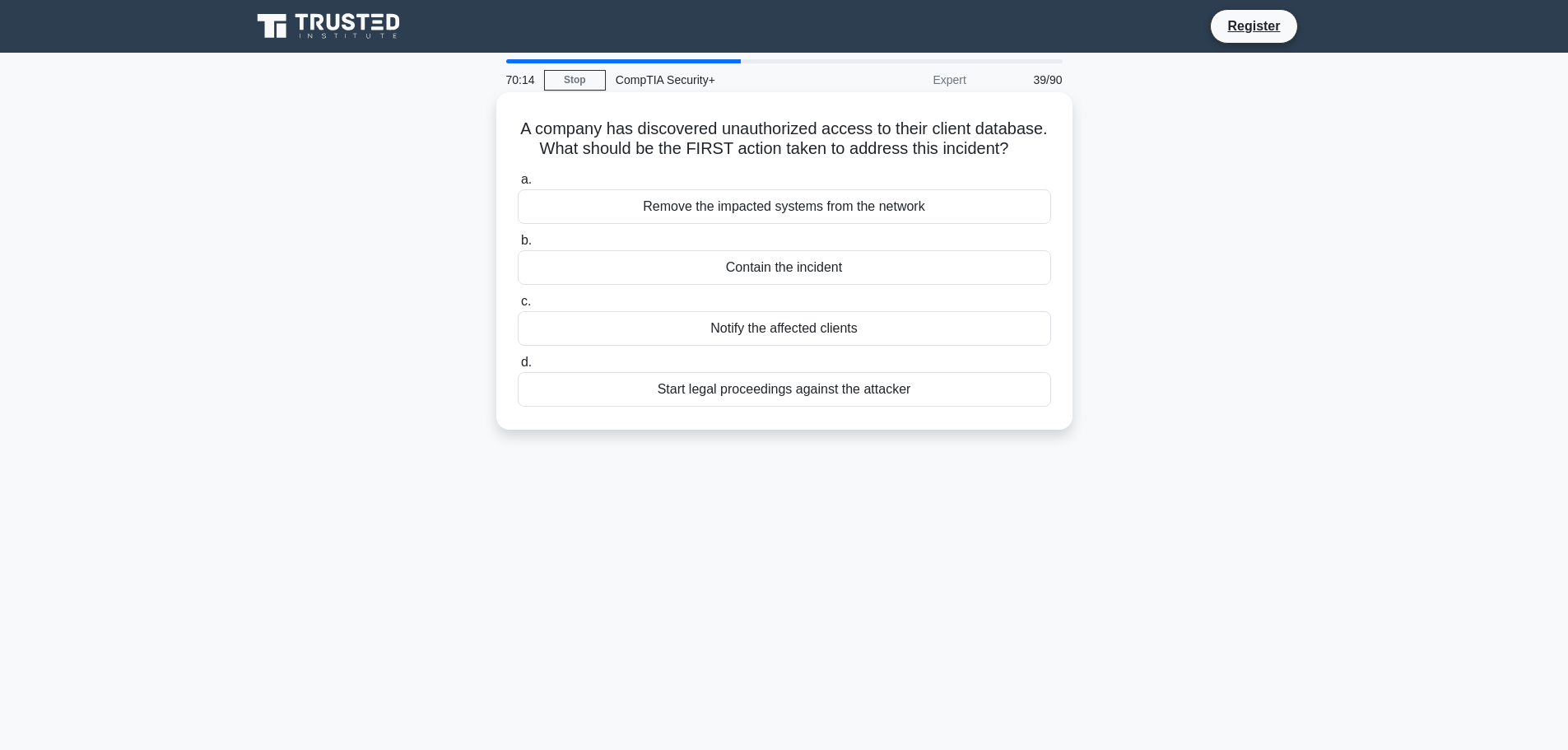
click at [821, 269] on div "Contain the incident" at bounding box center [784, 268] width 534 height 34
click at [518, 246] on input "b. Contain the incident" at bounding box center [518, 241] width 0 height 11
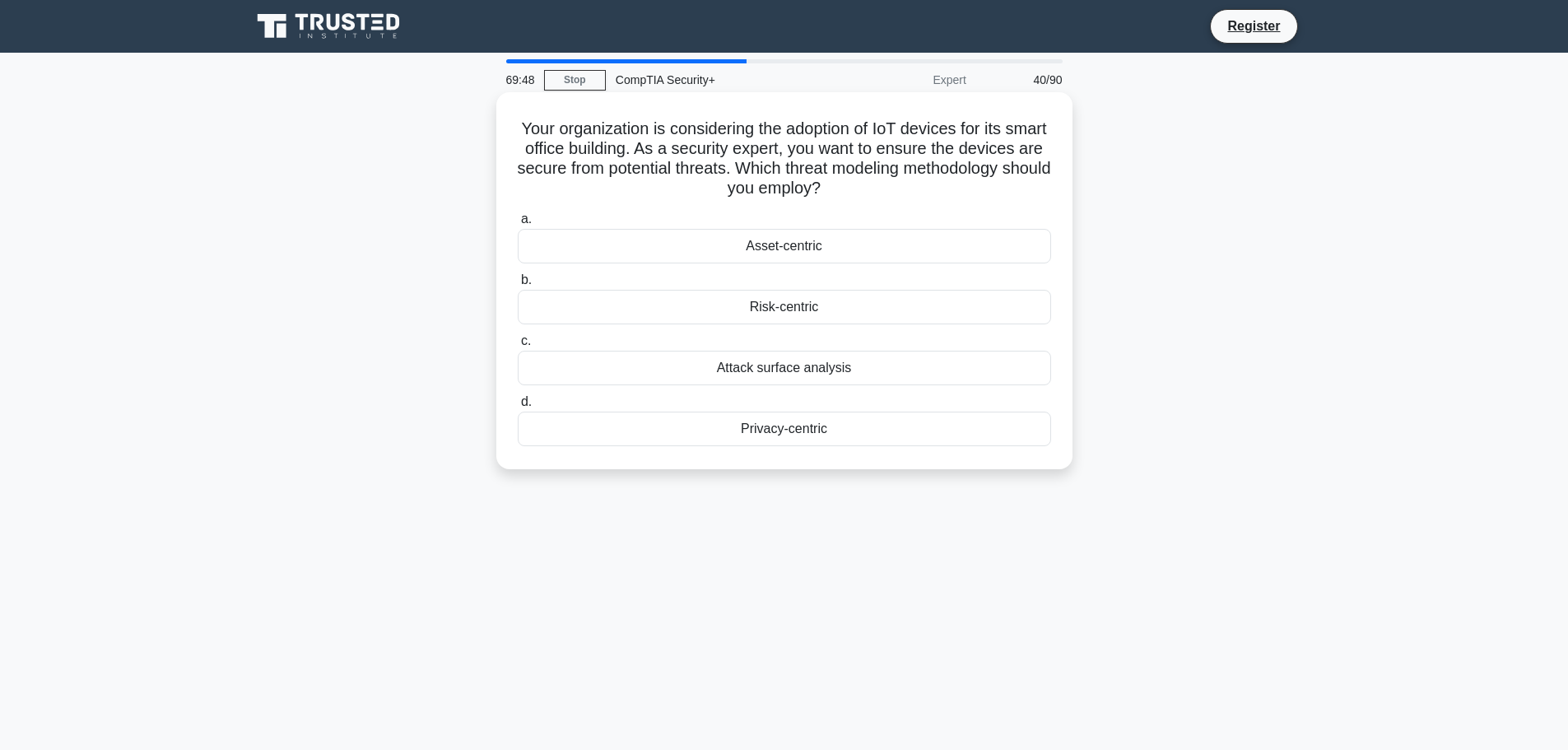
click at [800, 309] on div "Risk-centric" at bounding box center [784, 307] width 534 height 34
click at [518, 286] on input "b. Risk-centric" at bounding box center [518, 280] width 0 height 11
click at [783, 428] on div "Scrambling" at bounding box center [784, 428] width 534 height 34
click at [518, 408] on input "d. Scrambling" at bounding box center [518, 402] width 0 height 11
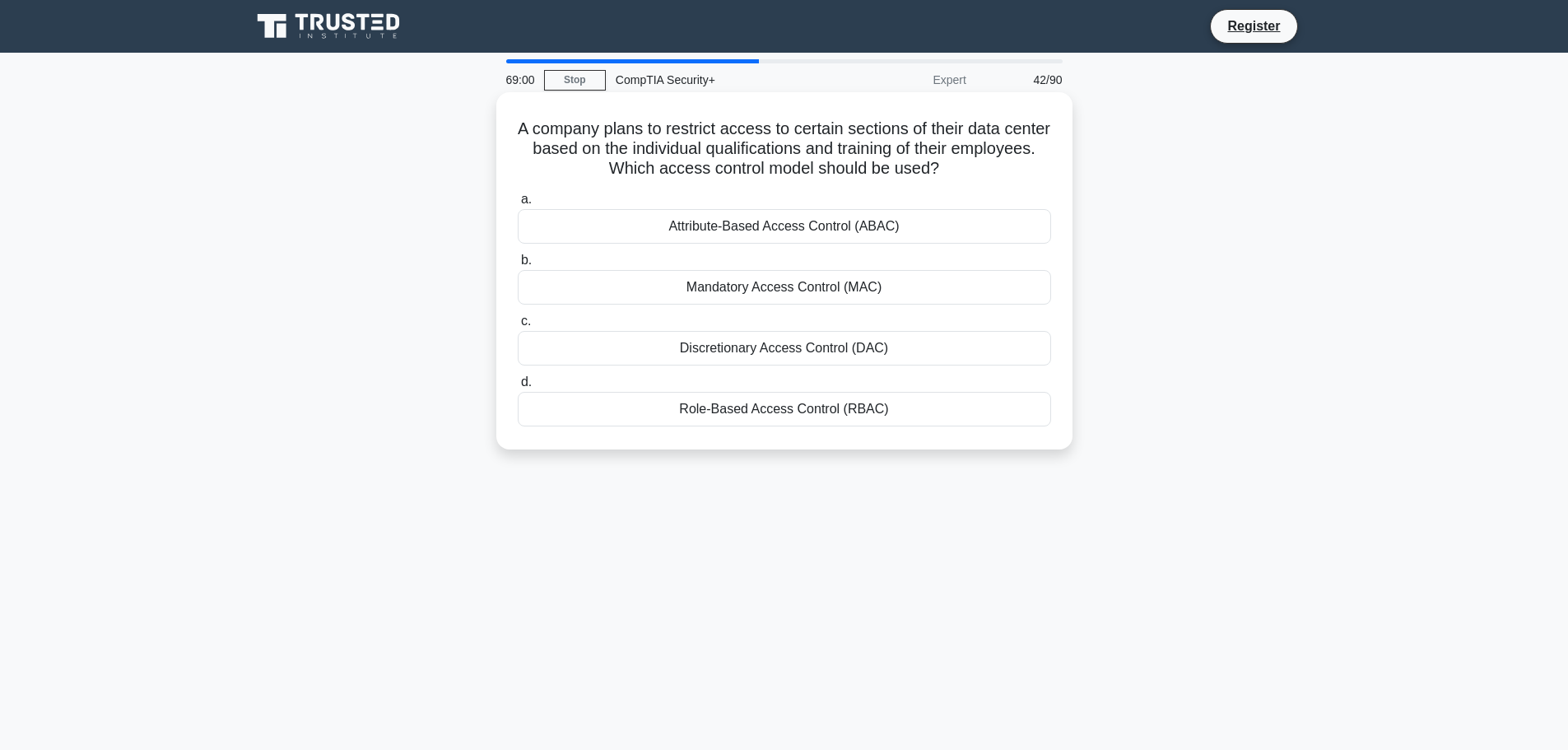
click at [782, 412] on div "Role-Based Access Control (RBAC)" at bounding box center [784, 409] width 534 height 34
click at [518, 388] on input "d. Role-Based Access Control (RBAC)" at bounding box center [518, 383] width 0 height 11
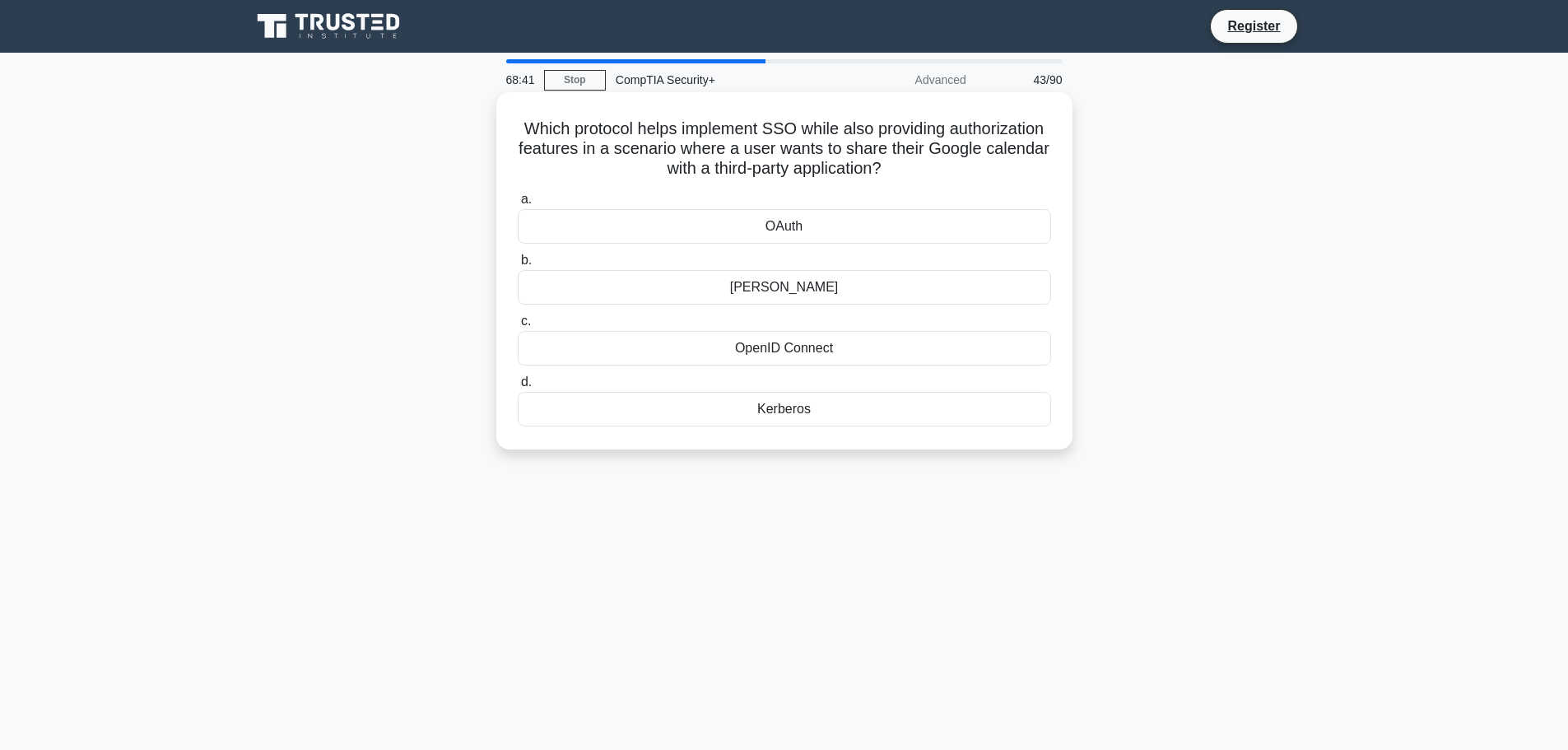
click at [806, 356] on div "OpenID Connect" at bounding box center [784, 348] width 534 height 34
click at [518, 327] on input "c. OpenID Connect" at bounding box center [518, 322] width 0 height 11
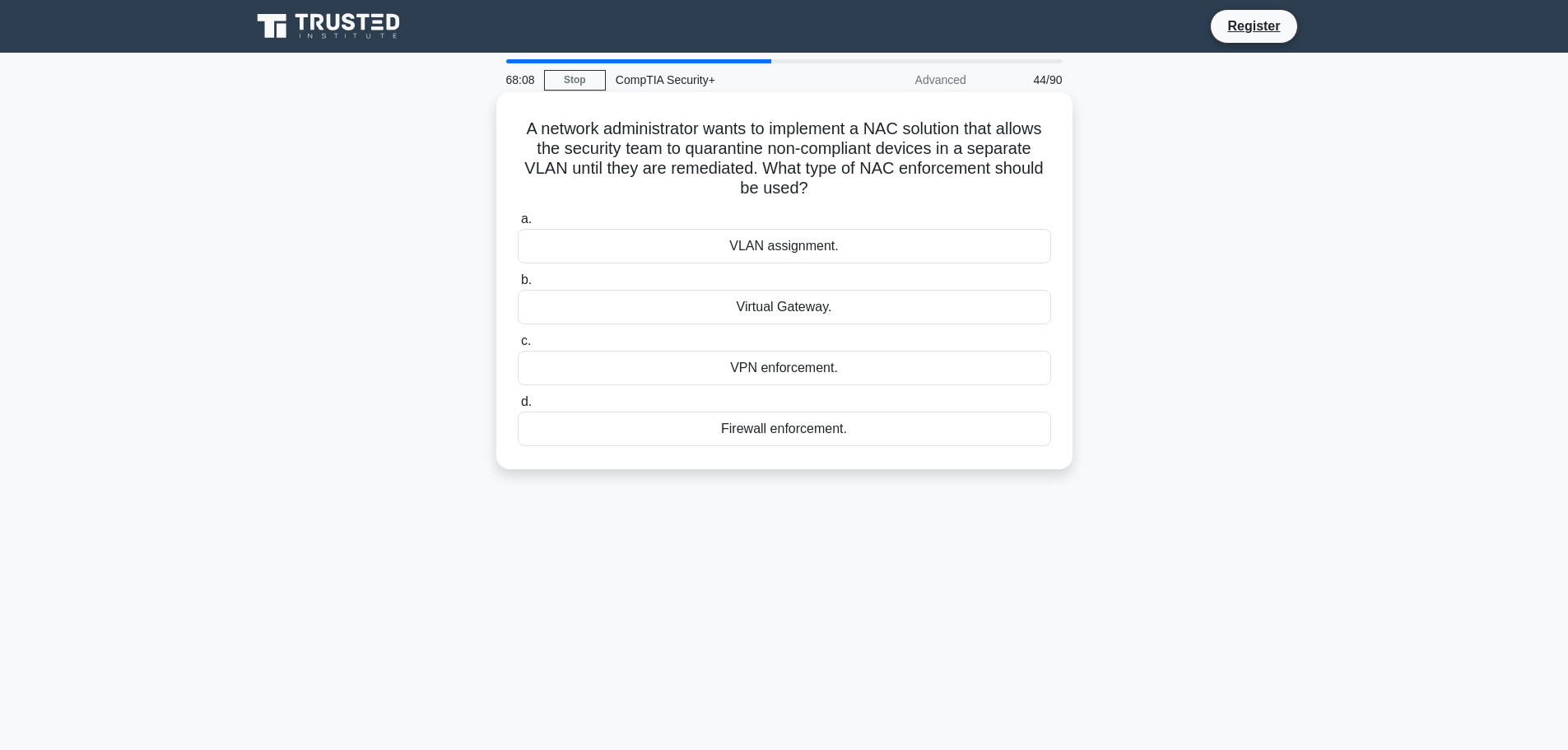
click at [817, 307] on div "Virtual Gateway." at bounding box center [784, 307] width 534 height 34
click at [518, 286] on input "b. Virtual Gateway." at bounding box center [518, 280] width 0 height 11
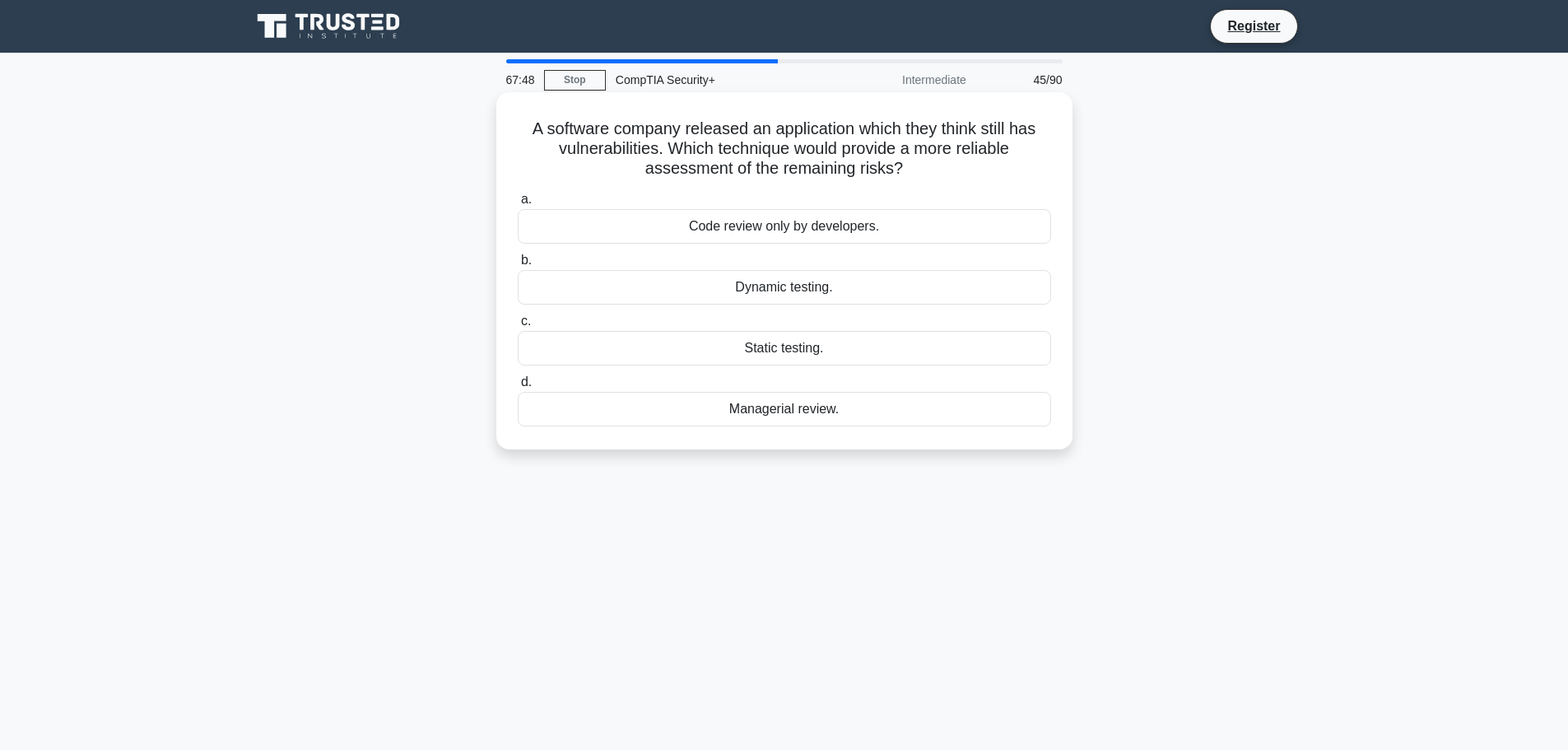
click at [801, 289] on div "Dynamic testing." at bounding box center [784, 287] width 534 height 34
click at [518, 266] on input "b. Dynamic testing." at bounding box center [518, 260] width 0 height 11
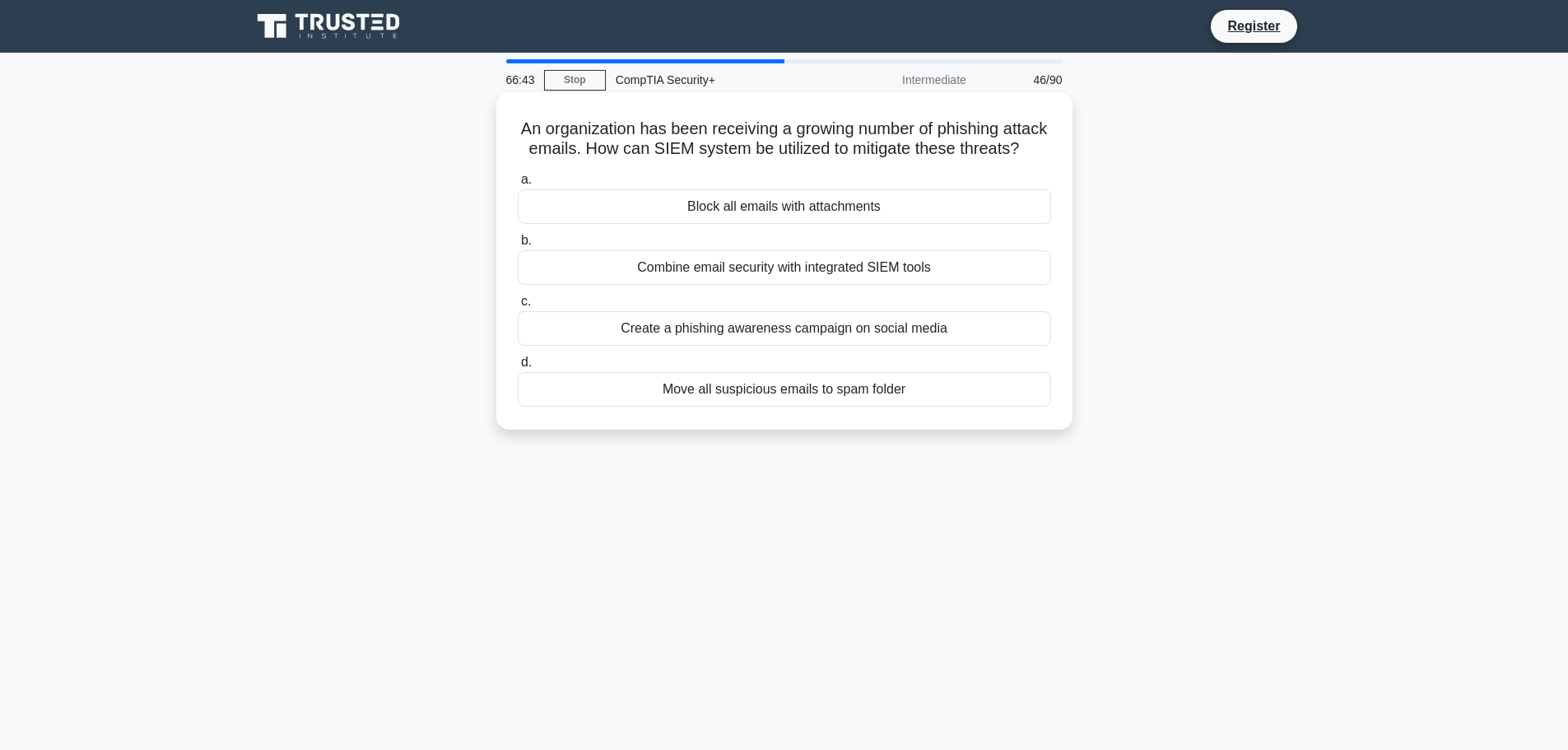
click at [889, 285] on div "Combine email security with integrated SIEM tools" at bounding box center [784, 268] width 534 height 34
click at [518, 246] on input "b. Combine email security with integrated SIEM tools" at bounding box center [518, 241] width 0 height 11
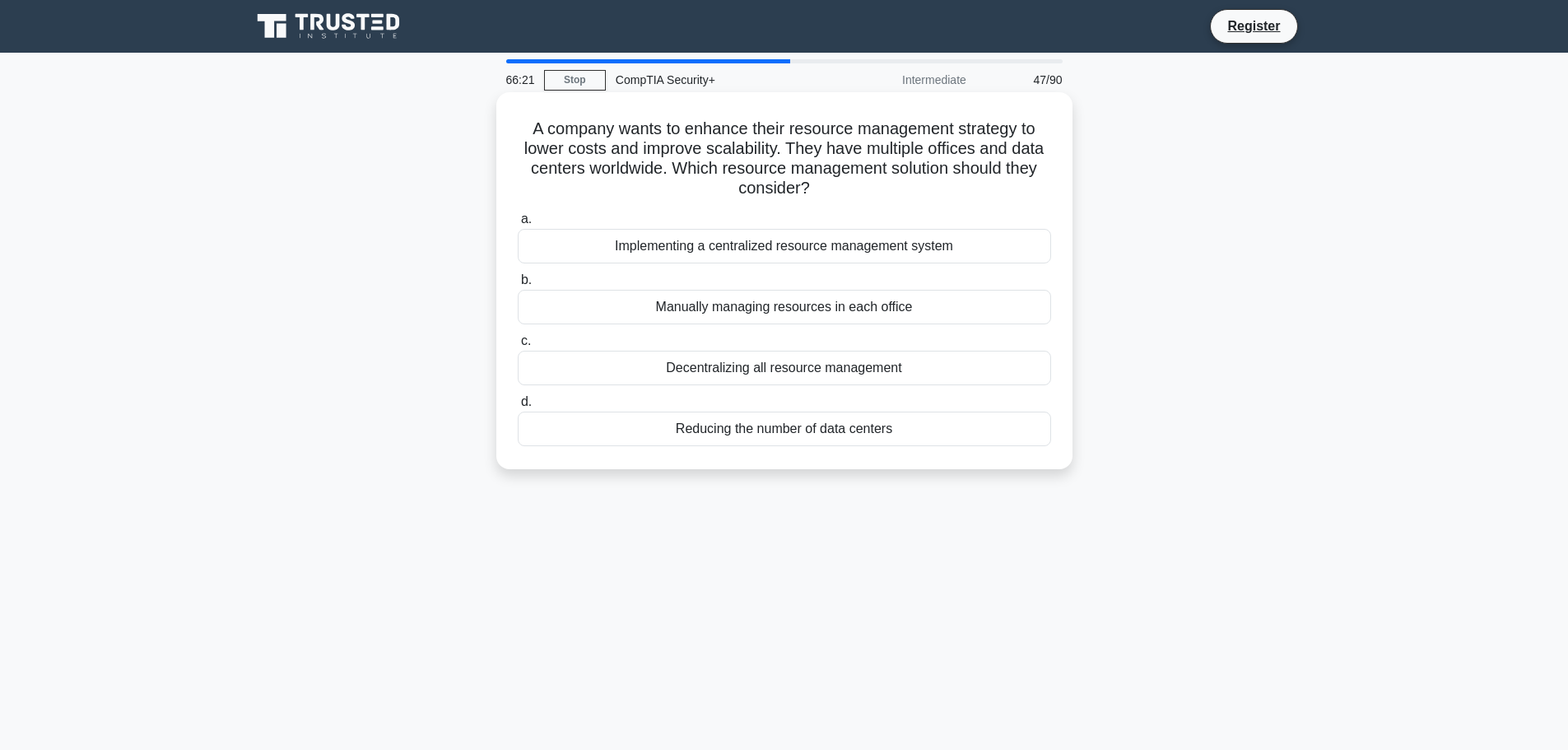
click at [878, 248] on div "Implementing a centralized resource management system" at bounding box center [784, 246] width 534 height 34
click at [518, 225] on input "a. Implementing a centralized resource management system" at bounding box center [518, 219] width 0 height 11
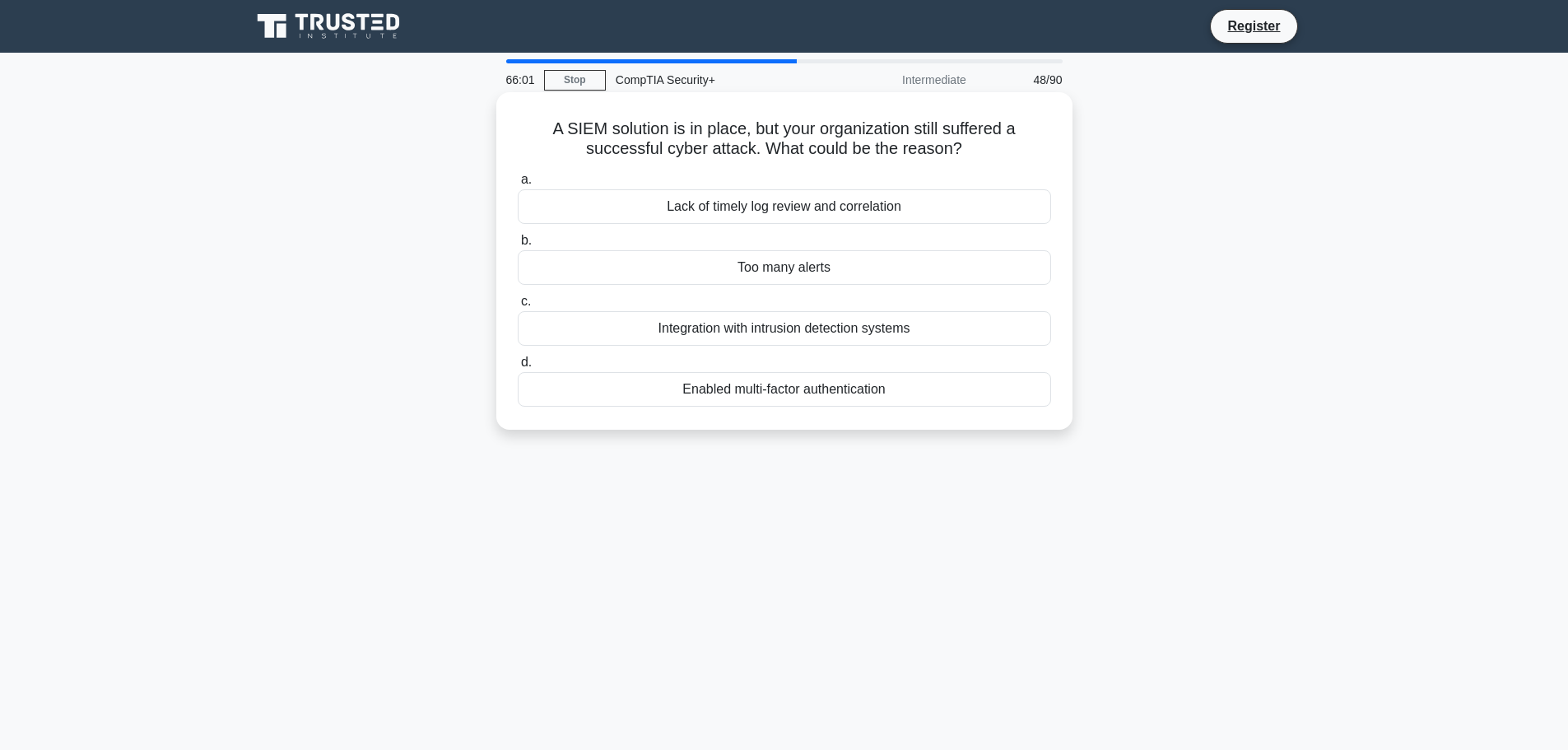
click at [817, 210] on div "Lack of timely log review and correlation" at bounding box center [784, 207] width 534 height 34
click at [518, 185] on input "a. Lack of timely log review and correlation" at bounding box center [518, 180] width 0 height 11
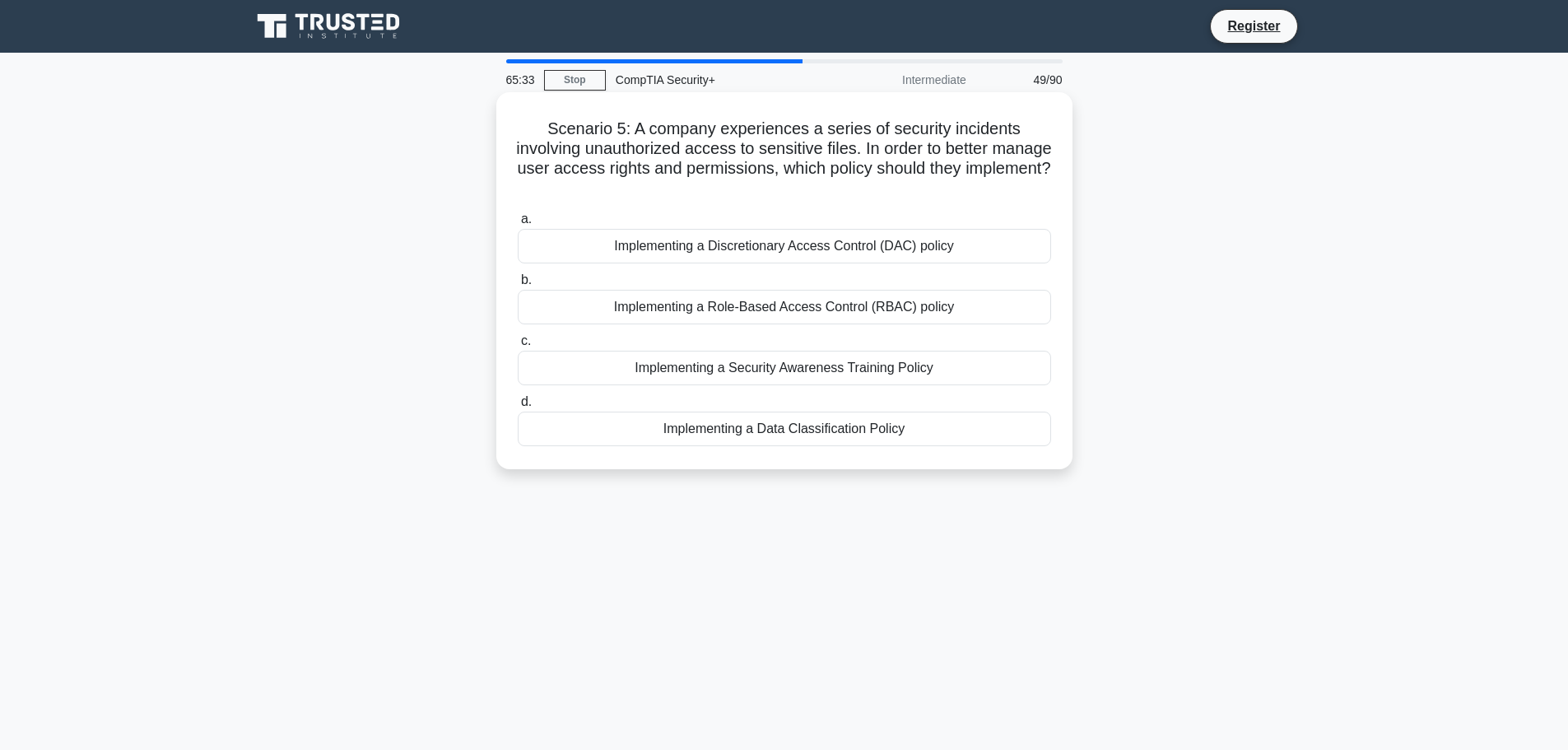
click at [776, 314] on div "Implementing a Role-Based Access Control (RBAC) policy" at bounding box center [784, 307] width 534 height 34
click at [518, 286] on input "b. Implementing a Role-Based Access Control (RBAC) policy" at bounding box center [518, 280] width 0 height 11
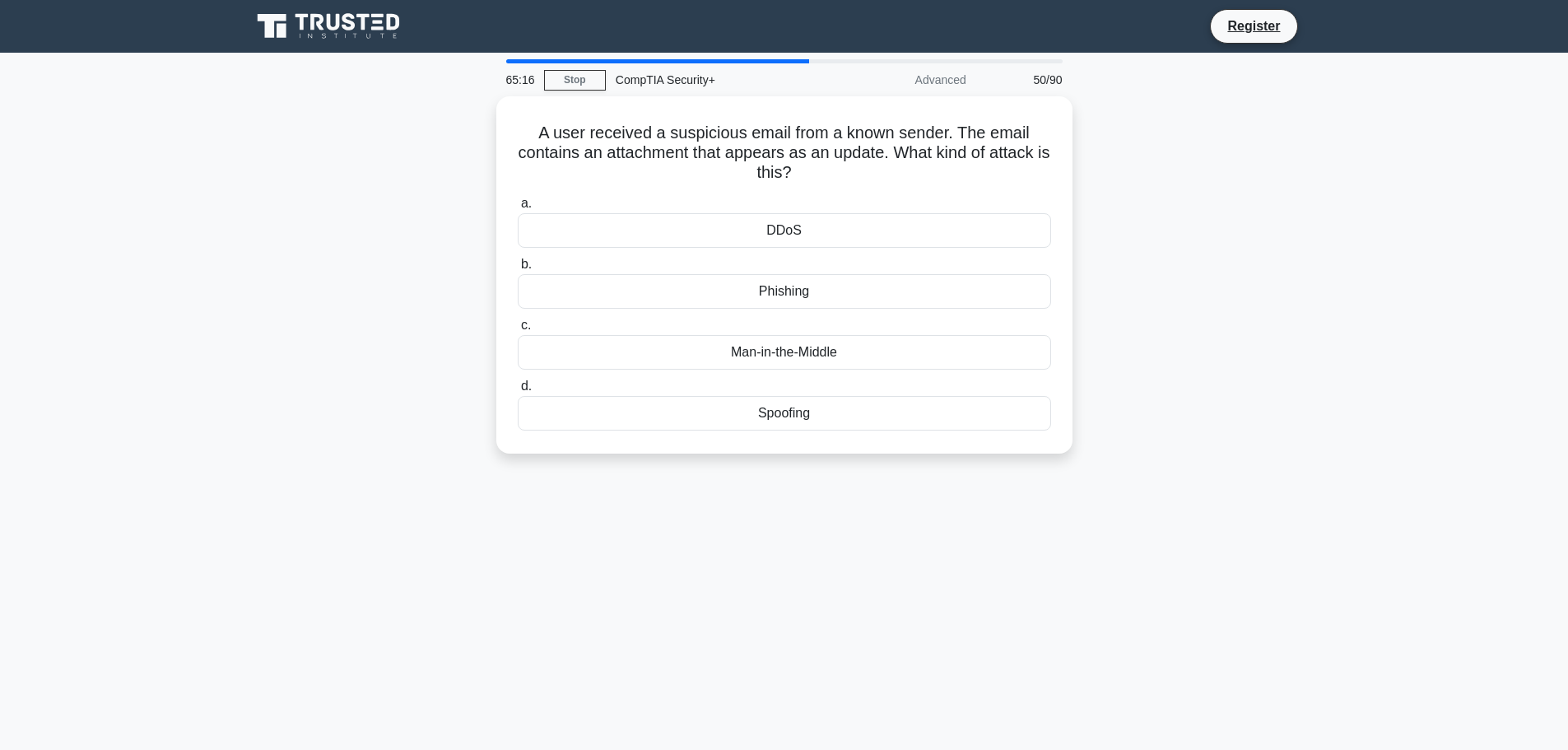
drag, startPoint x: 830, startPoint y: 355, endPoint x: 350, endPoint y: 270, distance: 487.5
click at [349, 274] on div "A user received a suspicious email from a known sender. The email contains an a…" at bounding box center [784, 285] width 1086 height 377
click at [353, 266] on div "A user received a suspicious email from a known sender. The email contains an a…" at bounding box center [784, 285] width 1086 height 377
click at [776, 412] on div "Spoofing" at bounding box center [784, 409] width 534 height 34
click at [518, 388] on input "d. Spoofing" at bounding box center [518, 383] width 0 height 11
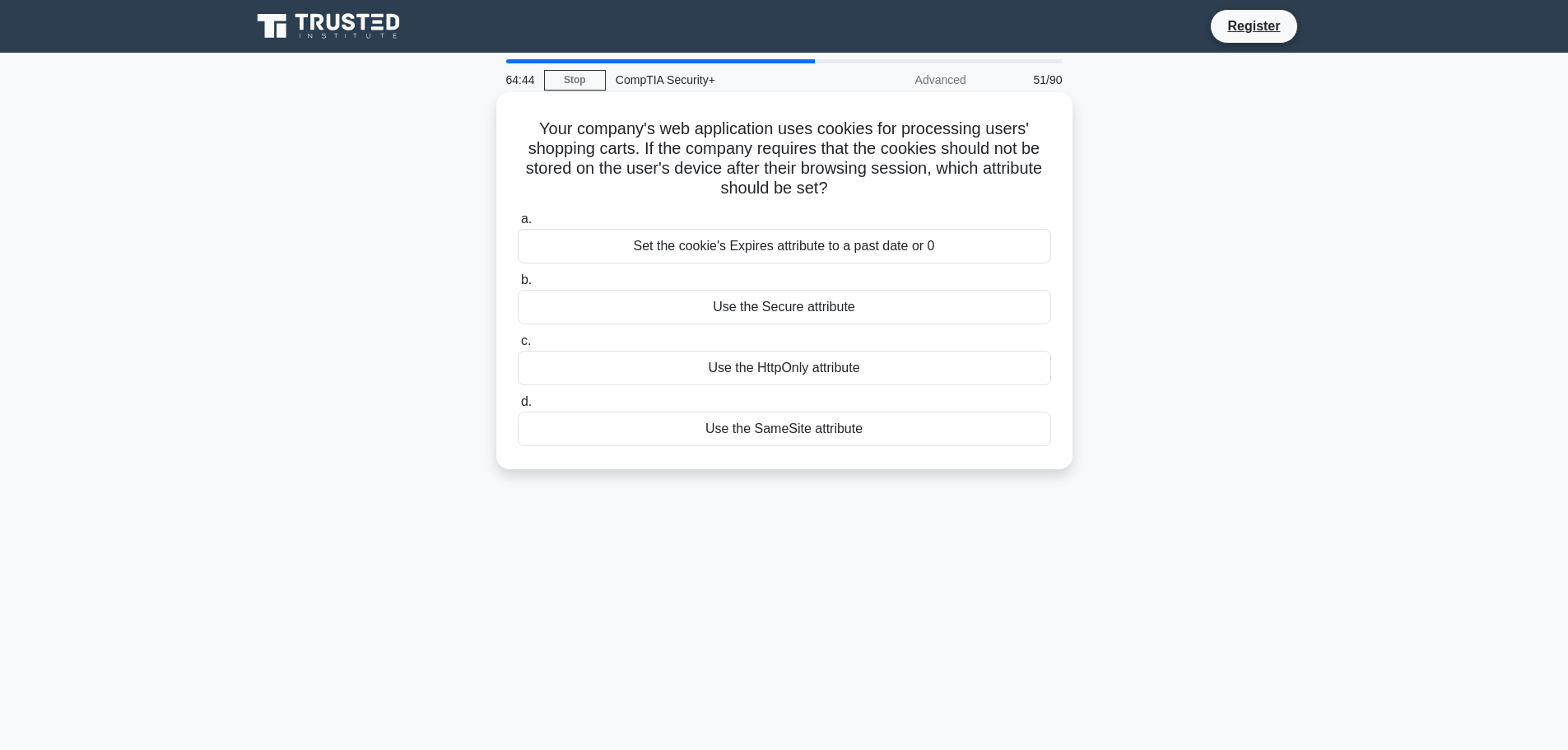
click at [835, 245] on div "Set the cookie's Expires attribute to a past date or 0" at bounding box center [784, 246] width 534 height 34
click at [518, 225] on input "a. Set the cookie's Expires attribute to a past date or 0" at bounding box center [518, 219] width 0 height 11
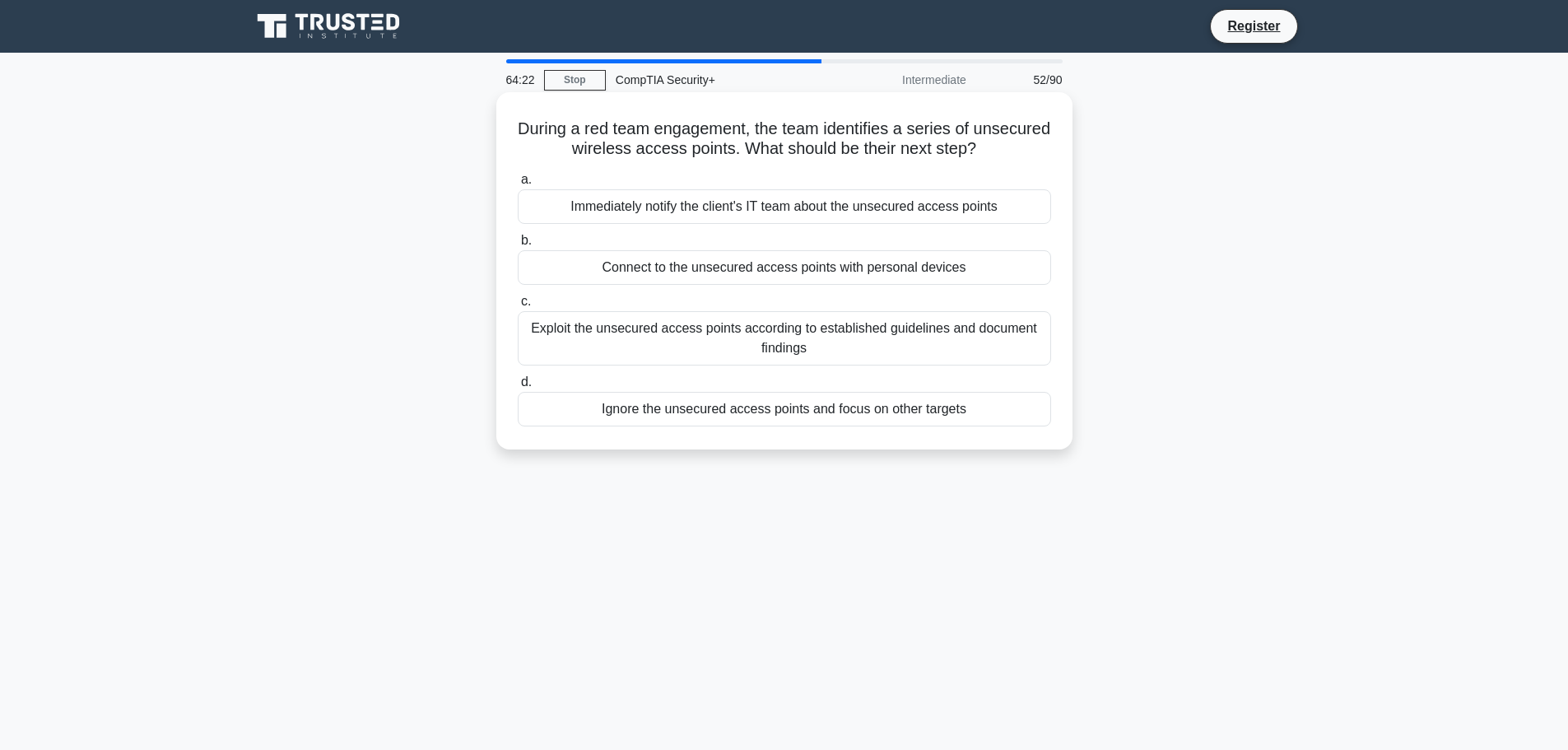
click at [696, 336] on div "Exploit the unsecured access points according to established guidelines and doc…" at bounding box center [784, 338] width 534 height 54
click at [518, 307] on input "c. Exploit the unsecured access points according to established guidelines and …" at bounding box center [518, 302] width 0 height 11
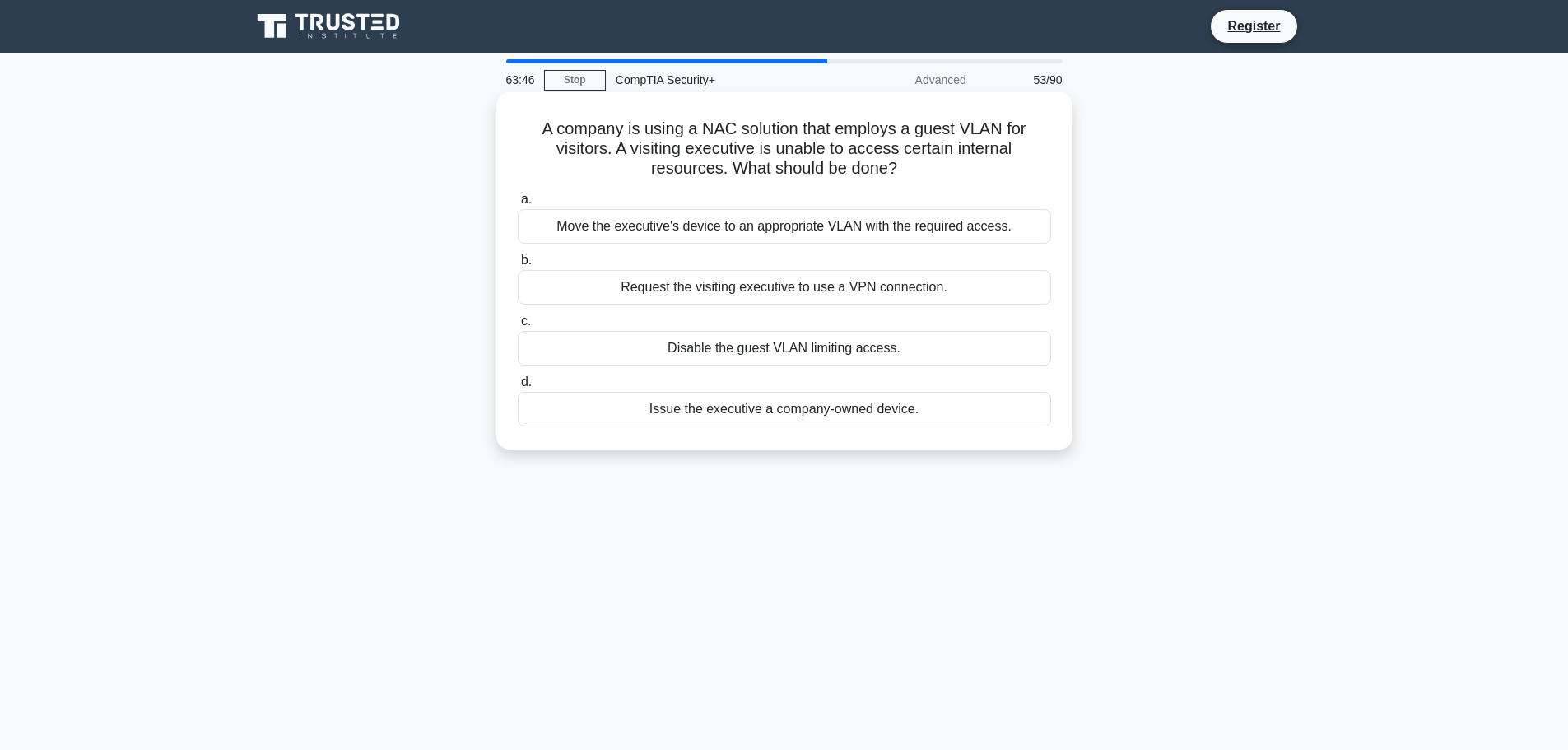
click at [802, 229] on div "Move the executive's device to an appropriate VLAN with the required access." at bounding box center [784, 226] width 534 height 34
click at [518, 205] on input "a. Move the executive's device to an appropriate VLAN with the required access." at bounding box center [518, 199] width 0 height 11
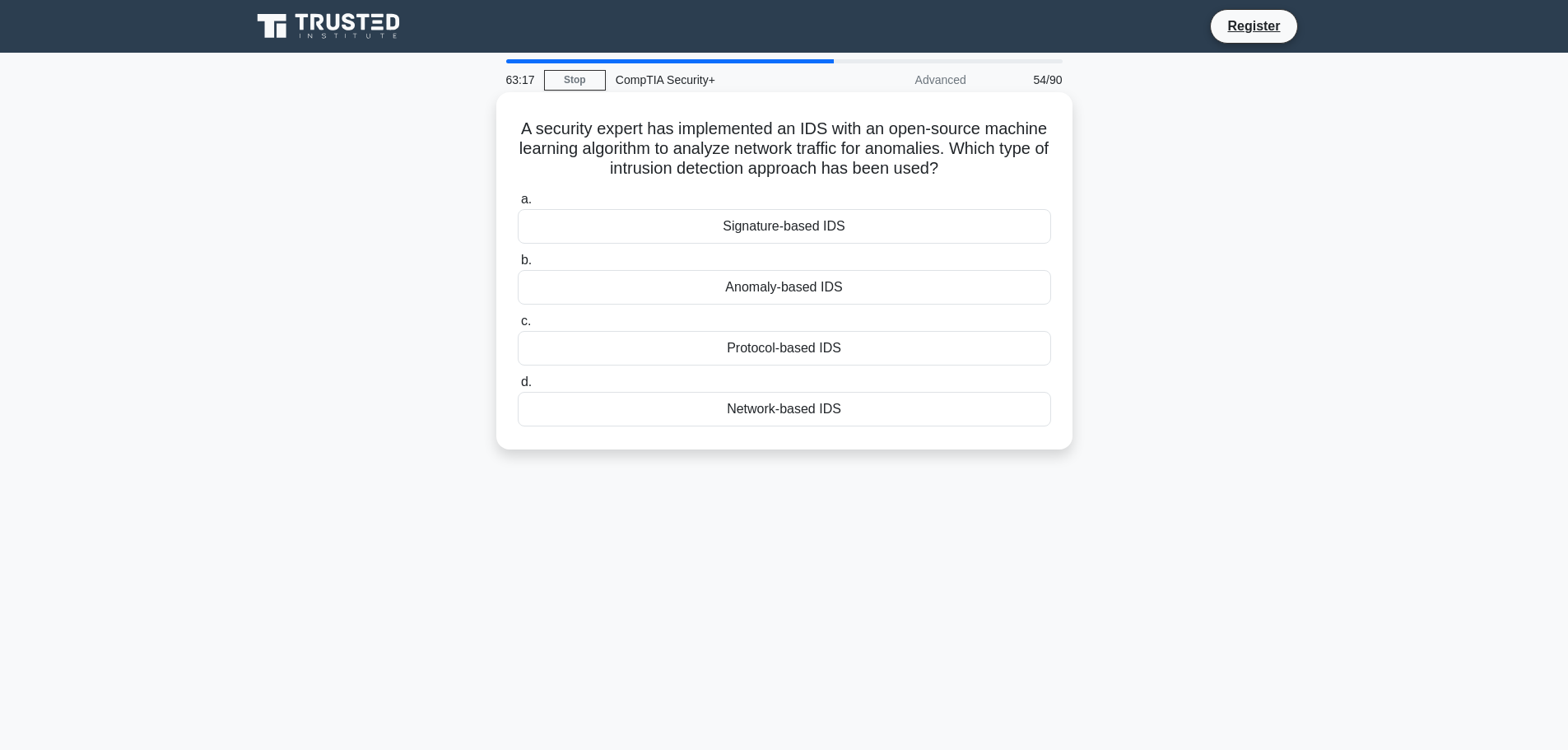
click at [804, 404] on div "Network-based IDS" at bounding box center [784, 409] width 534 height 34
click at [518, 388] on input "d. Network-based IDS" at bounding box center [518, 383] width 0 height 11
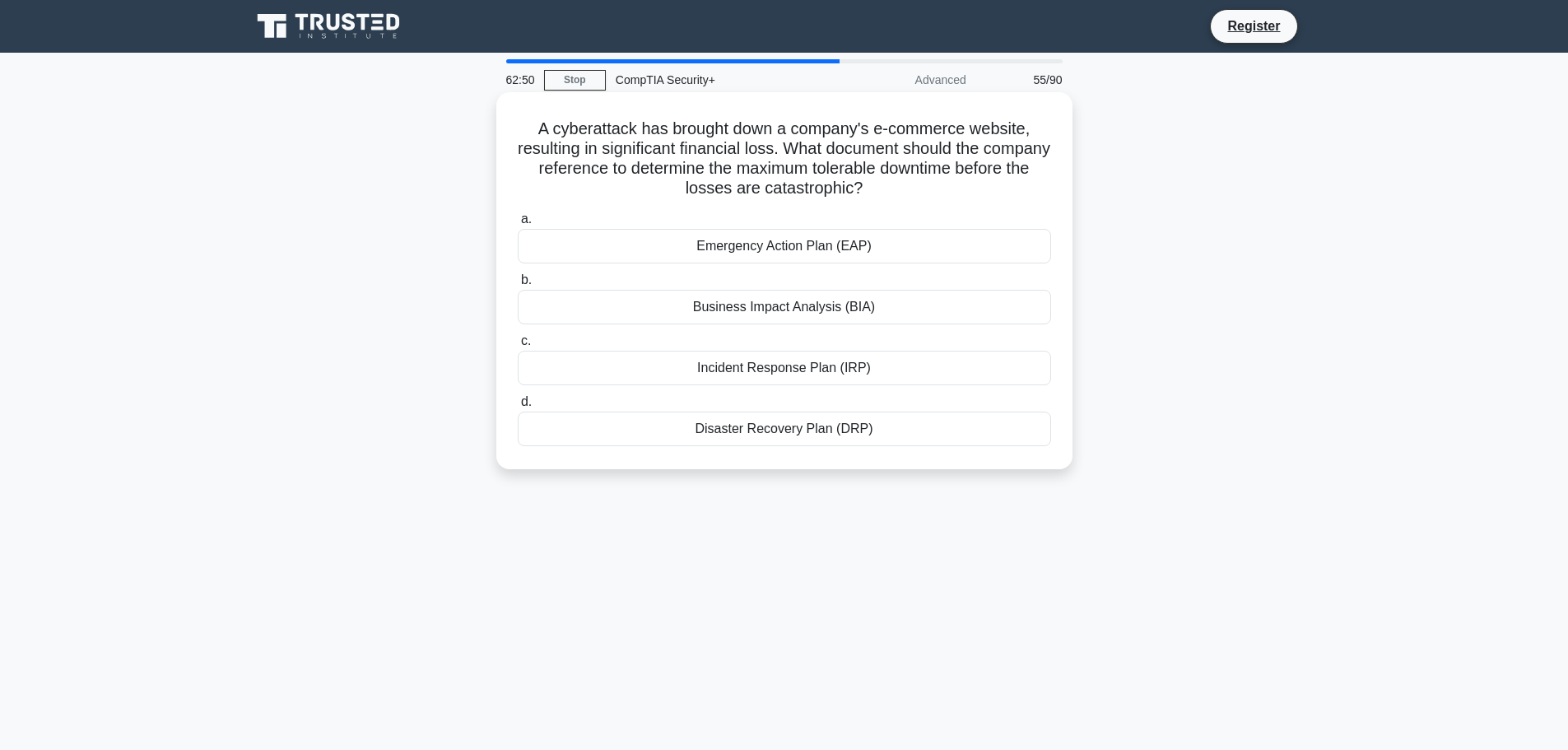
click at [781, 308] on div "Business Impact Analysis (BIA)" at bounding box center [784, 307] width 534 height 34
click at [518, 286] on input "b. Business Impact Analysis (BIA)" at bounding box center [518, 280] width 0 height 11
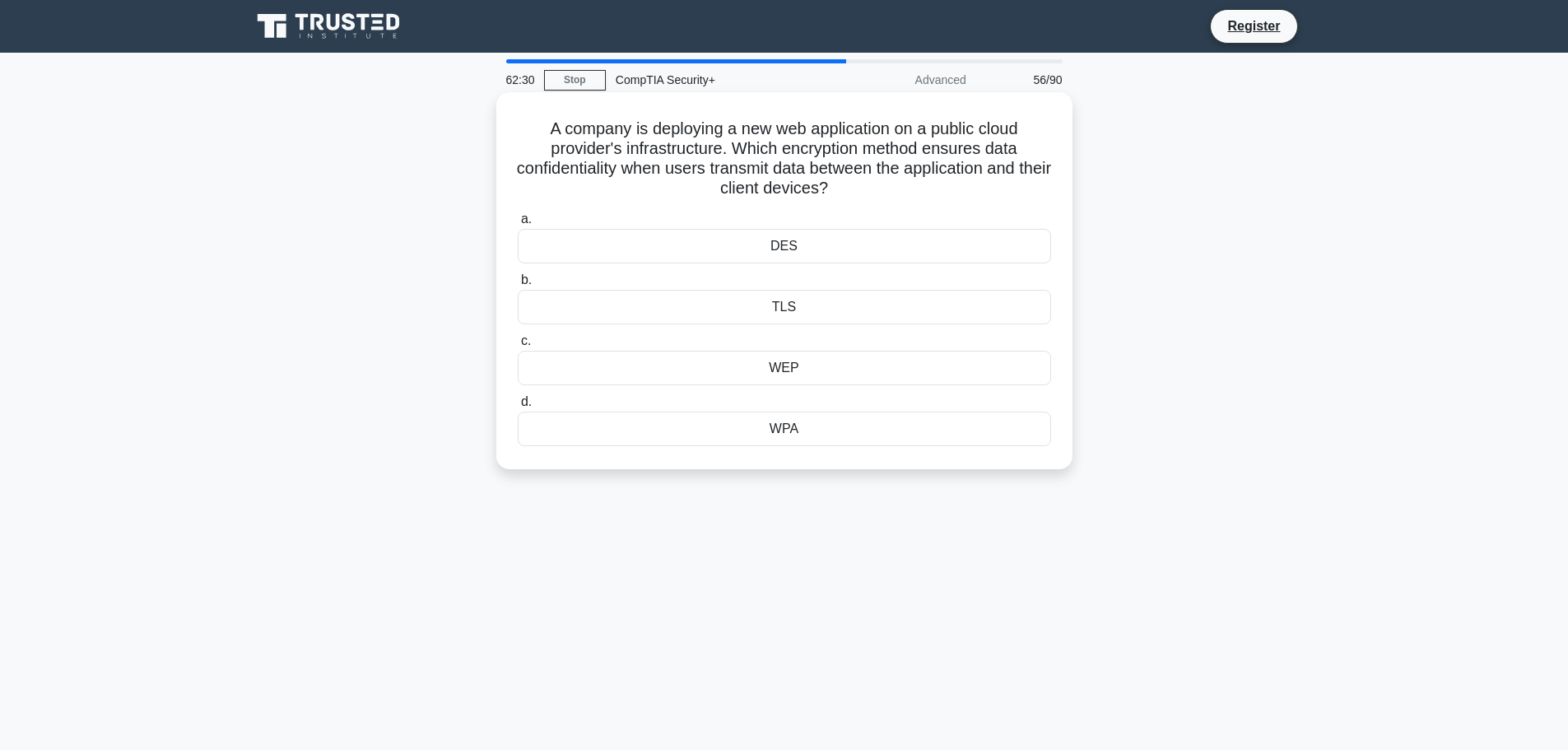
click at [781, 427] on div "WPA" at bounding box center [784, 428] width 534 height 34
click at [518, 408] on input "d. WPA" at bounding box center [518, 402] width 0 height 11
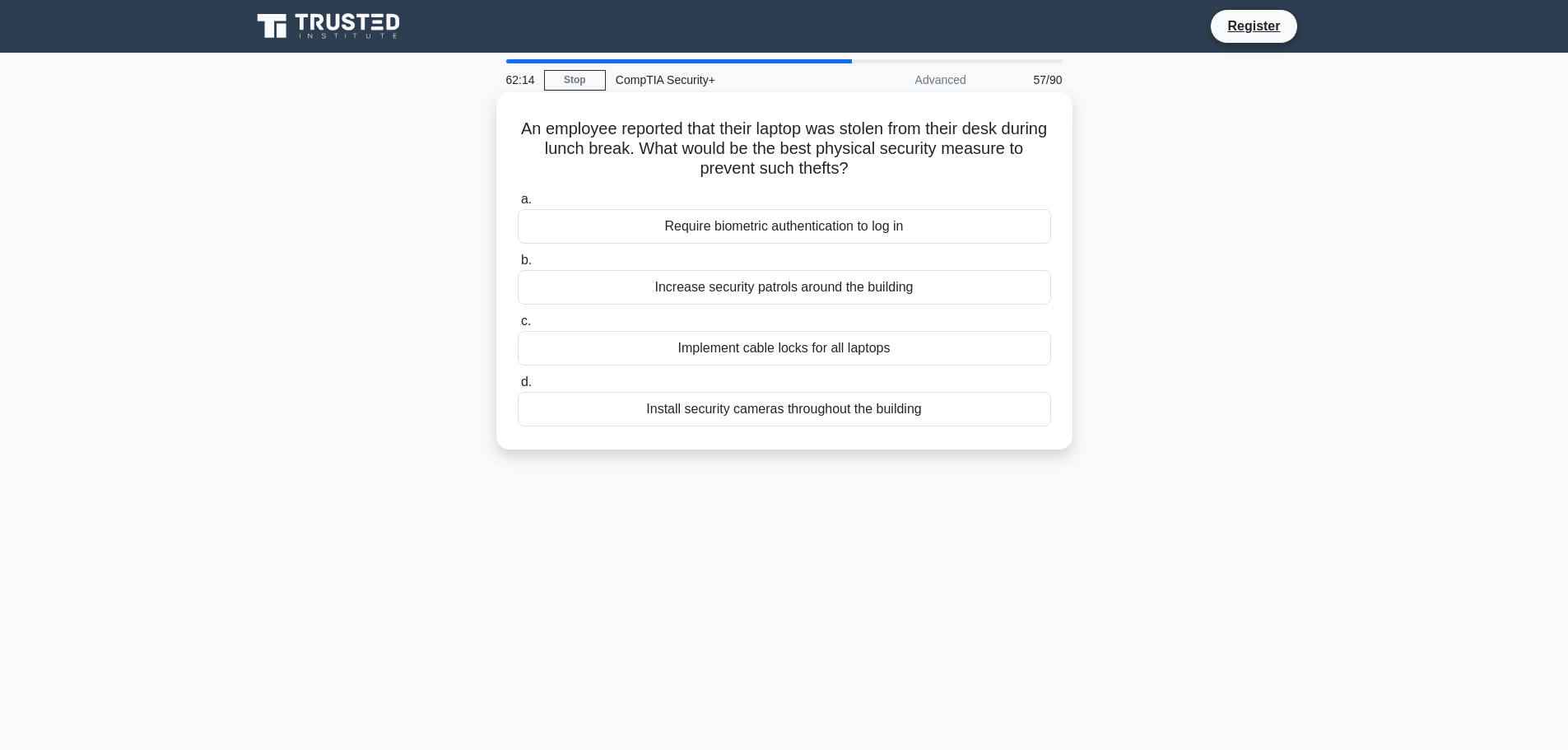
click at [793, 349] on div "Implement cable locks for all laptops" at bounding box center [784, 348] width 534 height 34
click at [518, 327] on input "c. Implement cable locks for all laptops" at bounding box center [518, 322] width 0 height 11
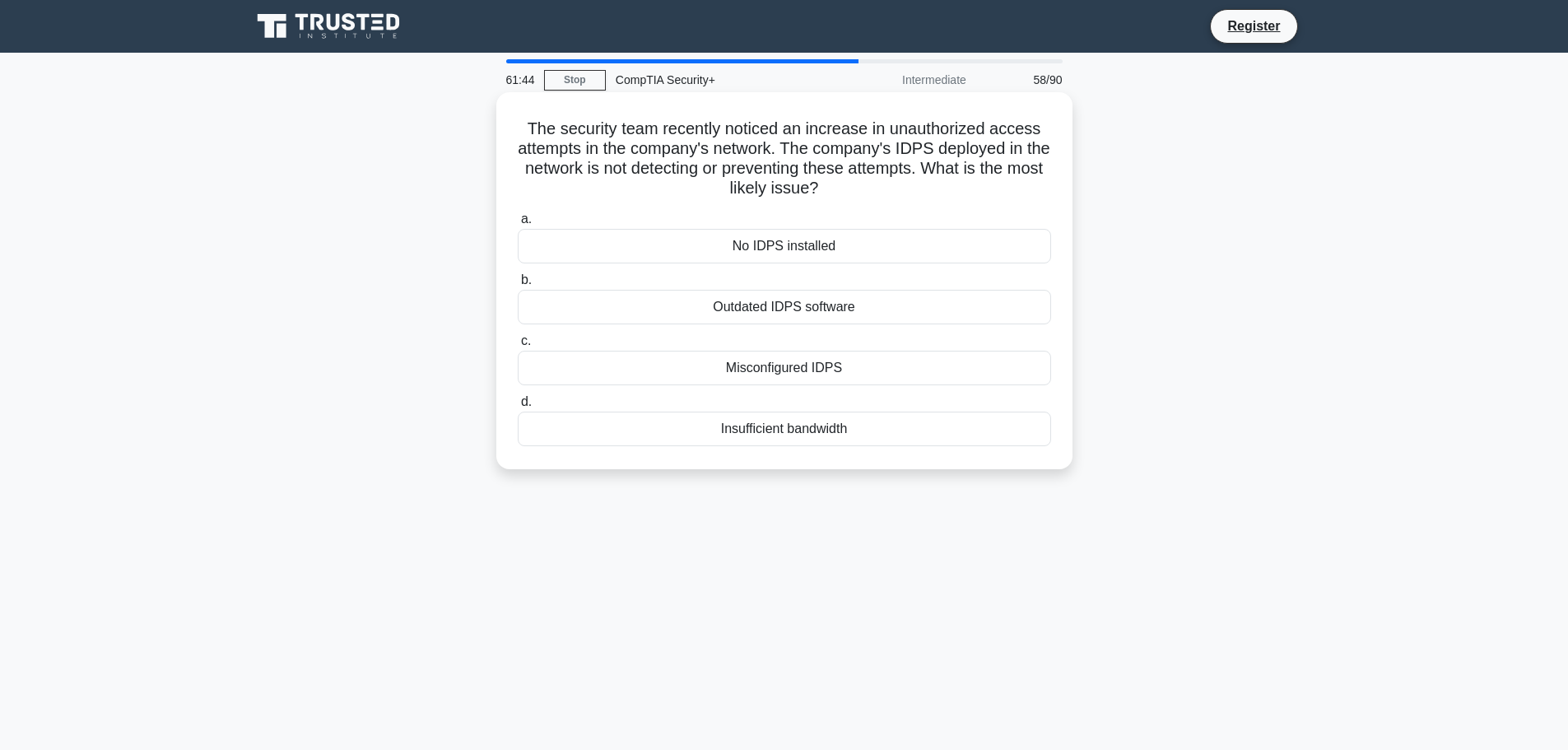
click at [791, 309] on div "Outdated IDPS software" at bounding box center [784, 307] width 534 height 34
click at [518, 286] on input "b. Outdated IDPS software" at bounding box center [518, 280] width 0 height 11
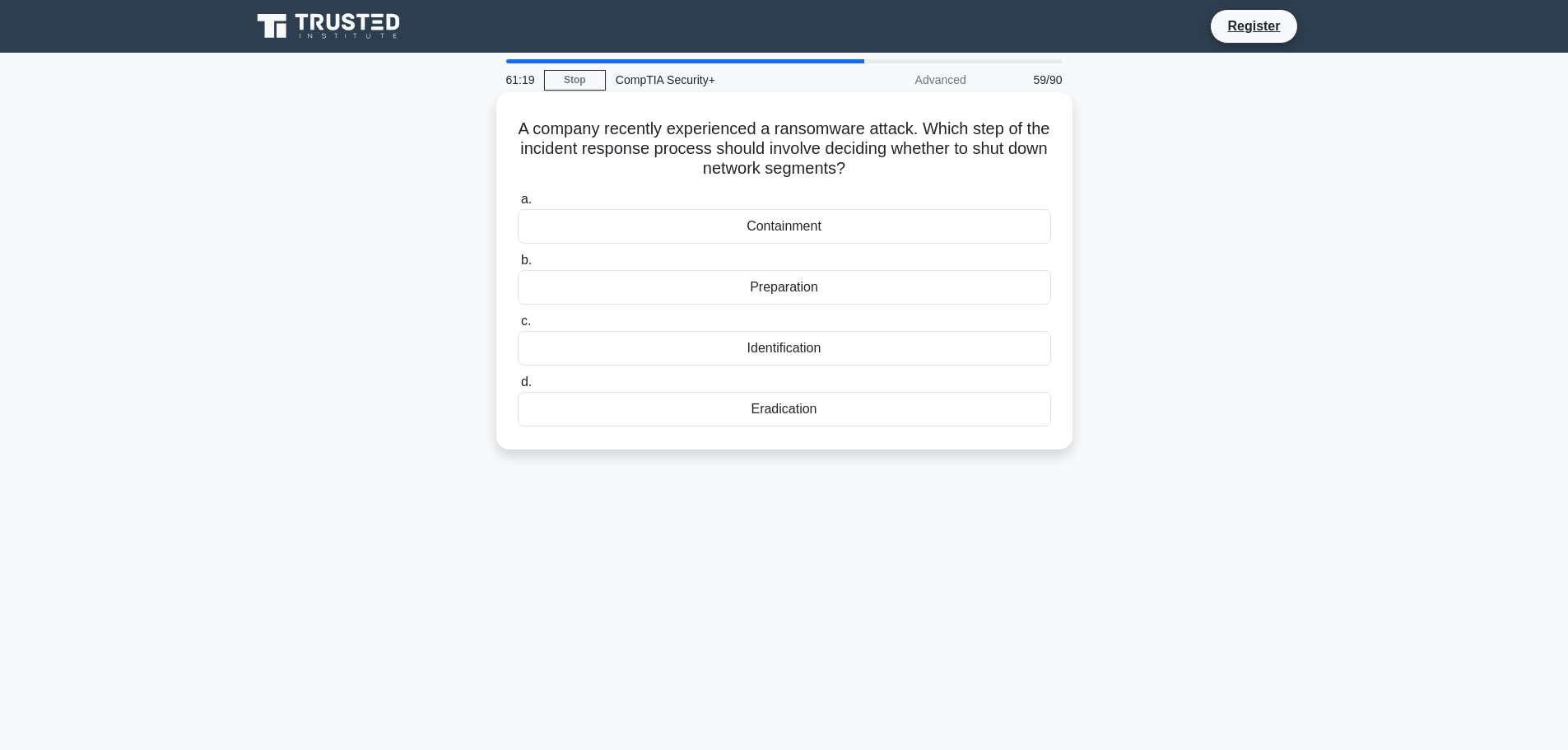
click at [778, 226] on div "Containment" at bounding box center [784, 226] width 534 height 34
click at [518, 205] on input "a. Containment" at bounding box center [518, 199] width 0 height 11
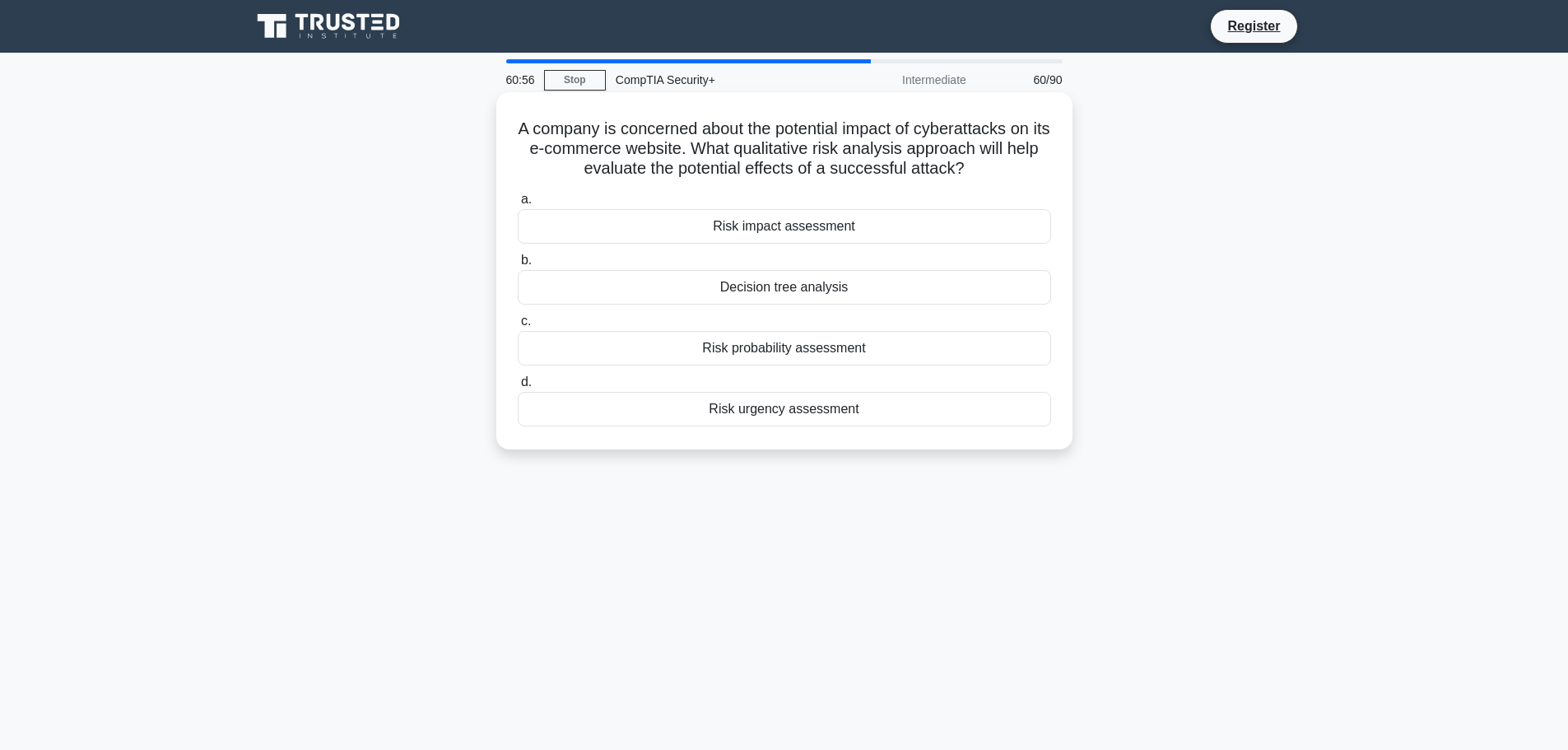
click at [831, 225] on div "Risk impact assessment" at bounding box center [784, 226] width 534 height 34
click at [518, 205] on input "a. Risk impact assessment" at bounding box center [518, 199] width 0 height 11
click at [765, 353] on div "Remote wiping" at bounding box center [784, 348] width 534 height 34
click at [518, 327] on input "c. Remote wiping" at bounding box center [518, 322] width 0 height 11
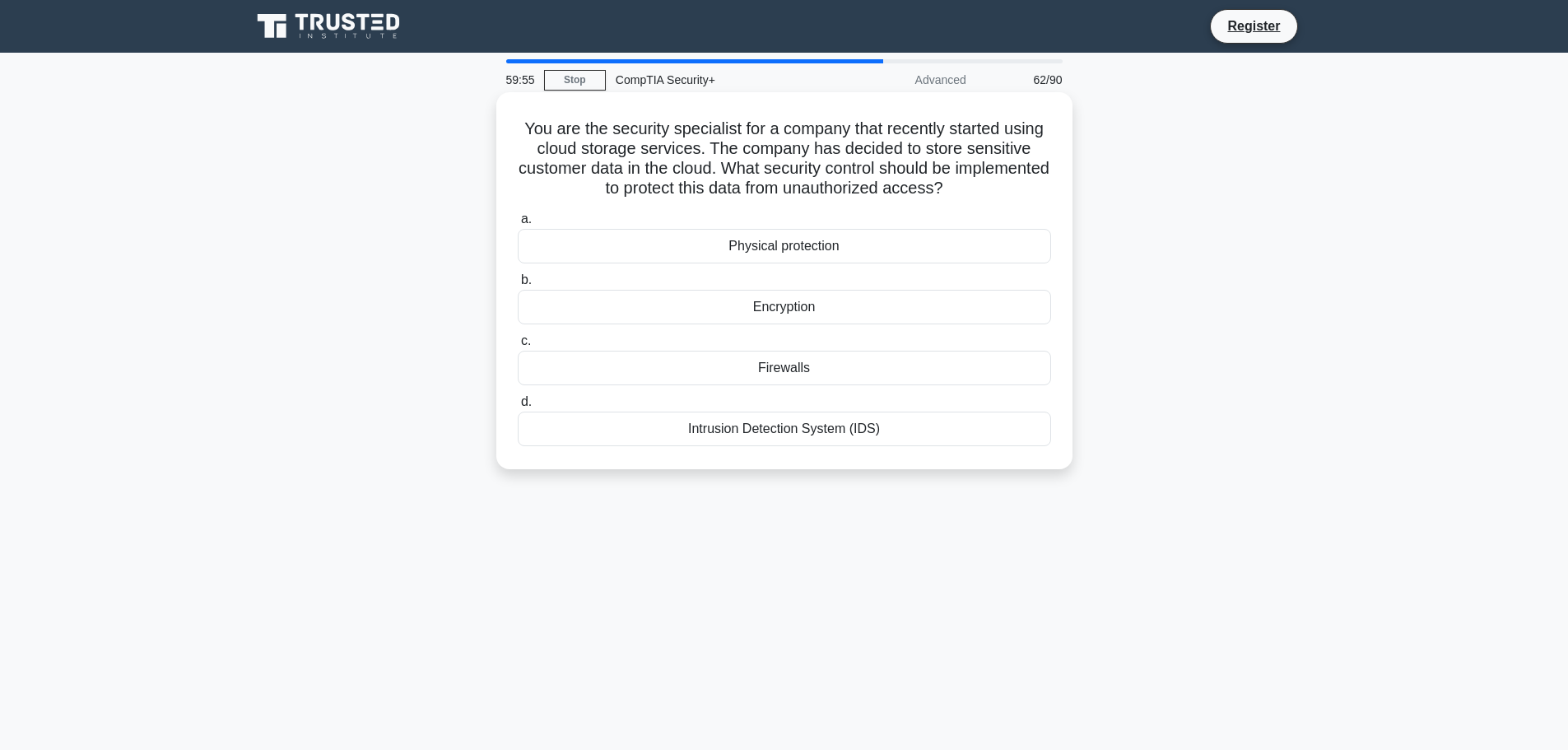
click at [793, 311] on div "Encryption" at bounding box center [784, 307] width 534 height 34
click at [518, 286] on input "b. Encryption" at bounding box center [518, 280] width 0 height 11
click at [784, 368] on div "Preparation" at bounding box center [784, 367] width 534 height 34
click at [518, 347] on input "c. Preparation" at bounding box center [518, 341] width 0 height 11
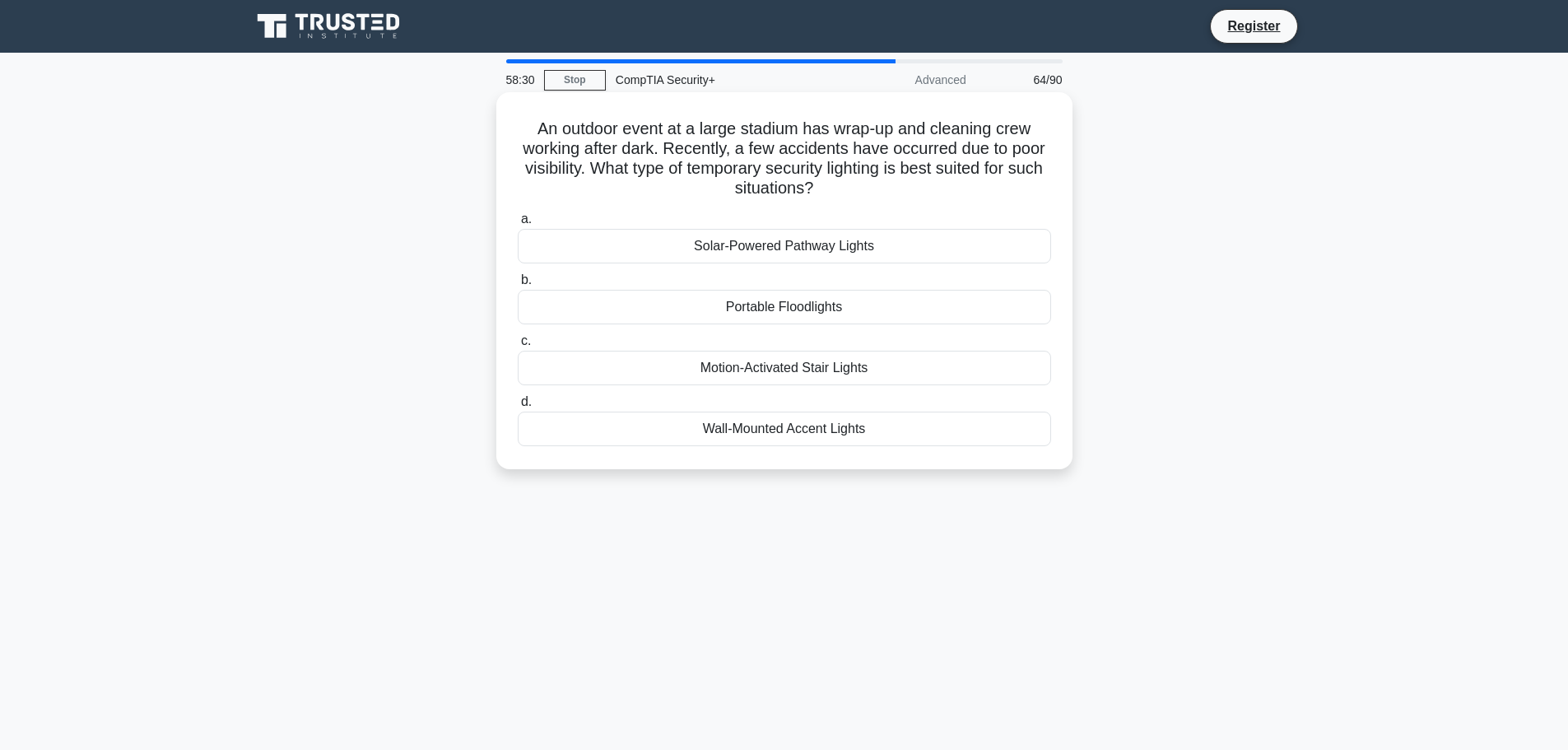
click at [805, 305] on div "Portable Floodlights" at bounding box center [784, 307] width 534 height 34
click at [518, 286] on input "b. Portable Floodlights" at bounding box center [518, 280] width 0 height 11
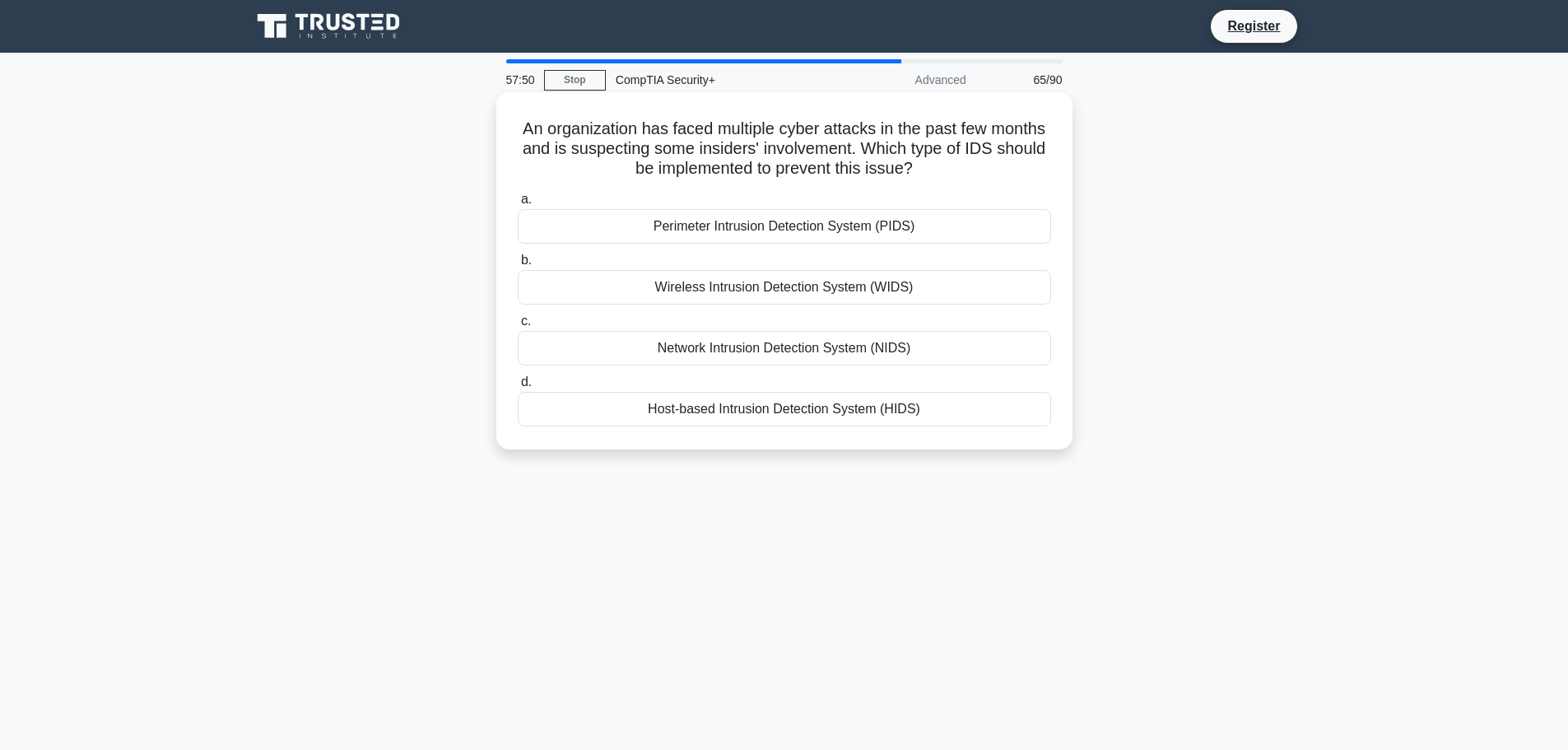
click at [825, 408] on div "Host-based Intrusion Detection System (HIDS)" at bounding box center [784, 409] width 534 height 34
click at [518, 388] on input "d. Host-based Intrusion Detection System (HIDS)" at bounding box center [518, 383] width 0 height 11
click at [835, 228] on div "Deploy a NIDPS with data loss prevention (DLP) capabilities" at bounding box center [784, 226] width 534 height 34
click at [518, 205] on input "a. Deploy a NIDPS with data loss prevention (DLP) capabilities" at bounding box center [518, 199] width 0 height 11
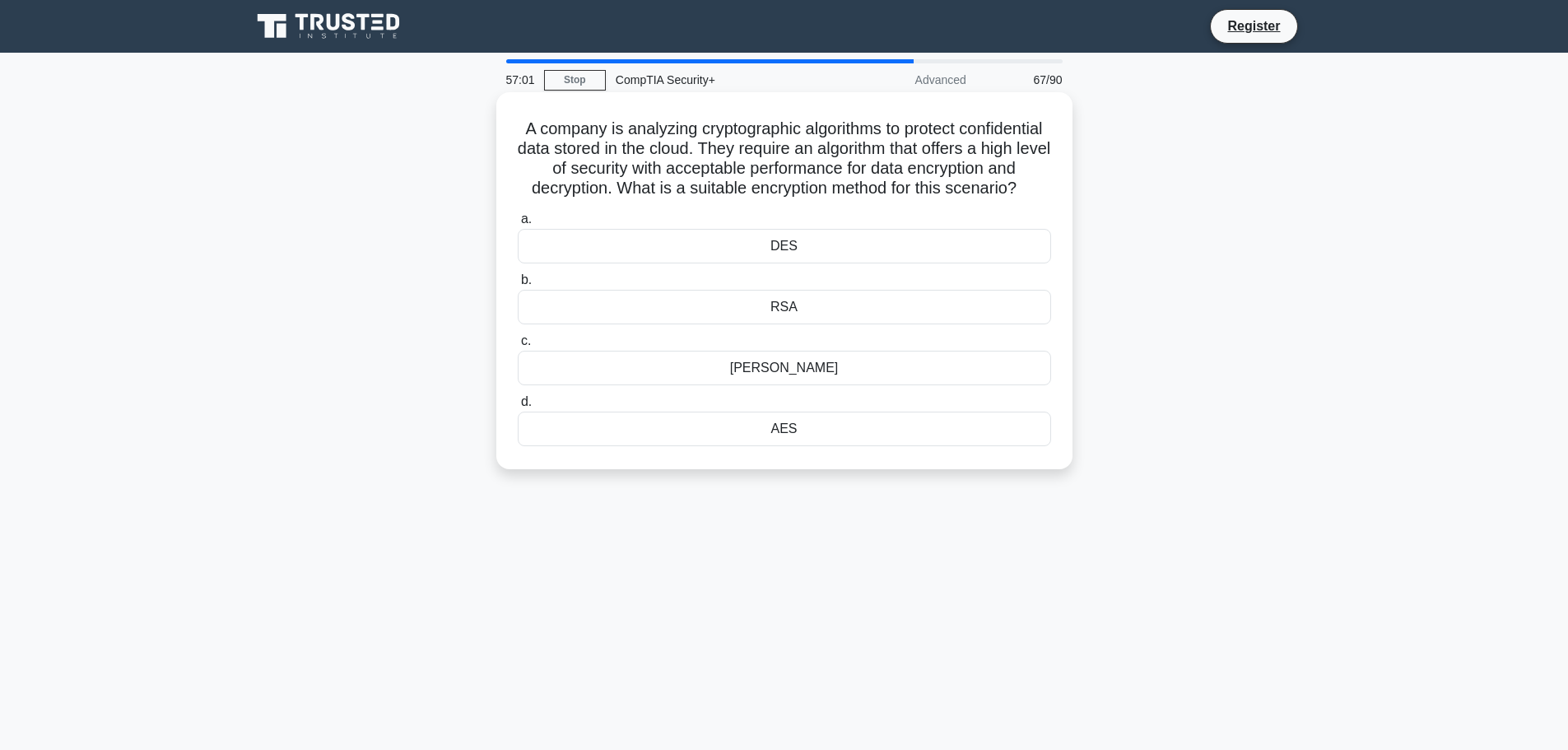
click at [819, 263] on div "DES" at bounding box center [784, 246] width 534 height 34
click at [518, 225] on input "a. DES" at bounding box center [518, 219] width 0 height 11
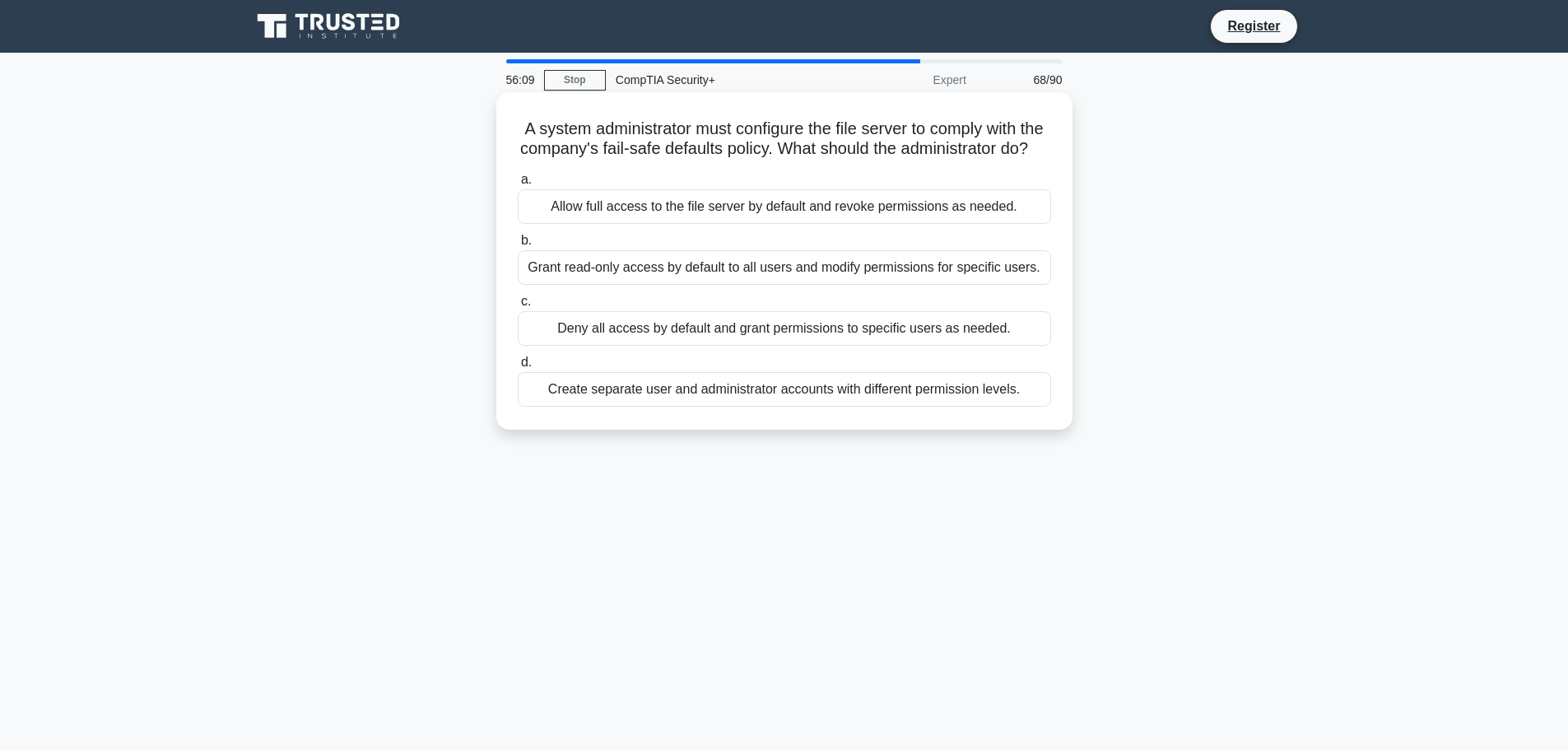
click at [748, 407] on div "Create separate user and administrator accounts with different permission level…" at bounding box center [784, 389] width 534 height 34
click at [518, 368] on input "d. Create separate user and administrator accounts with different permission le…" at bounding box center [518, 363] width 0 height 11
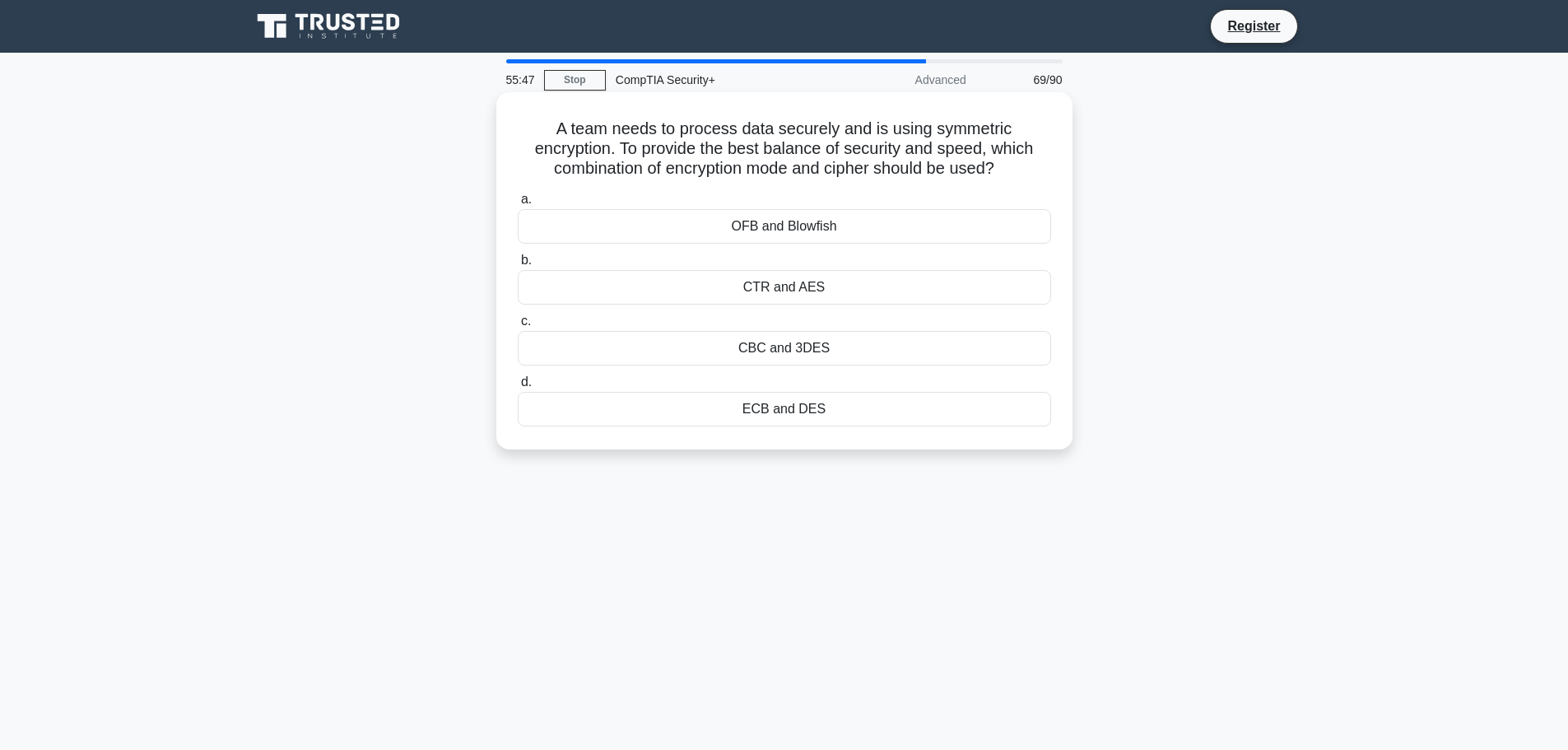
click at [828, 298] on div "CTR and AES" at bounding box center [784, 287] width 534 height 34
click at [518, 266] on input "b. CTR and AES" at bounding box center [518, 260] width 0 height 11
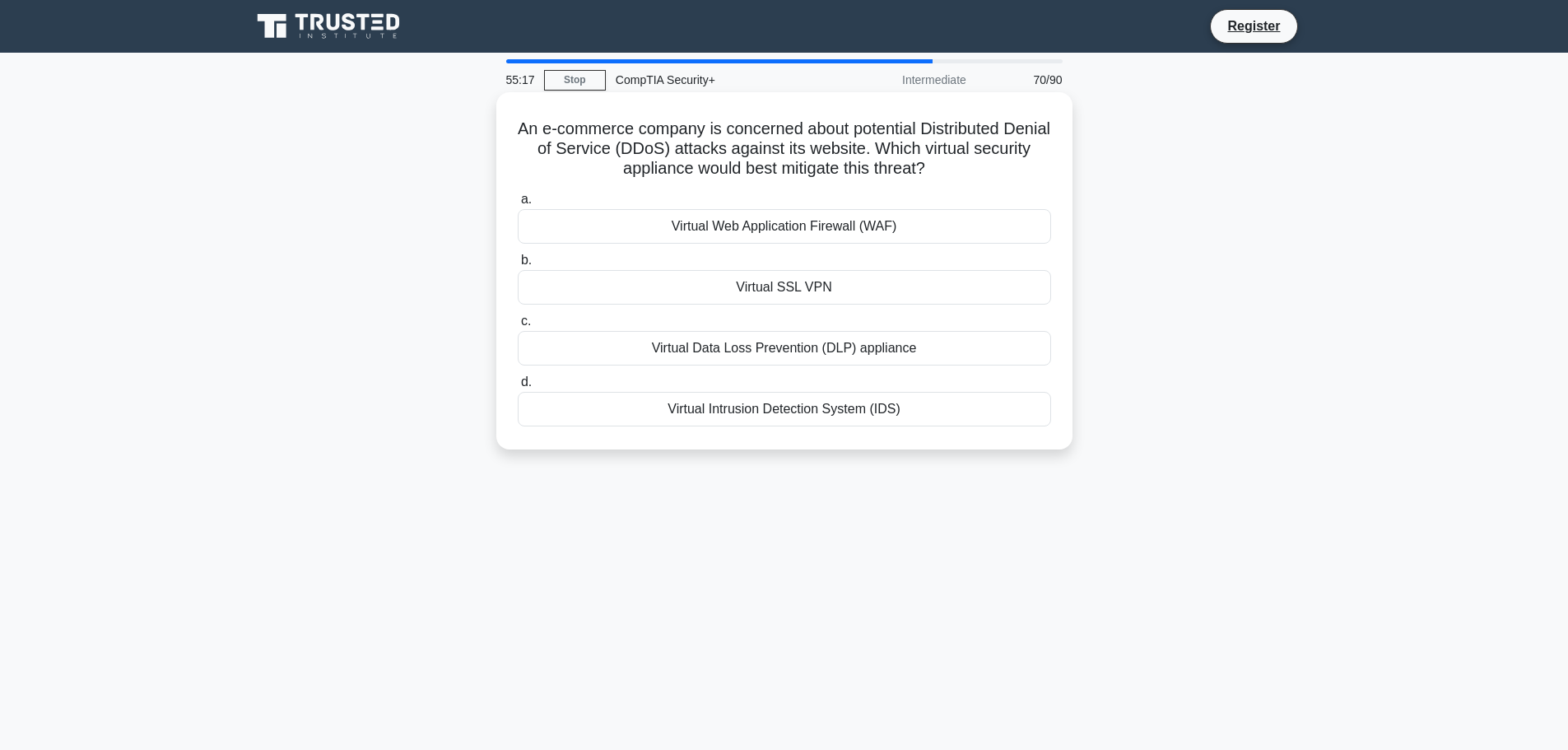
click at [814, 225] on div "Virtual Web Application Firewall (WAF)" at bounding box center [784, 226] width 534 height 34
click at [518, 205] on input "a. Virtual Web Application Firewall (WAF)" at bounding box center [518, 199] width 0 height 11
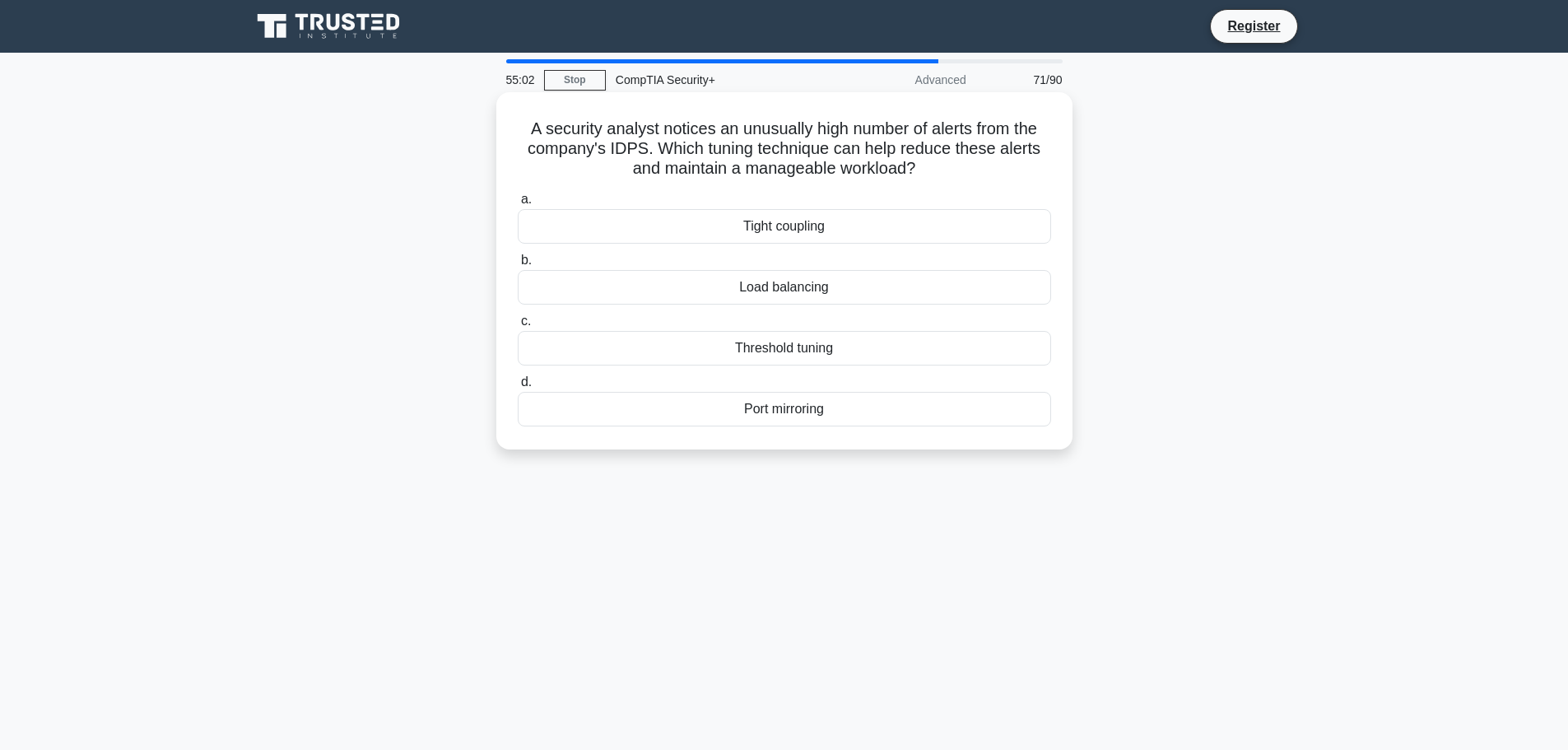
click at [811, 345] on div "Threshold tuning" at bounding box center [784, 348] width 534 height 34
click at [518, 327] on input "c. Threshold tuning" at bounding box center [518, 322] width 0 height 11
click at [798, 413] on div "802.1x" at bounding box center [784, 409] width 534 height 34
click at [518, 388] on input "d. 802.1x" at bounding box center [518, 383] width 0 height 11
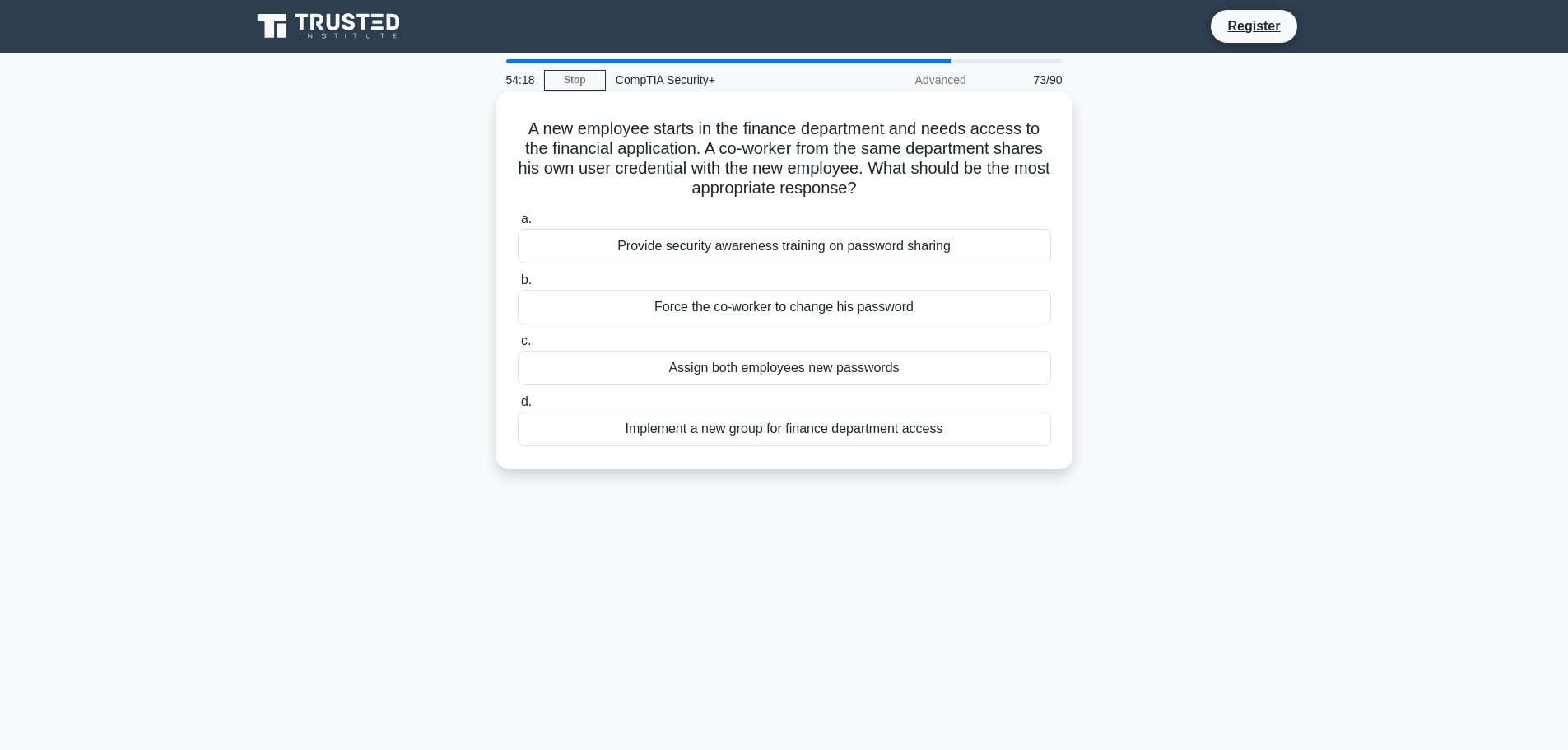
click at [798, 248] on div "Provide security awareness training on password sharing" at bounding box center [784, 246] width 534 height 34
click at [518, 225] on input "a. Provide security awareness training on password sharing" at bounding box center [518, 219] width 0 height 11
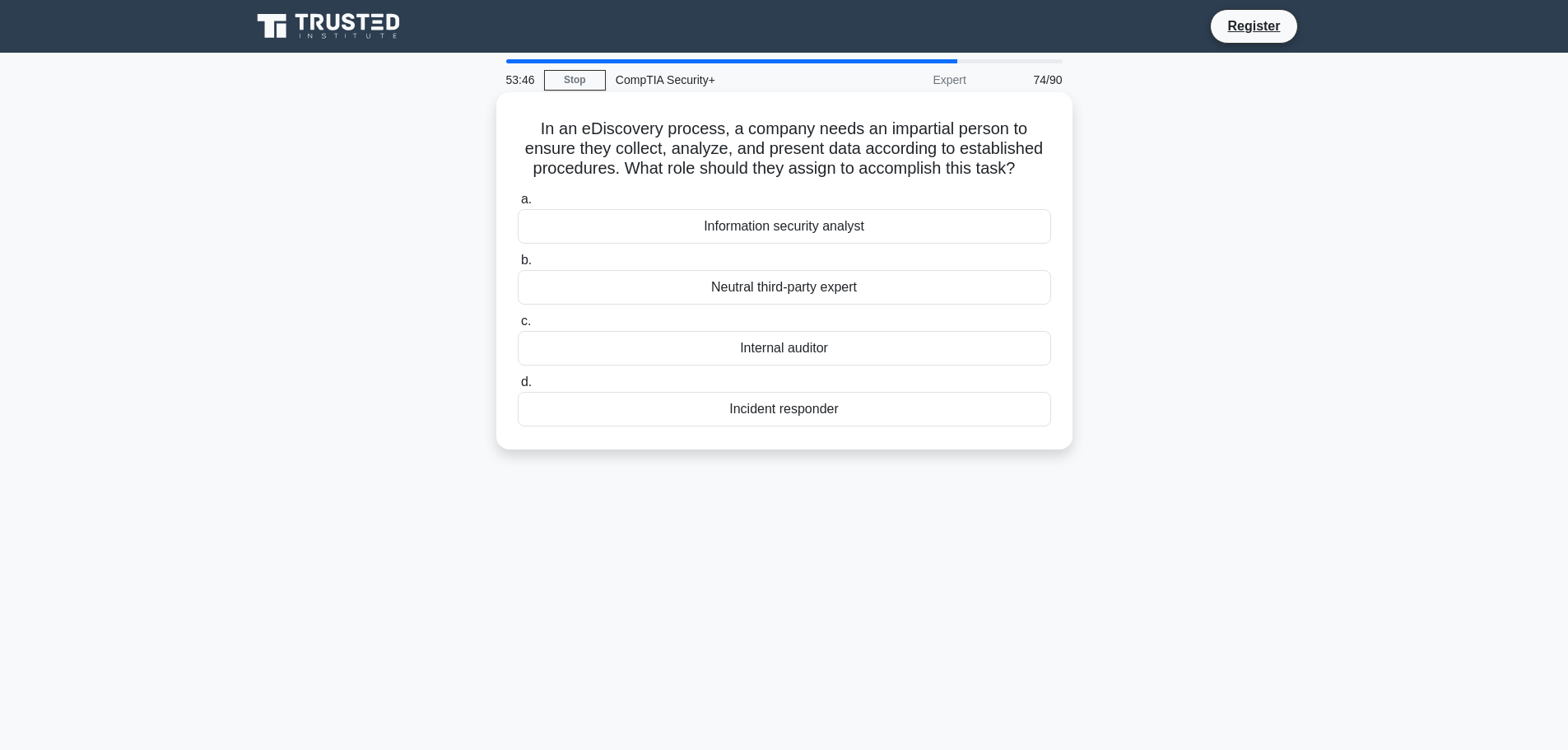
click at [746, 236] on div "Information security analyst" at bounding box center [784, 226] width 534 height 34
click at [518, 205] on input "a. Information security analyst" at bounding box center [518, 199] width 0 height 11
click at [786, 407] on div "Role-based access control" at bounding box center [784, 409] width 534 height 34
click at [518, 388] on input "d. Role-based access control" at bounding box center [518, 383] width 0 height 11
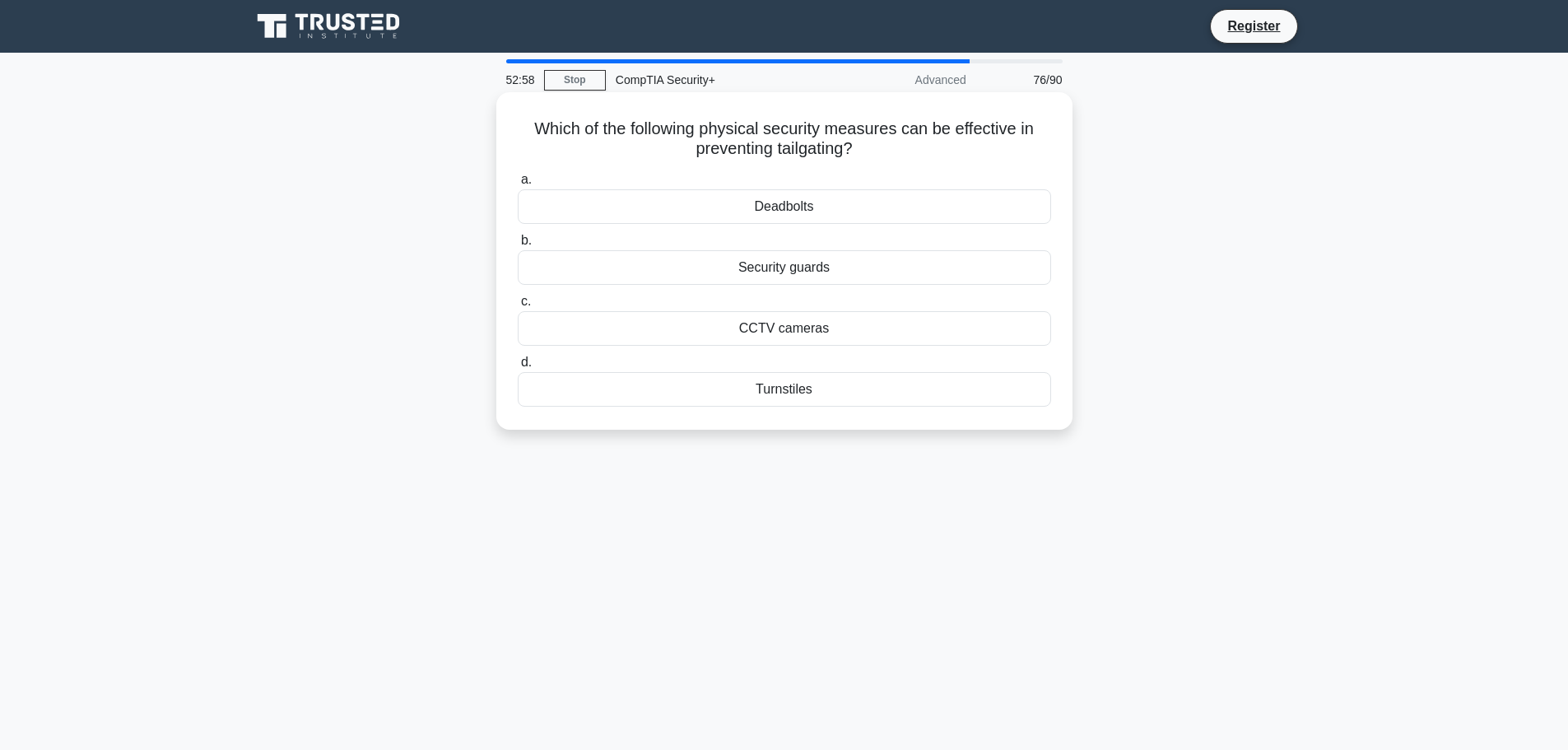
click at [792, 270] on div "Security guards" at bounding box center [784, 268] width 534 height 34
click at [518, 246] on input "b. Security guards" at bounding box center [518, 241] width 0 height 11
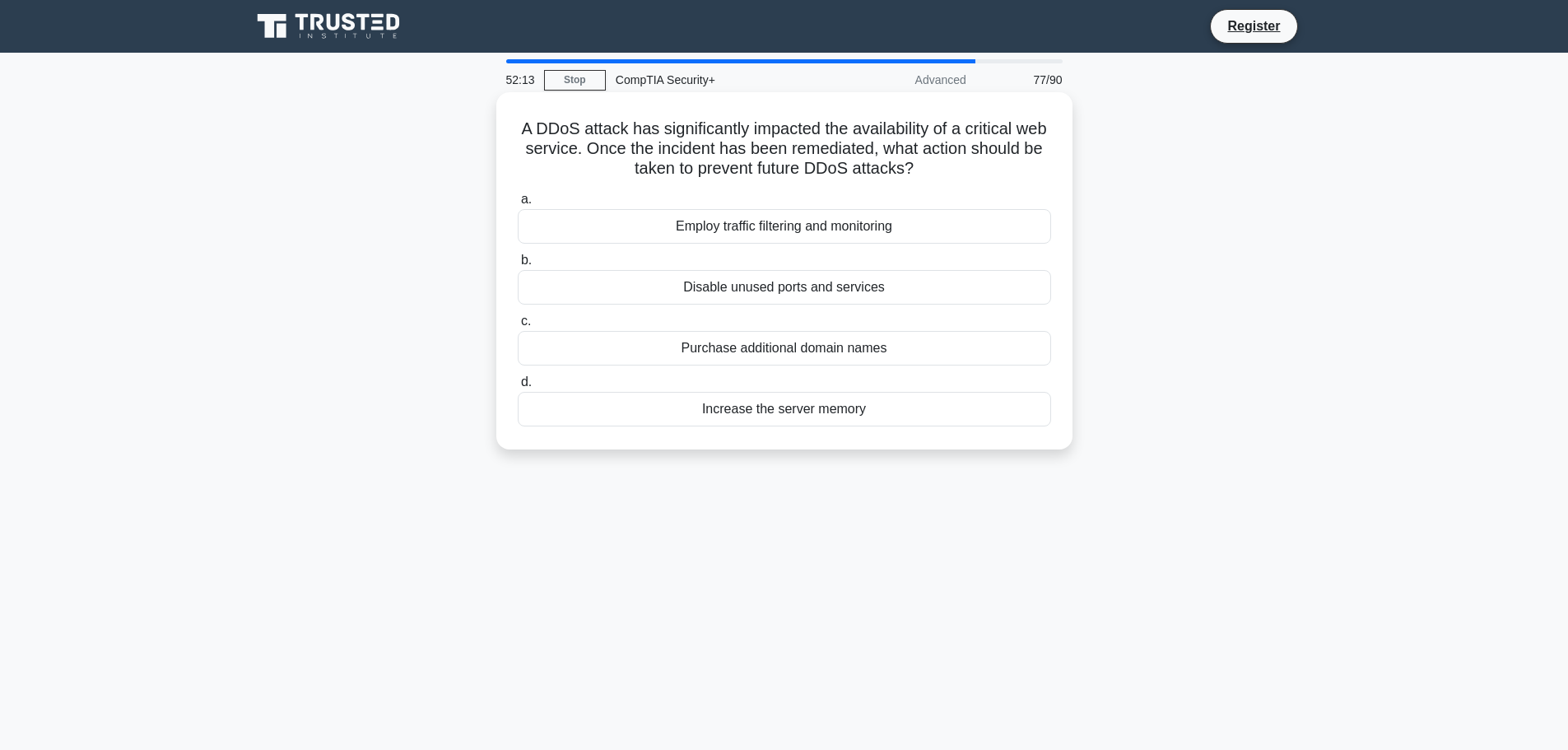
click at [804, 226] on div "Employ traffic filtering and monitoring" at bounding box center [784, 226] width 534 height 34
click at [518, 205] on input "a. Employ traffic filtering and monitoring" at bounding box center [518, 199] width 0 height 11
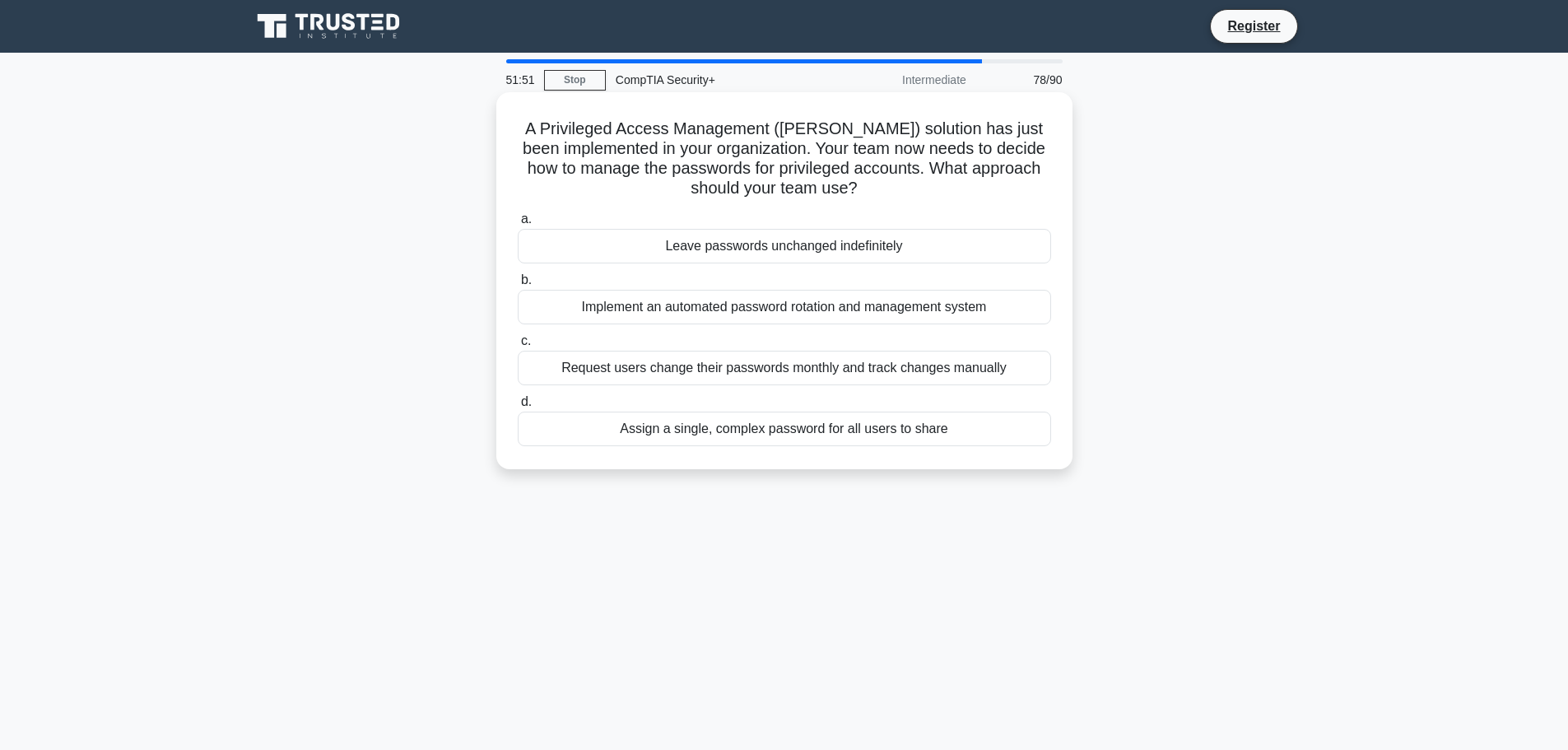
click at [841, 311] on div "Implement an automated password rotation and management system" at bounding box center [784, 307] width 534 height 34
click at [518, 286] on input "b. Implement an automated password rotation and management system" at bounding box center [518, 280] width 0 height 11
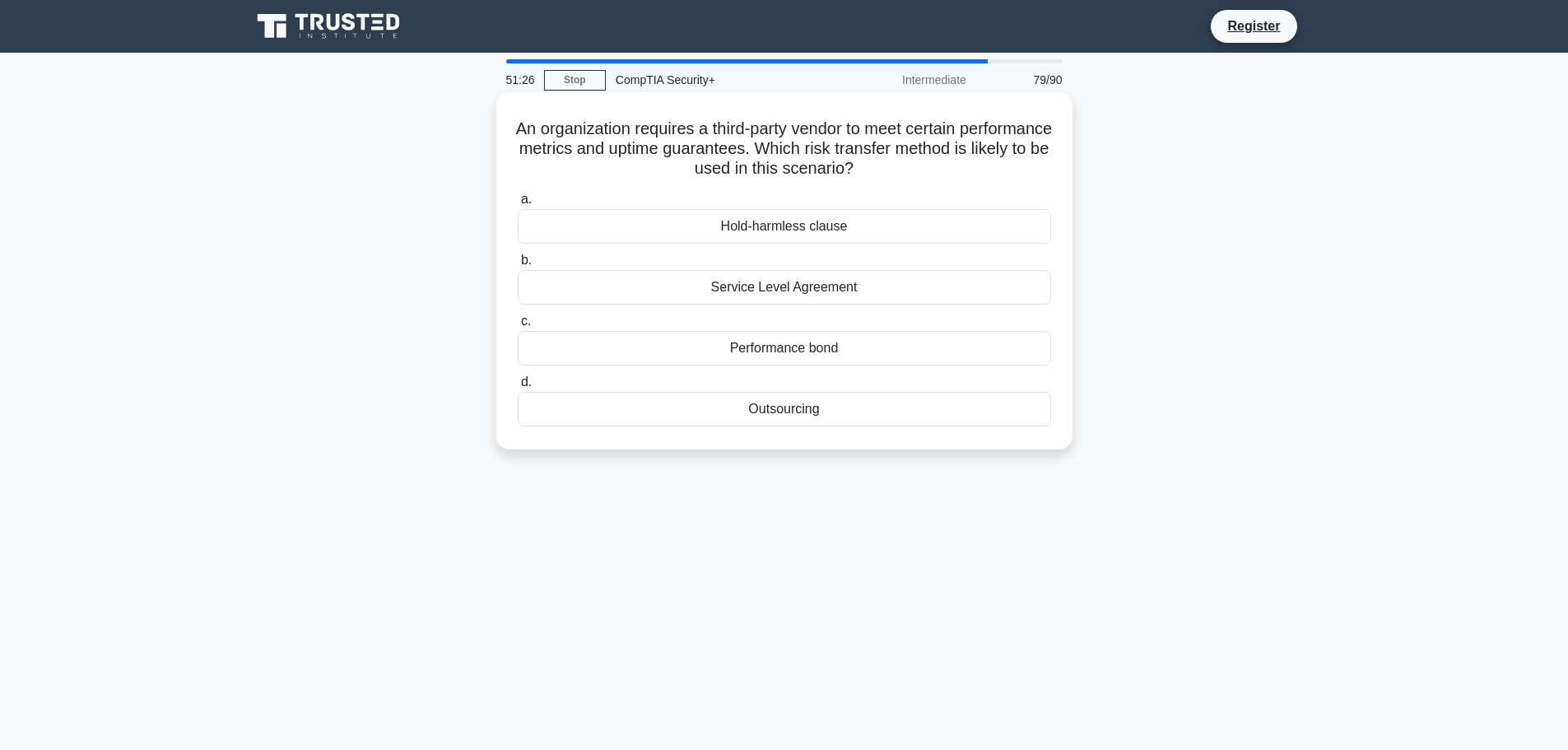
click at [790, 292] on div "Service Level Agreement" at bounding box center [784, 287] width 534 height 34
click at [518, 266] on input "b. Service Level Agreement" at bounding box center [518, 260] width 0 height 11
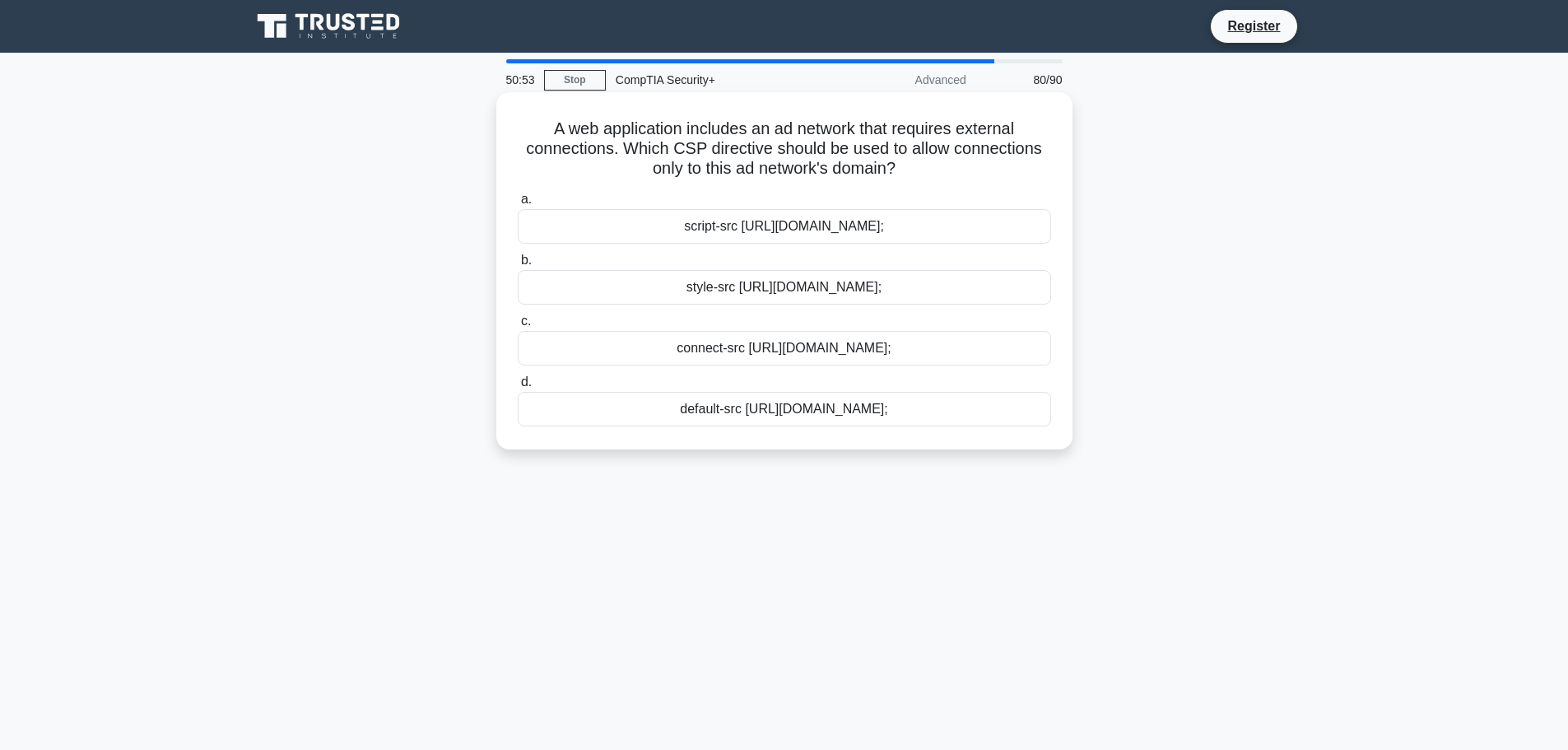
click at [673, 352] on div "connect-src https://adnetwork.example.com;" at bounding box center [784, 348] width 534 height 34
click at [518, 327] on input "c. connect-src https://adnetwork.example.com;" at bounding box center [518, 322] width 0 height 11
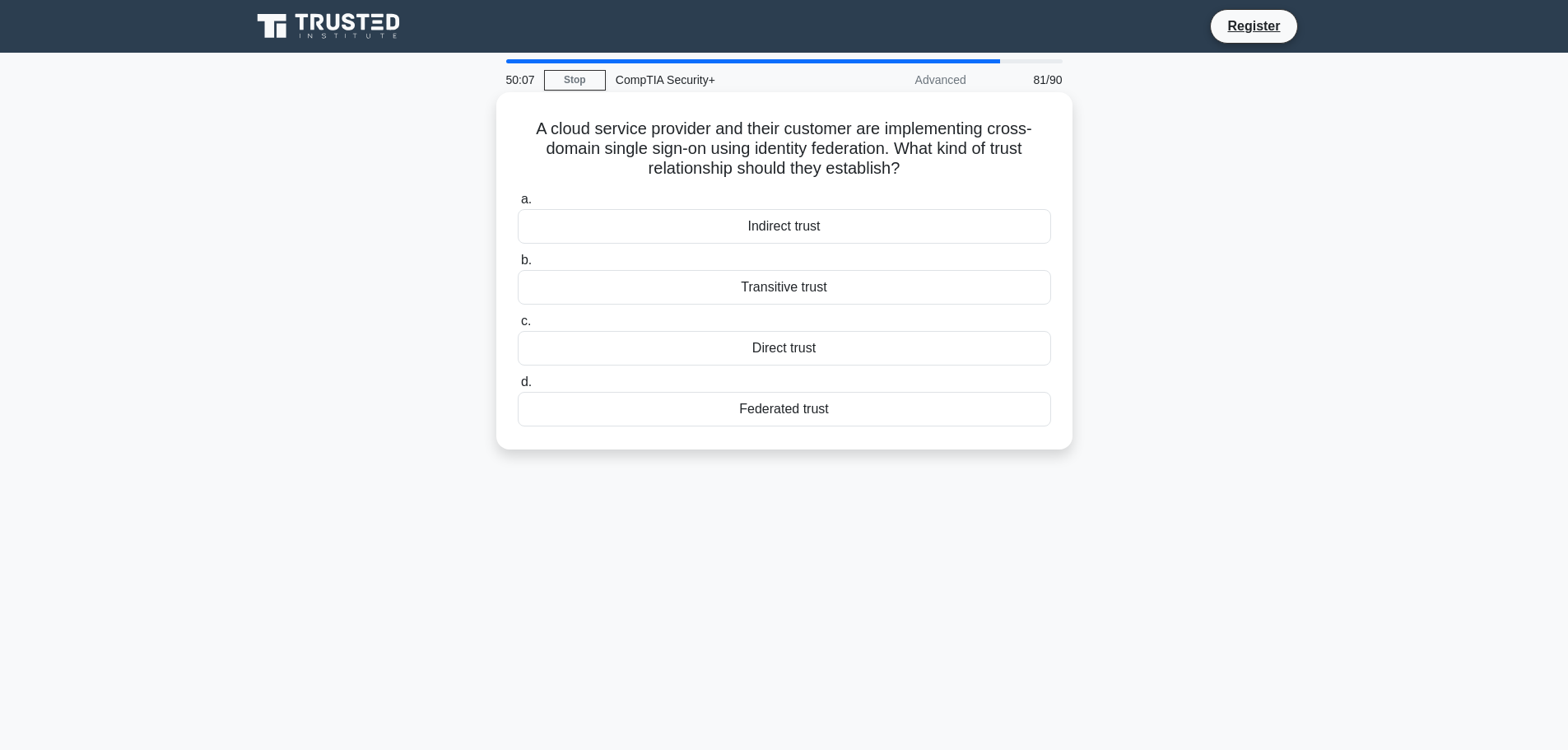
click at [820, 410] on div "Federated trust" at bounding box center [784, 409] width 534 height 34
click at [518, 388] on input "d. Federated trust" at bounding box center [518, 383] width 0 height 11
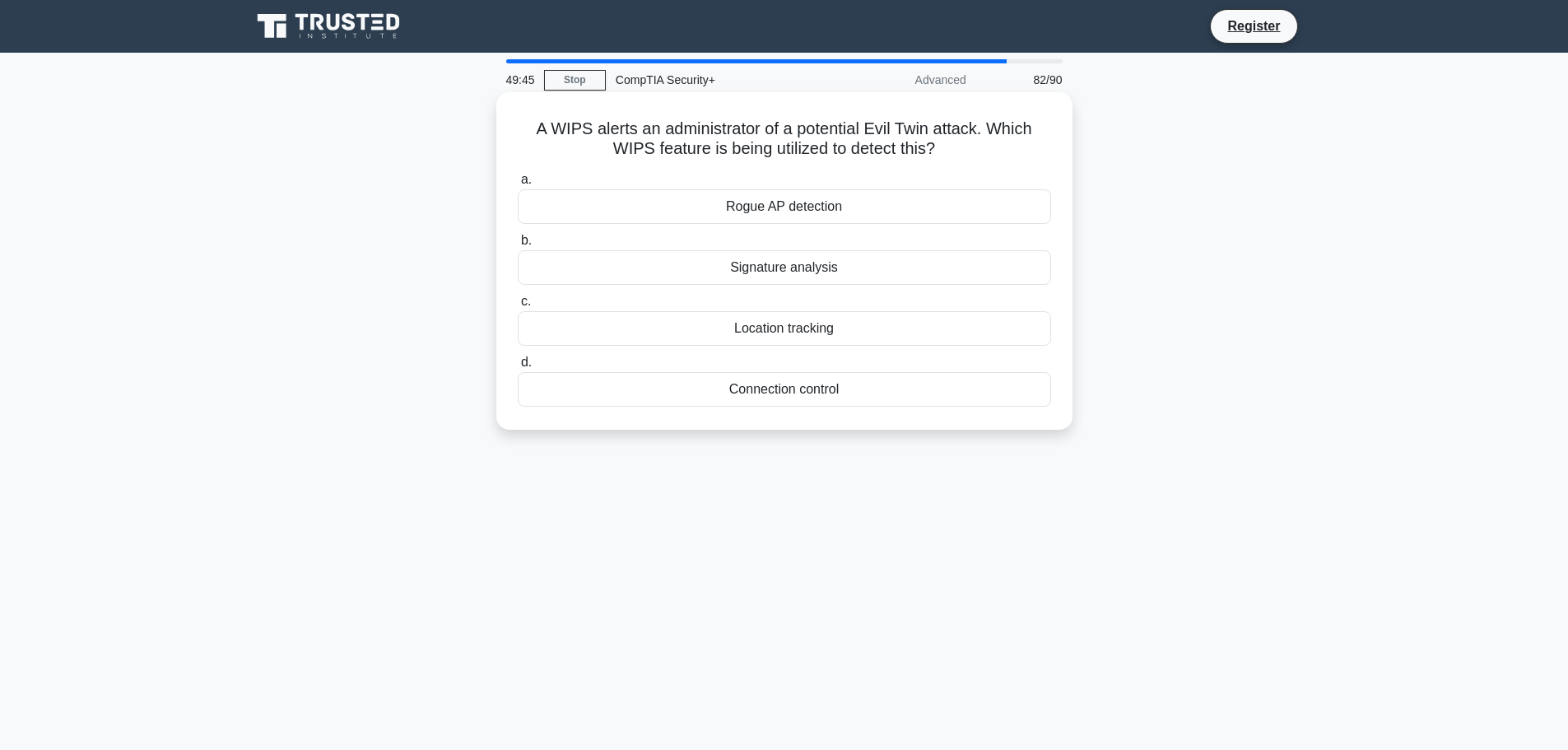
click at [811, 330] on div "Location tracking" at bounding box center [784, 328] width 534 height 34
click at [518, 307] on input "c. Location tracking" at bounding box center [518, 302] width 0 height 11
click at [827, 394] on div "Failover to a secondary data center" at bounding box center [784, 389] width 534 height 34
click at [518, 368] on input "d. Failover to a secondary data center" at bounding box center [518, 363] width 0 height 11
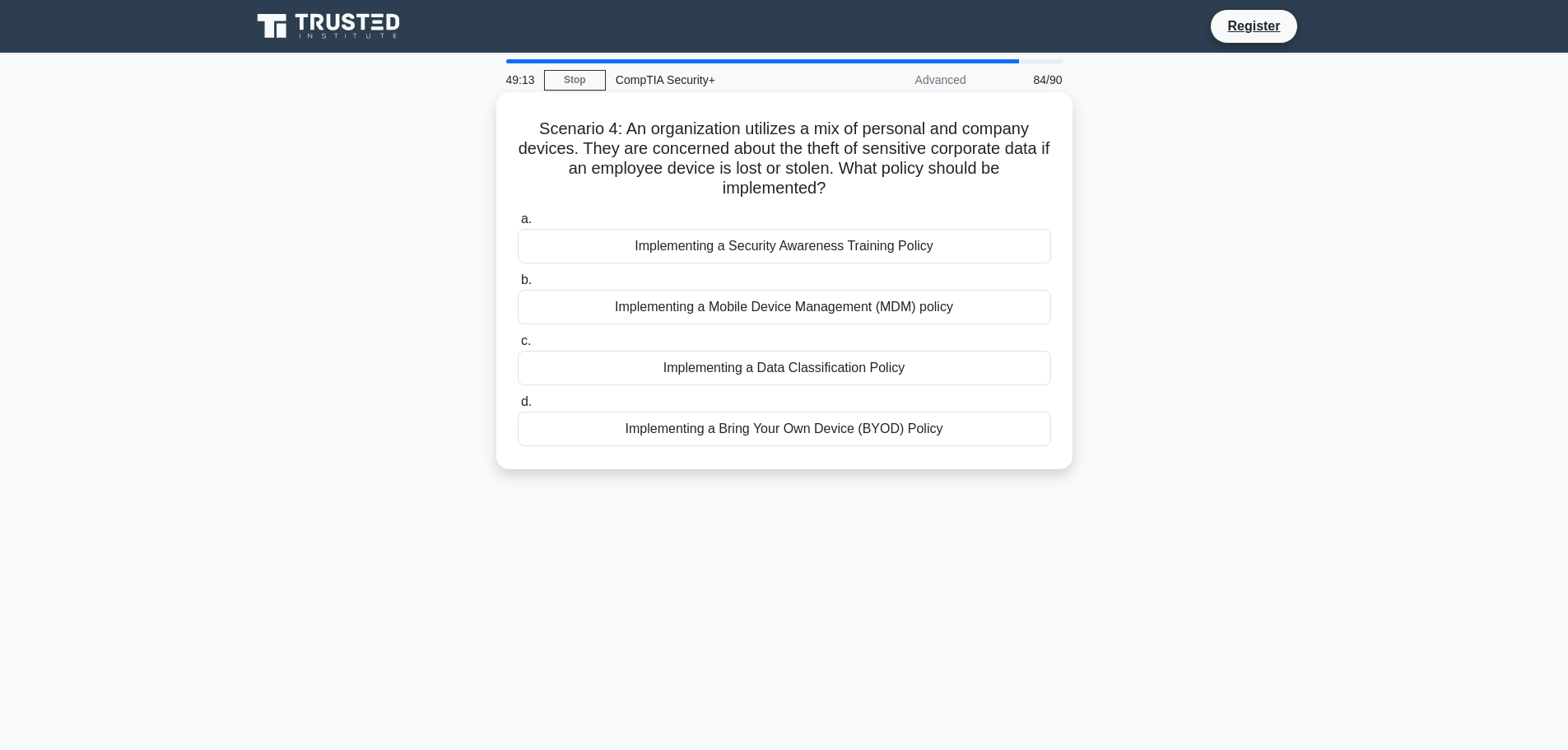
click at [771, 321] on div "Implementing a Mobile Device Management (MDM) policy" at bounding box center [784, 307] width 534 height 34
click at [518, 286] on input "b. Implementing a Mobile Device Management (MDM) policy" at bounding box center [518, 280] width 0 height 11
click at [802, 309] on div "Assessing and mitigating the risk of new incidents" at bounding box center [784, 307] width 534 height 34
click at [518, 286] on input "b. Assessing and mitigating the risk of new incidents" at bounding box center [518, 280] width 0 height 11
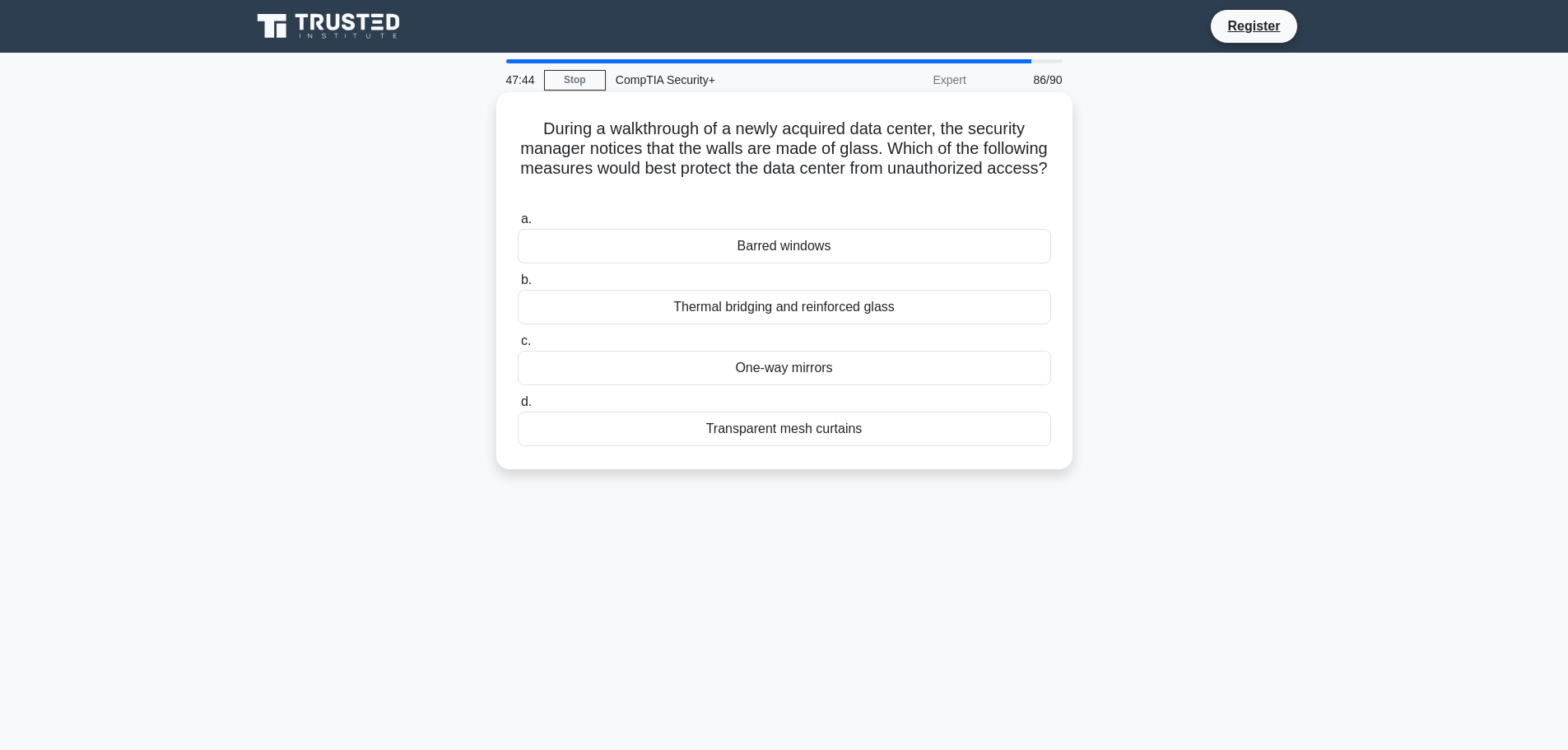
click at [824, 369] on div "One-way mirrors" at bounding box center [784, 367] width 534 height 34
click at [518, 347] on input "c. One-way mirrors" at bounding box center [518, 341] width 0 height 11
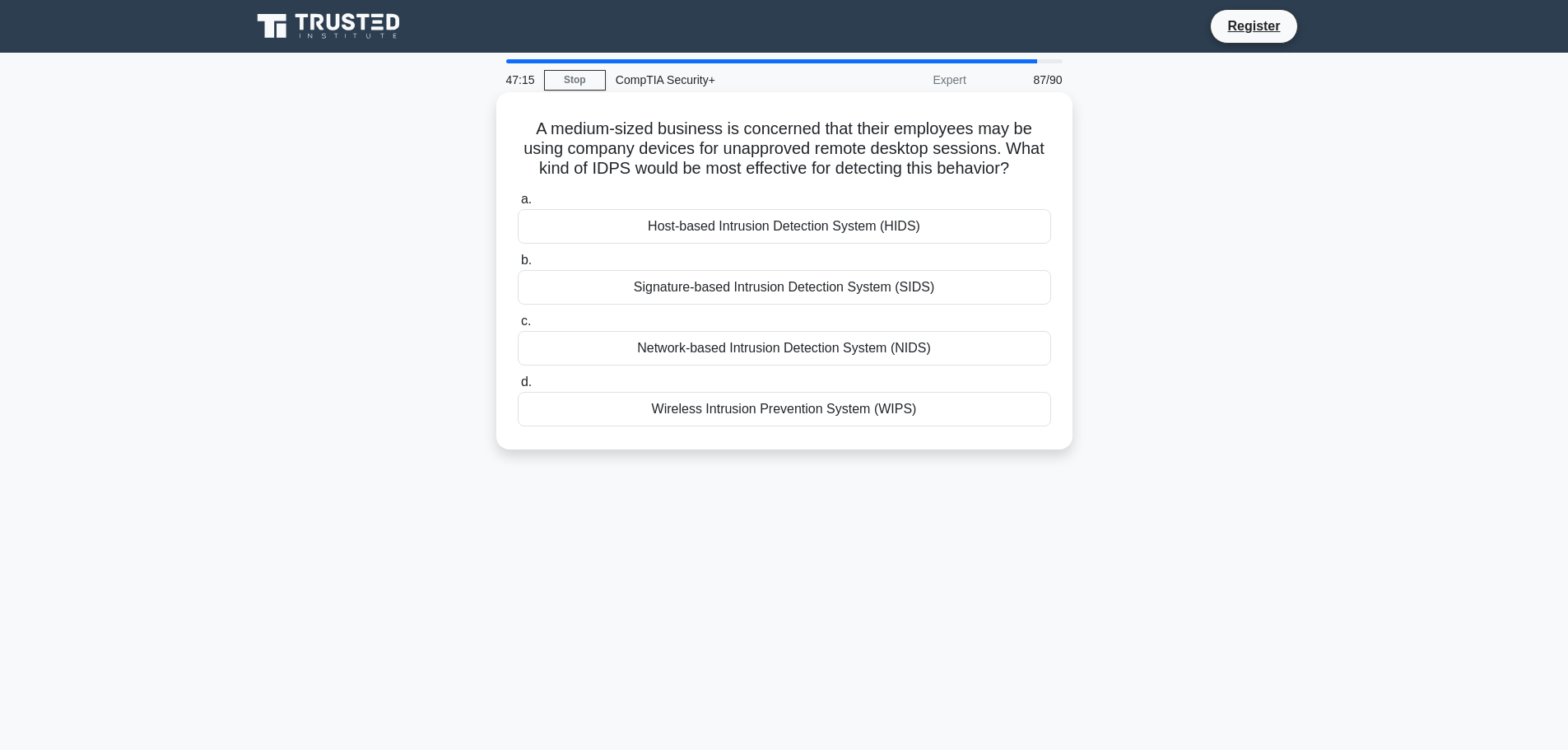
click at [761, 349] on div "Network-based Intrusion Detection System (NIDS)" at bounding box center [784, 348] width 534 height 34
click at [518, 327] on input "c. Network-based Intrusion Detection System (NIDS)" at bounding box center [518, 322] width 0 height 11
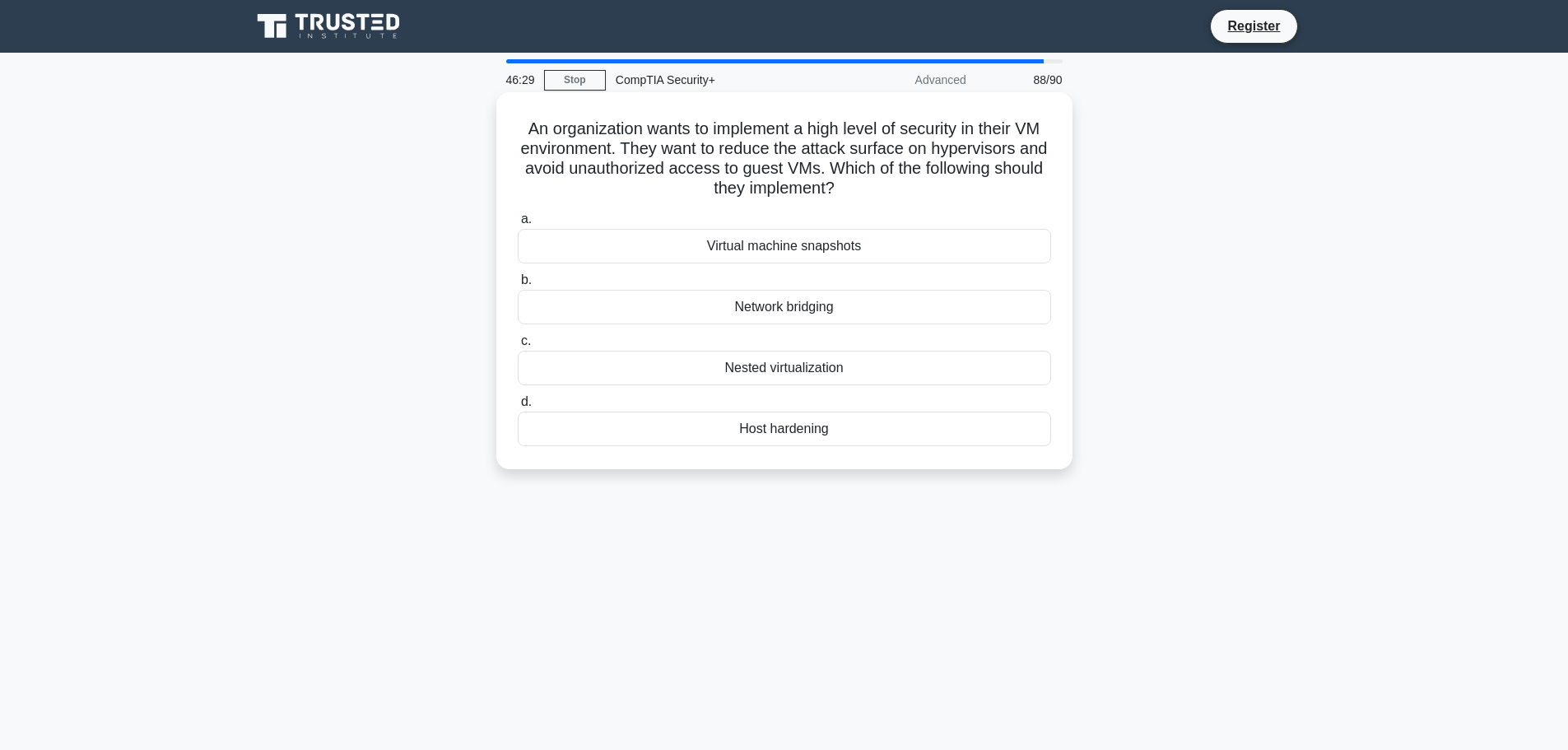
click at [804, 430] on div "Host hardening" at bounding box center [784, 428] width 534 height 34
click at [518, 408] on input "d. Host hardening" at bounding box center [518, 402] width 0 height 11
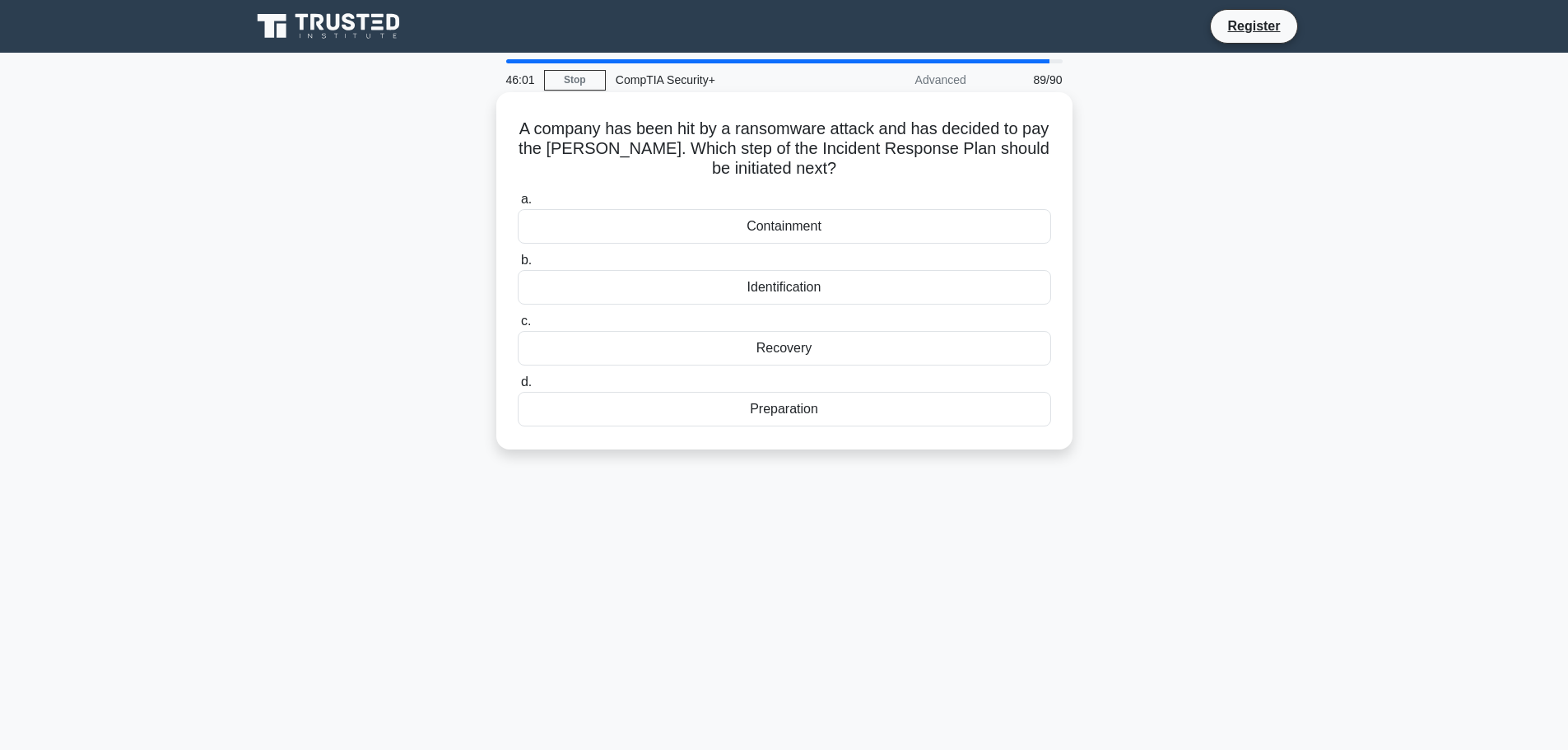
click at [791, 352] on div "Recovery" at bounding box center [784, 348] width 534 height 34
click at [518, 327] on input "c. Recovery" at bounding box center [518, 322] width 0 height 11
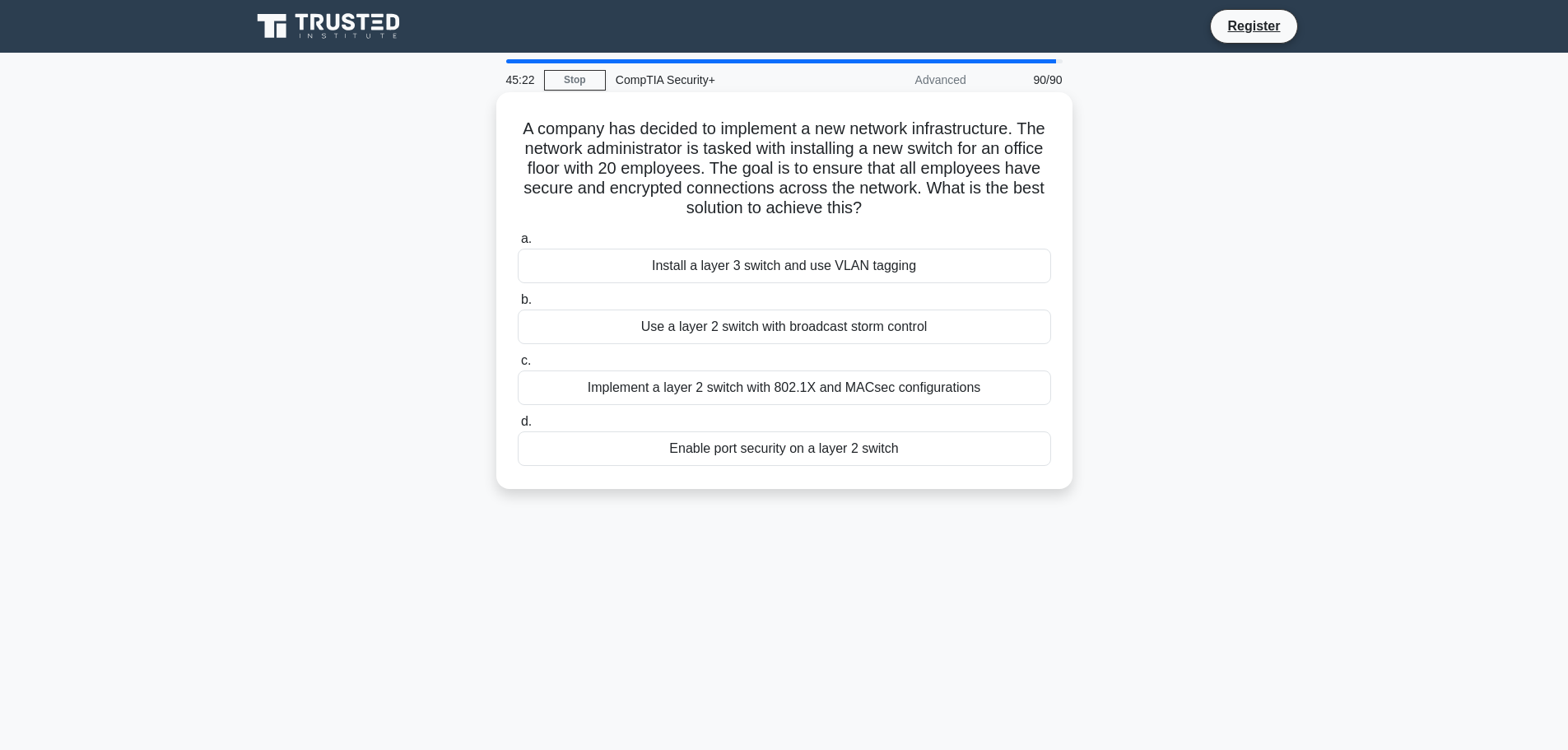
click at [776, 393] on div "Implement a layer 2 switch with 802.1X and MACsec configurations" at bounding box center [784, 387] width 534 height 34
click at [518, 366] on input "c. Implement a layer 2 switch with 802.1X and MACsec configurations" at bounding box center [518, 361] width 0 height 11
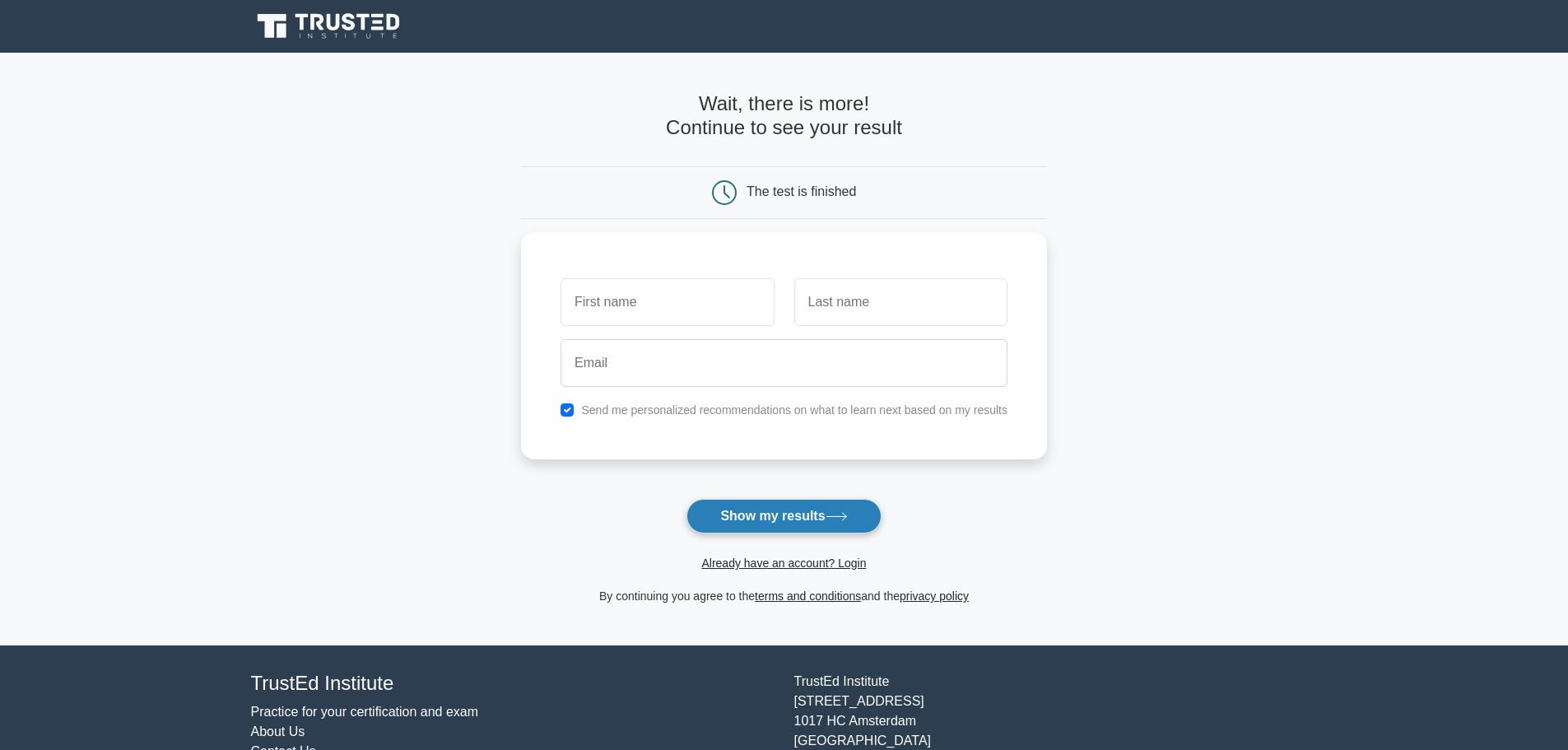
click at [771, 513] on button "Show my results" at bounding box center [784, 516] width 194 height 34
click at [517, 358] on main "Wait, there is more! Continue to see your result The test is finished and the" at bounding box center [784, 349] width 1568 height 593
click at [571, 403] on input "checkbox" at bounding box center [567, 405] width 13 height 13
checkbox input "false"
click at [615, 320] on input "text" at bounding box center [667, 297] width 213 height 48
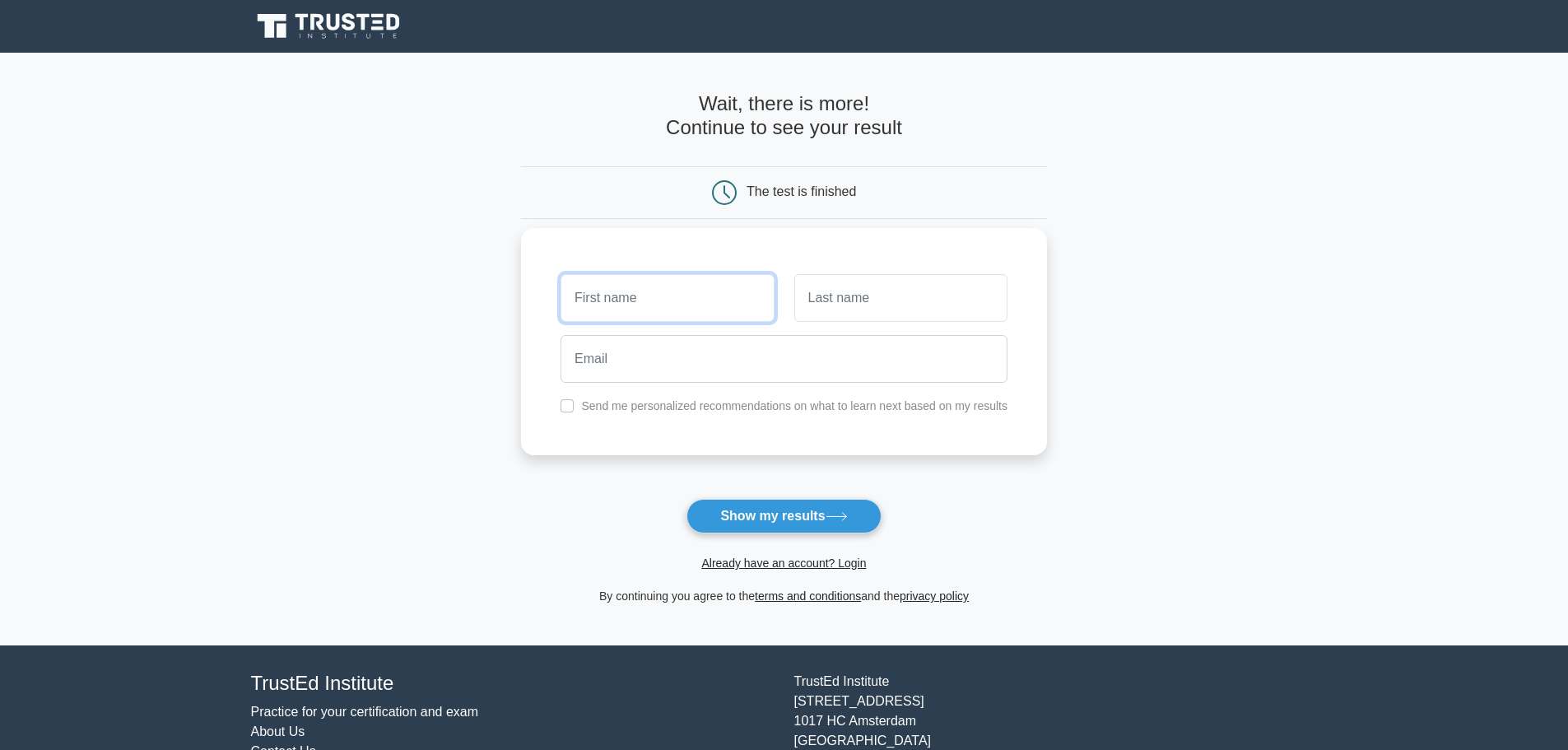
type input "Bailey"
click at [860, 296] on input "text" at bounding box center [900, 297] width 213 height 48
type input "Mil"
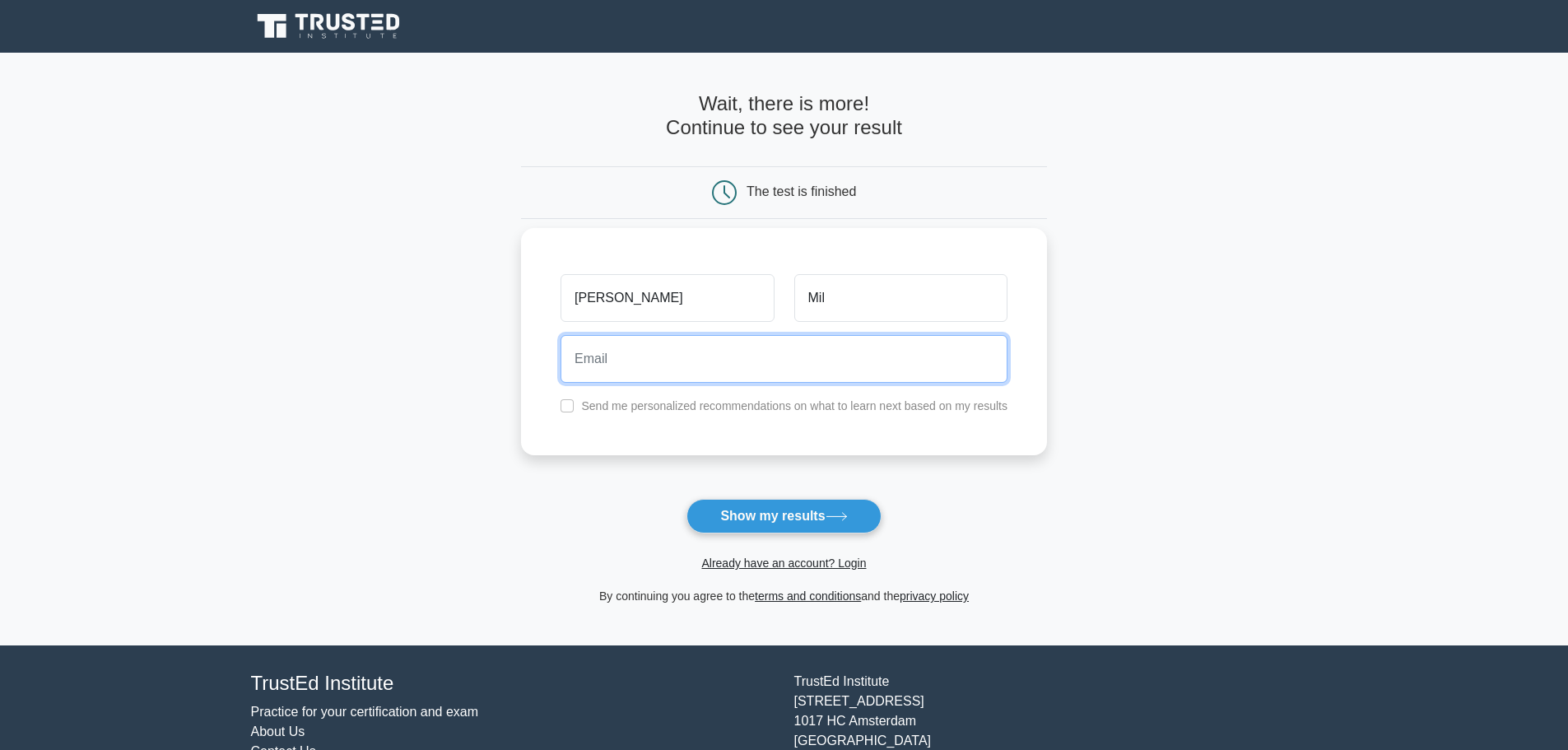
click at [787, 358] on input "email" at bounding box center [784, 358] width 447 height 48
type input "bmil5455@gmail.com"
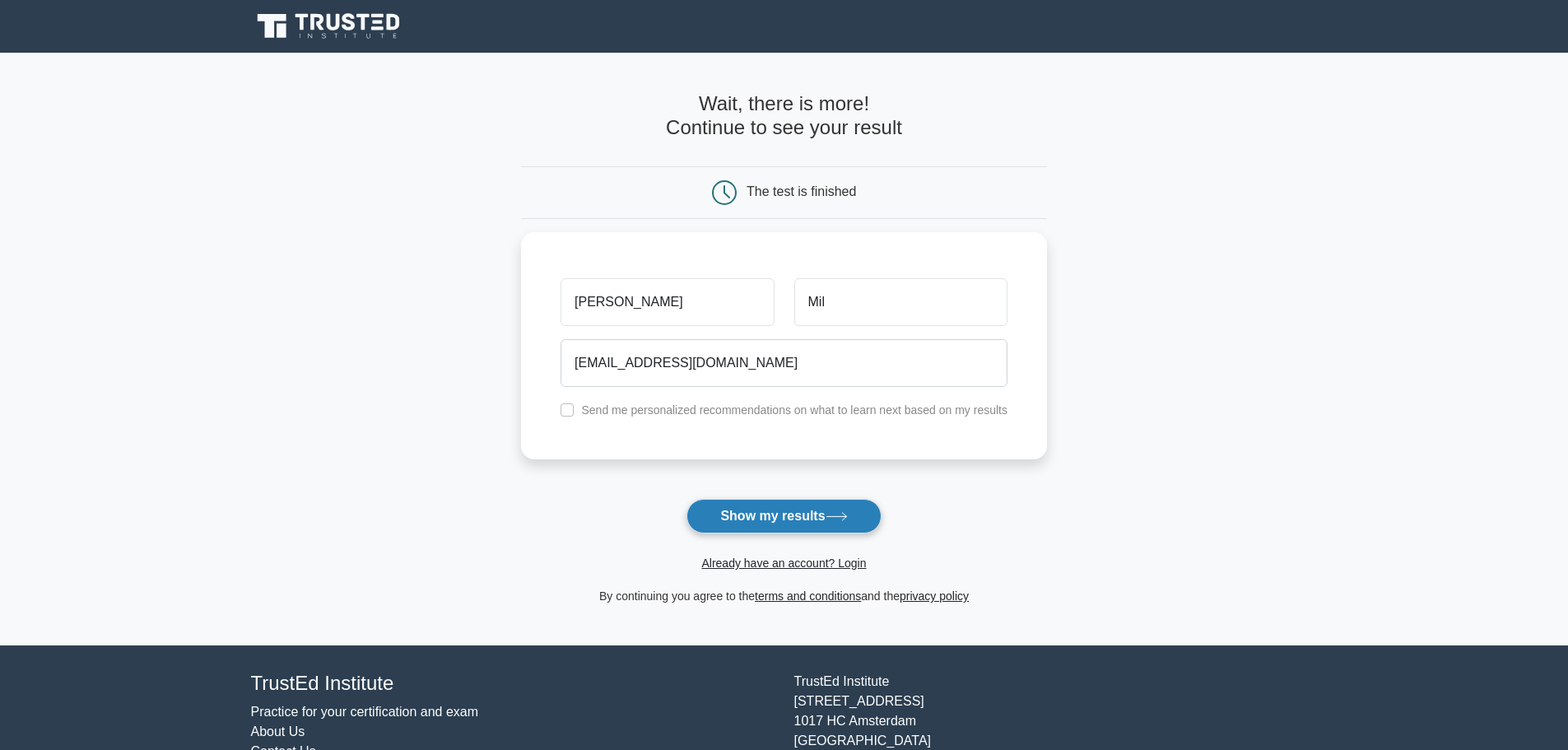
click at [781, 510] on button "Show my results" at bounding box center [784, 516] width 194 height 34
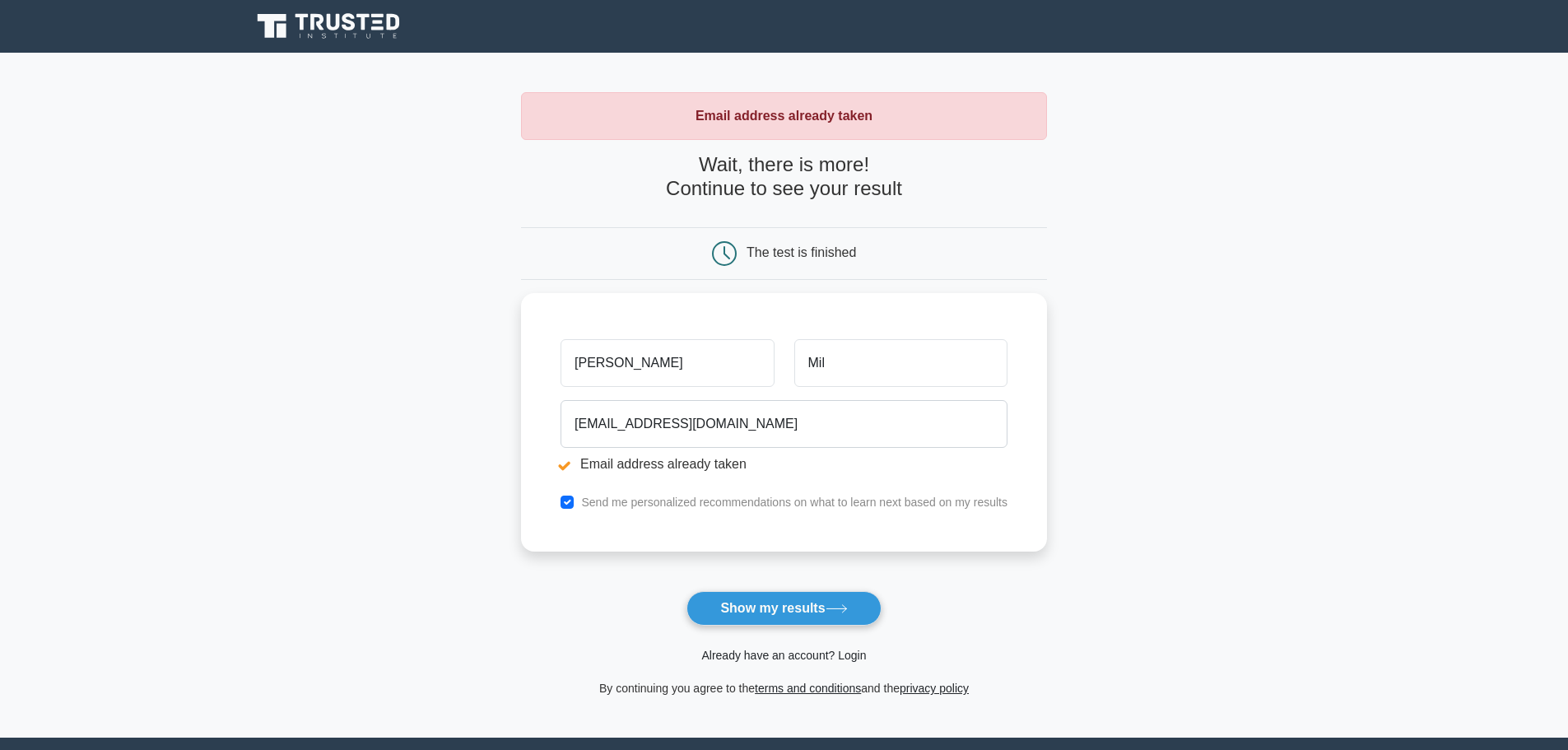
click at [786, 657] on link "Already have an account? Login" at bounding box center [784, 655] width 164 height 13
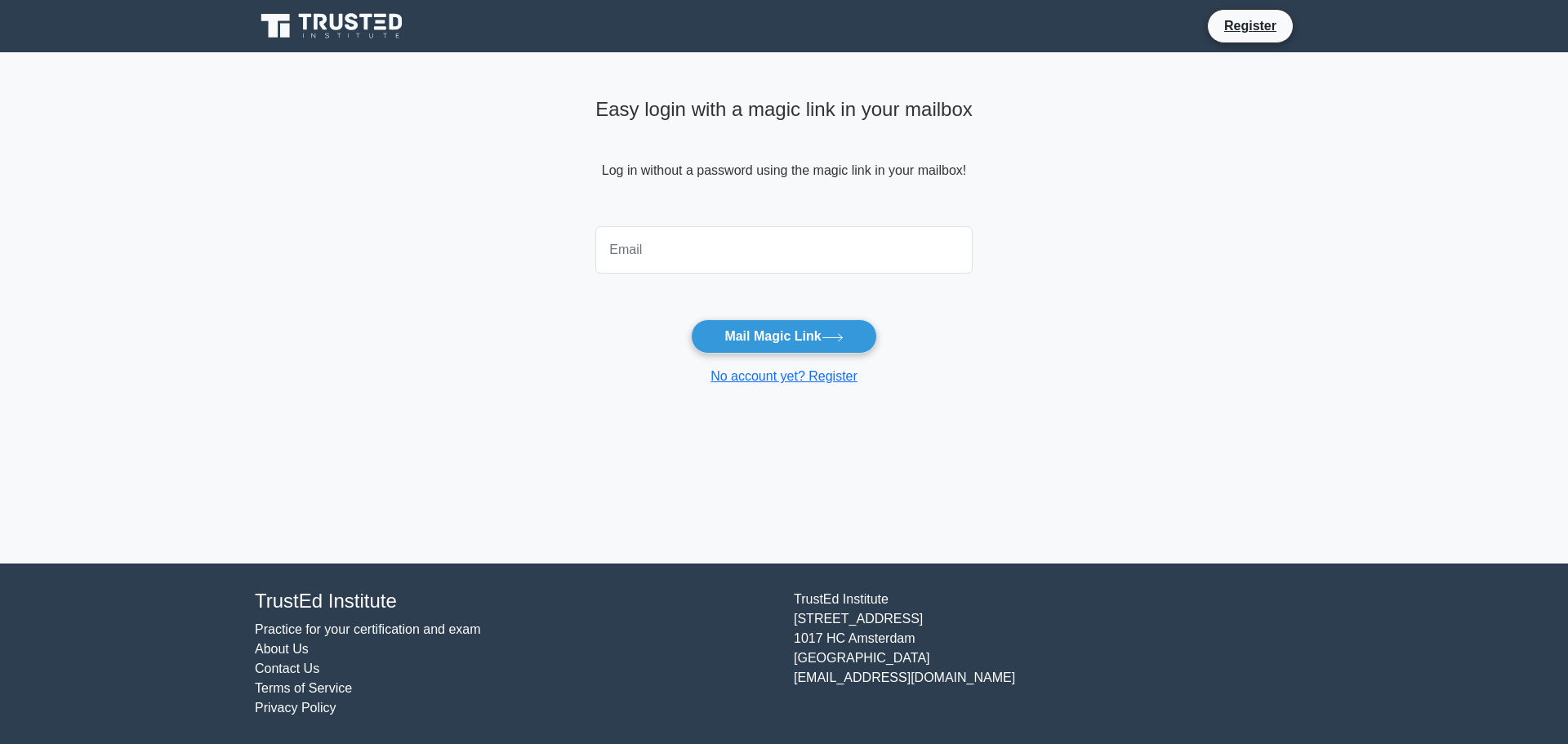
click at [703, 264] on input "email" at bounding box center [784, 249] width 377 height 47
type input "[EMAIL_ADDRESS][DOMAIN_NAME]"
click at [788, 336] on button "Mail Magic Link" at bounding box center [784, 336] width 185 height 34
